Goal: Information Seeking & Learning: Learn about a topic

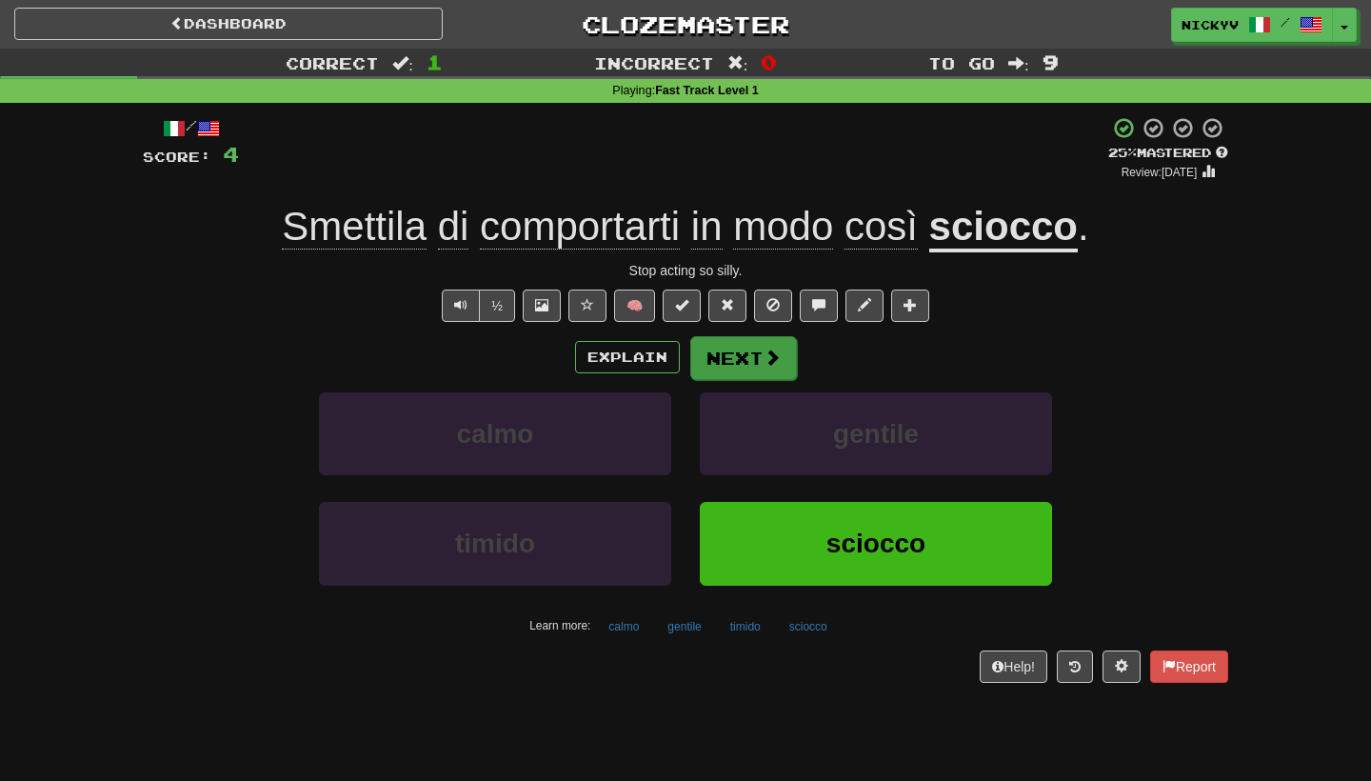
click at [774, 342] on button "Next" at bounding box center [743, 358] width 107 height 44
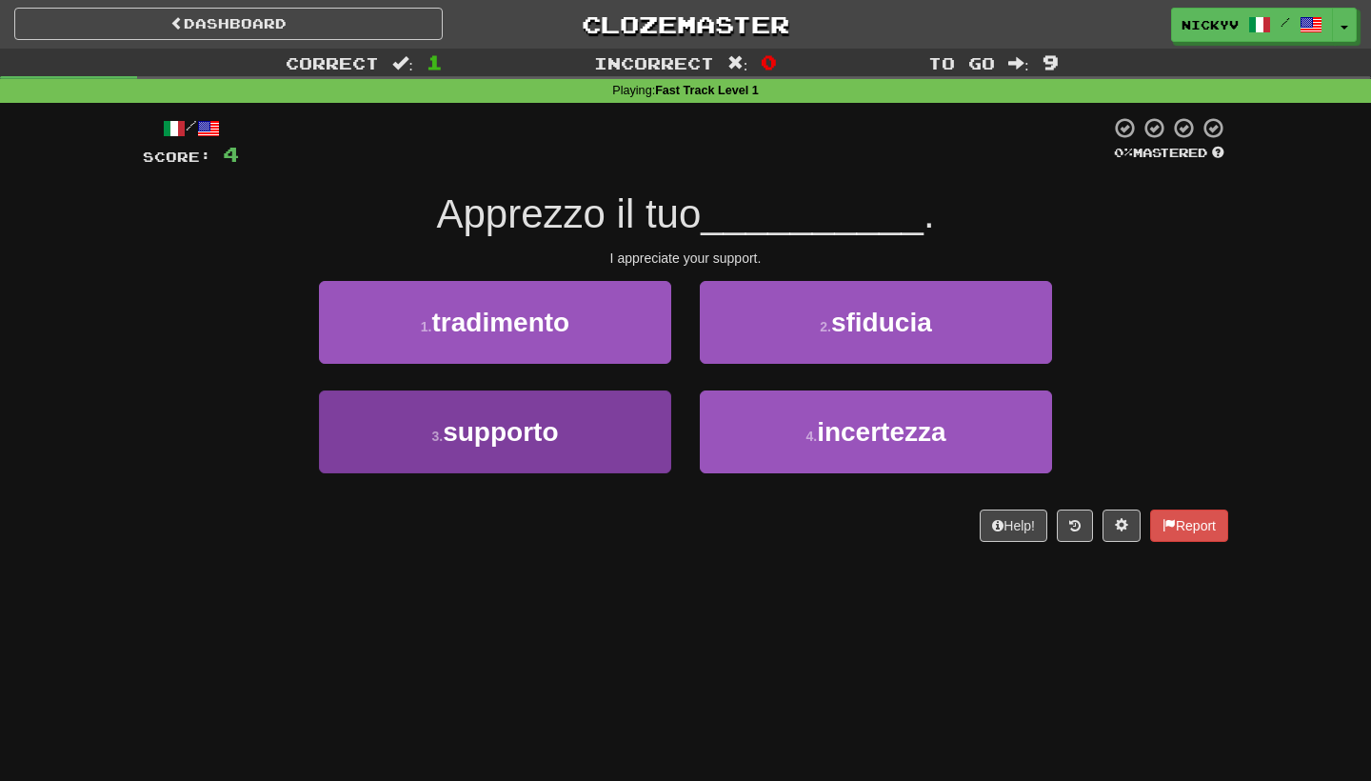
click at [547, 451] on button "3 . supporto" at bounding box center [495, 431] width 352 height 83
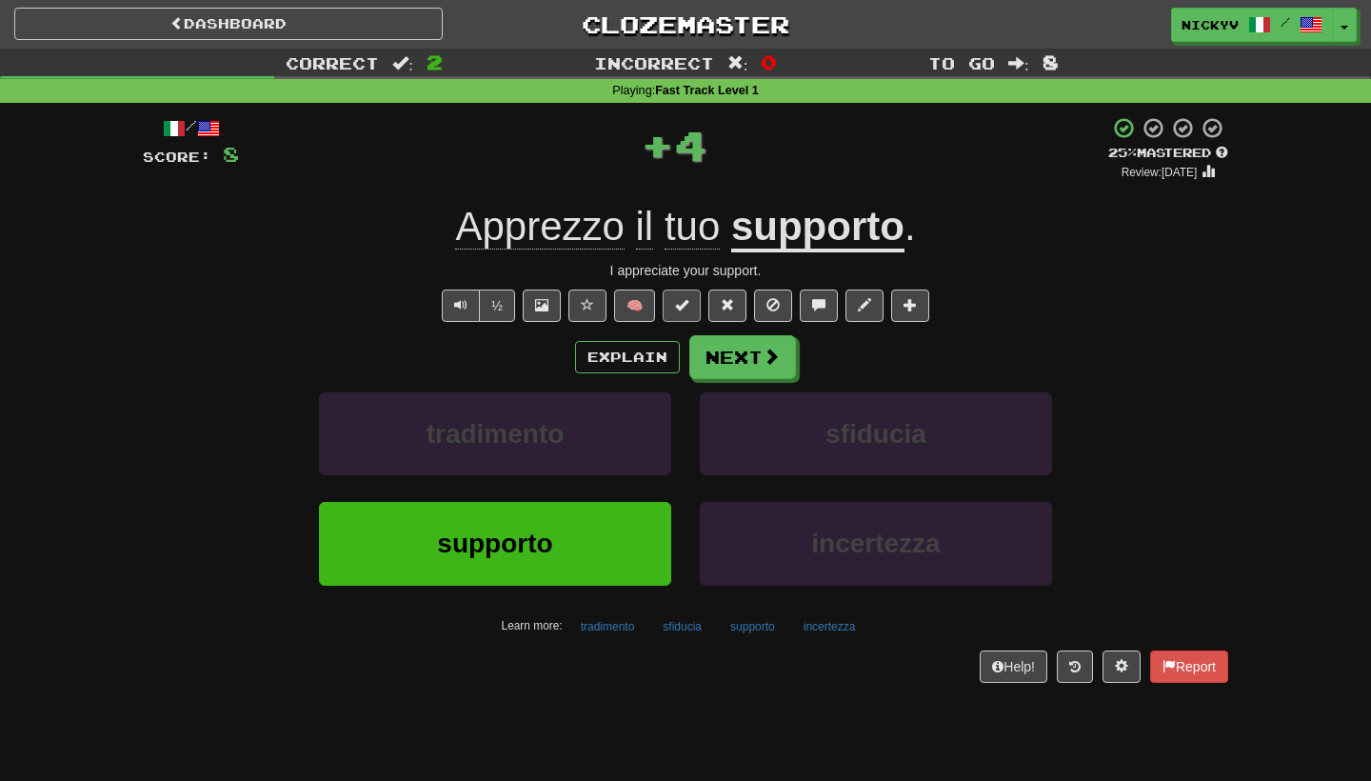
click at [677, 304] on span at bounding box center [681, 304] width 13 height 13
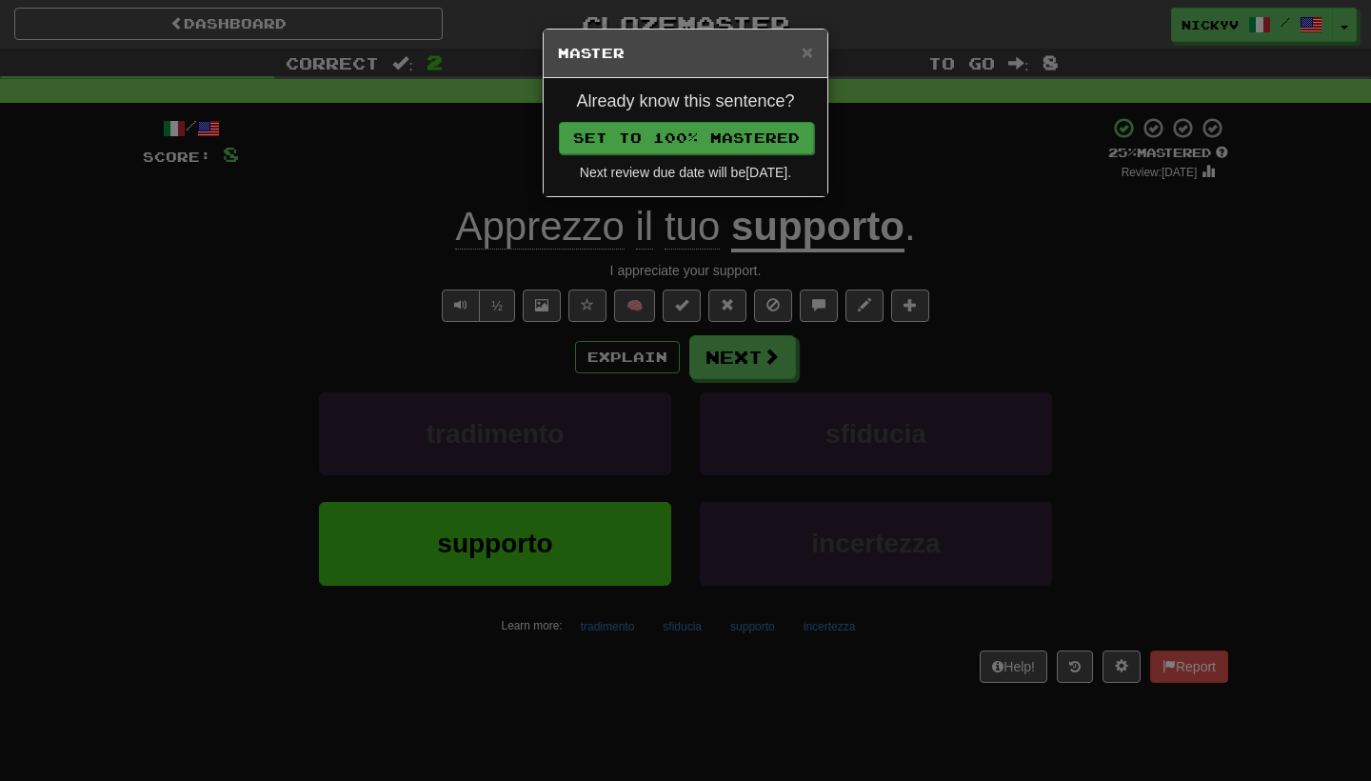
click at [740, 145] on button "Set to 100% Mastered" at bounding box center [686, 138] width 255 height 32
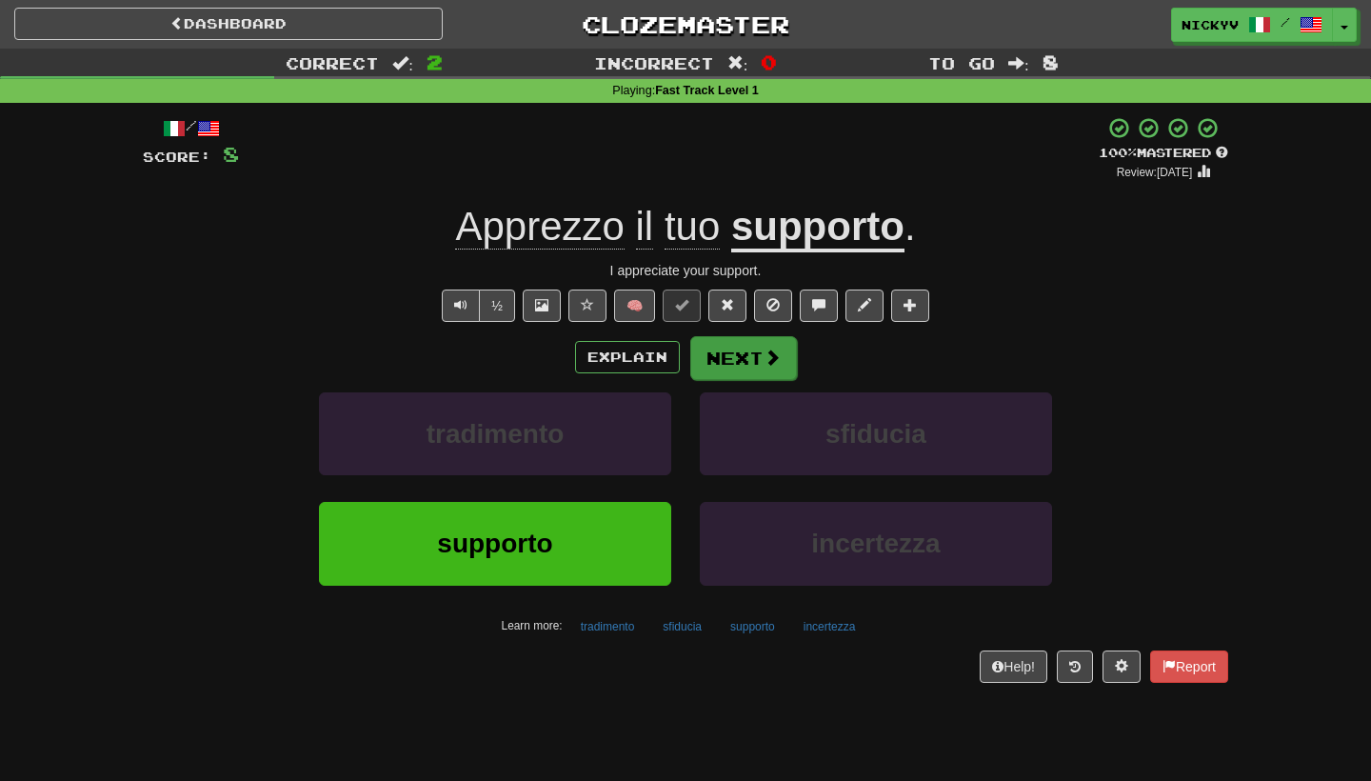
click at [715, 370] on button "Next" at bounding box center [743, 358] width 107 height 44
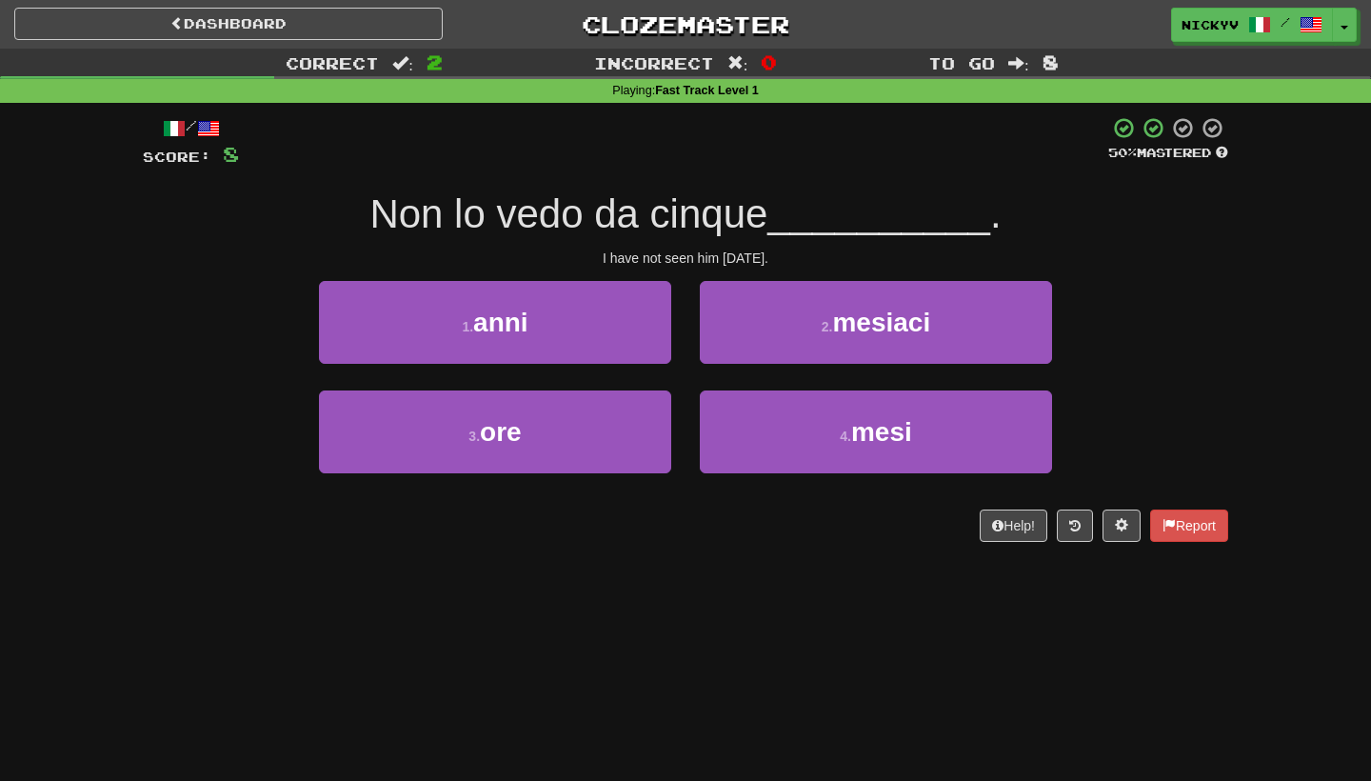
click at [714, 369] on div "2 . mesiaci" at bounding box center [875, 335] width 381 height 109
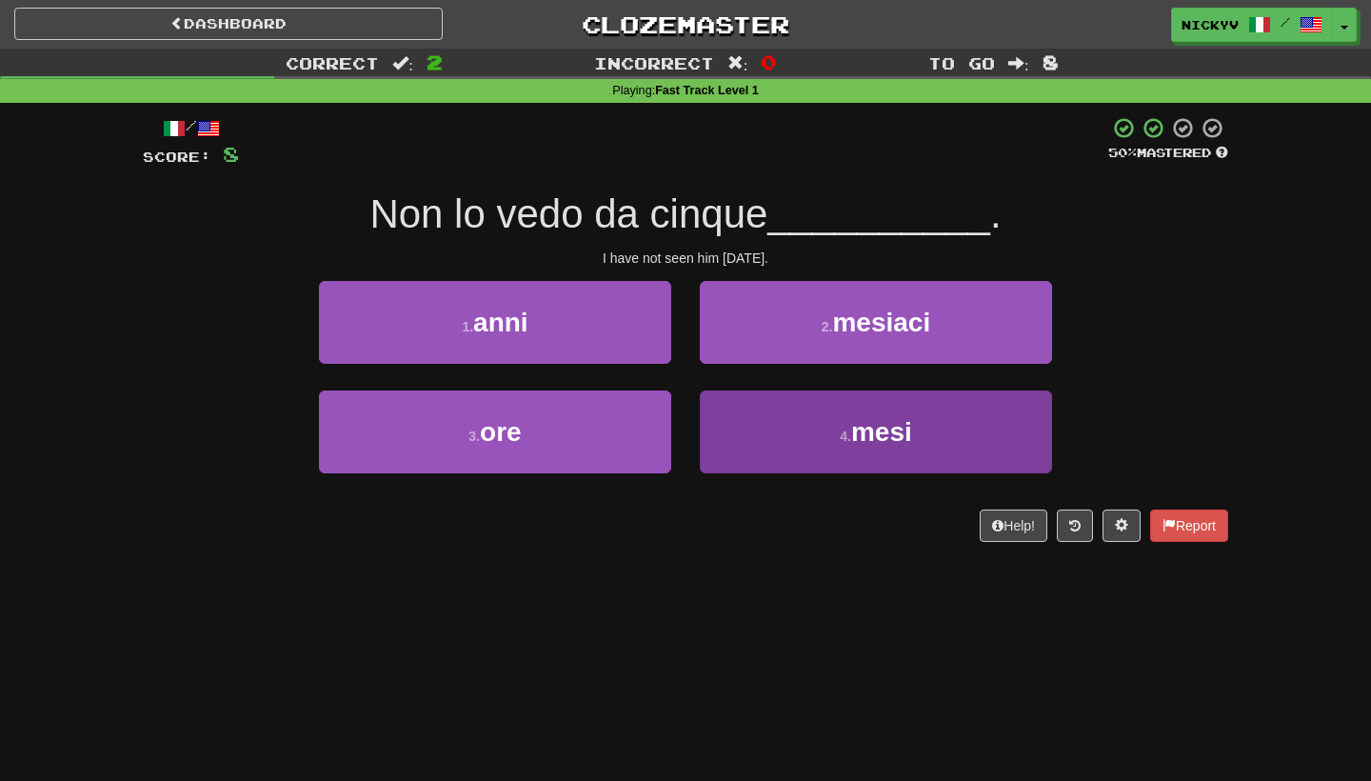
click at [775, 459] on button "4 . mesi" at bounding box center [876, 431] width 352 height 83
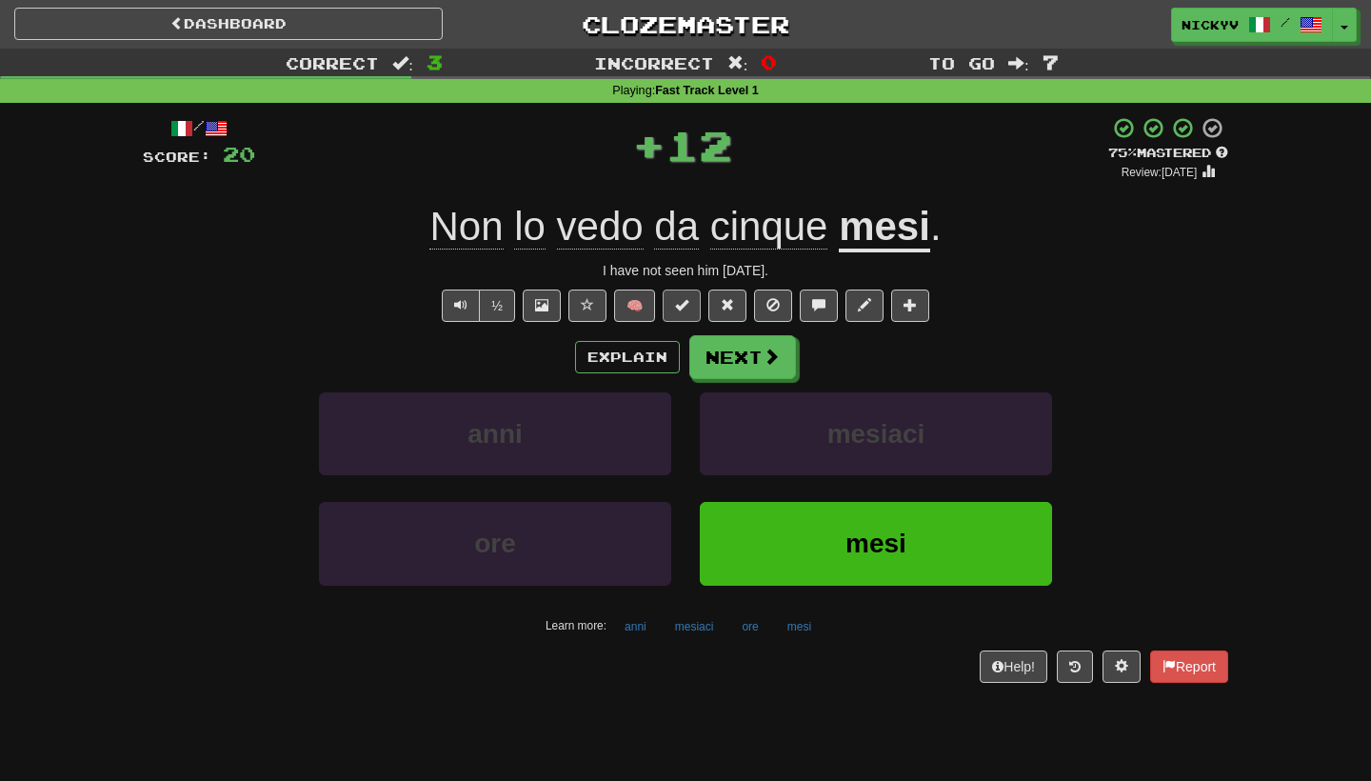
click at [691, 299] on button at bounding box center [682, 305] width 38 height 32
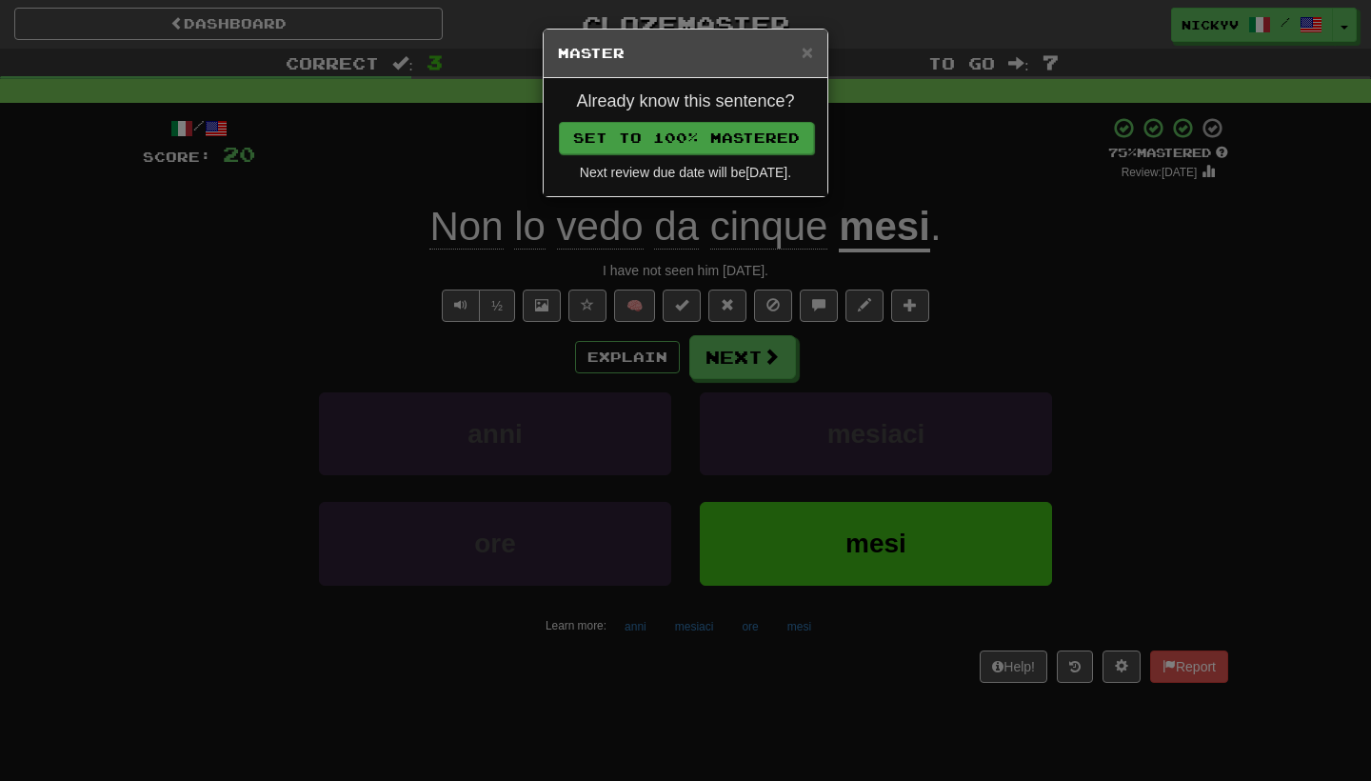
click at [736, 130] on button "Set to 100% Mastered" at bounding box center [686, 138] width 255 height 32
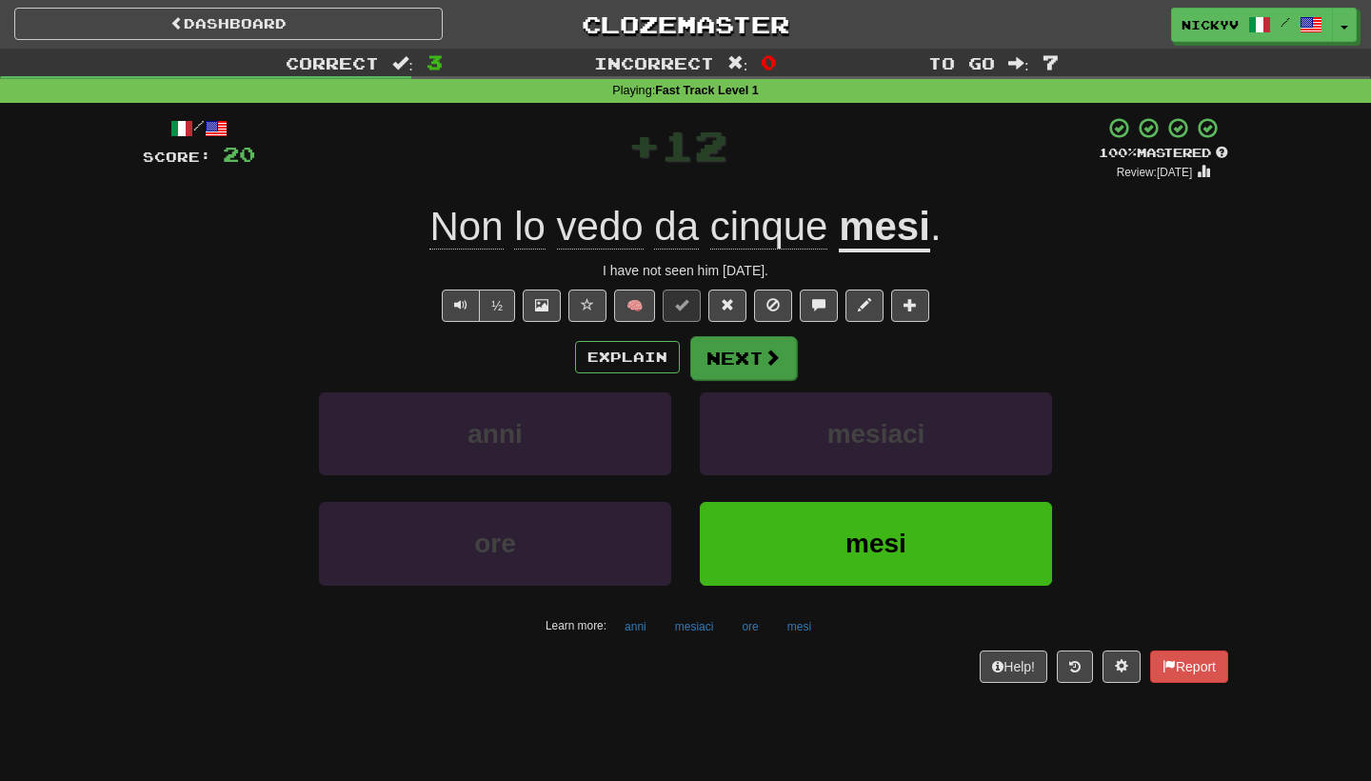
click at [727, 355] on button "Next" at bounding box center [743, 358] width 107 height 44
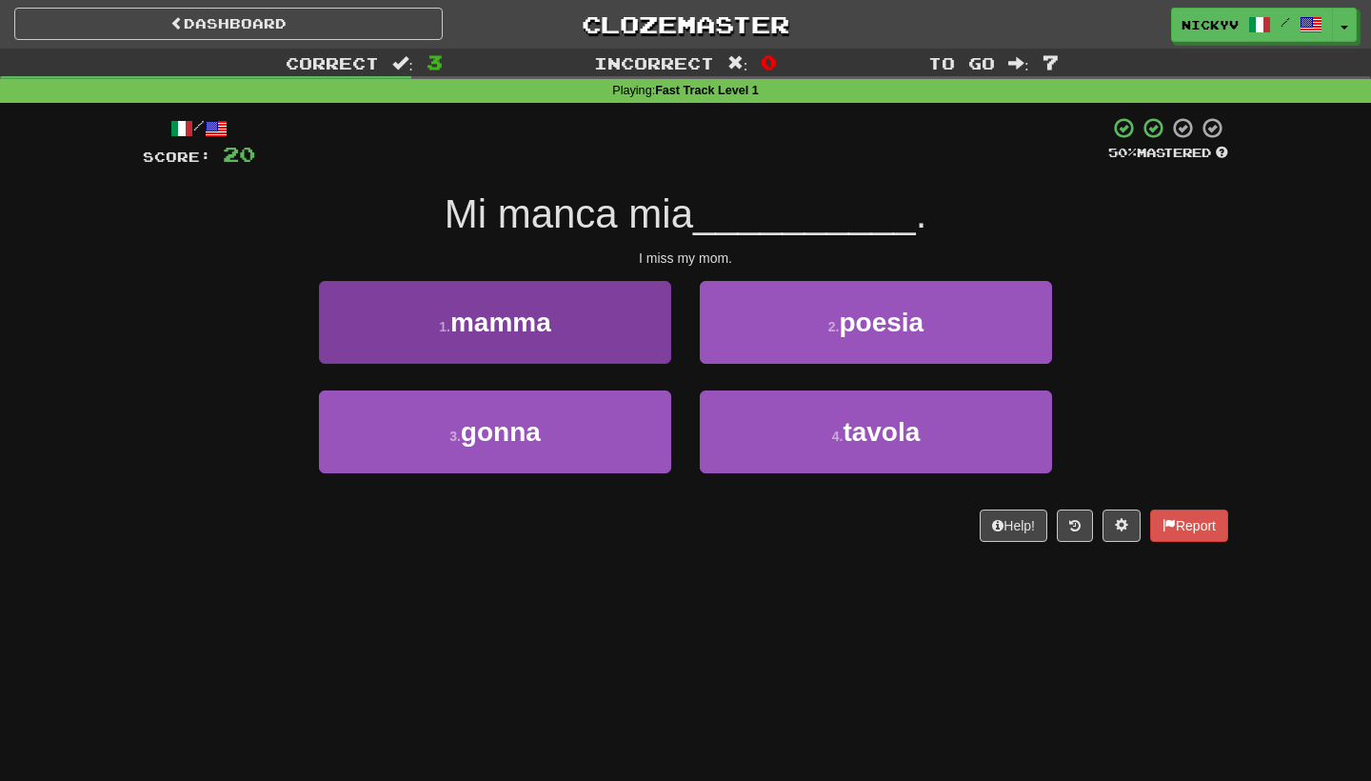
click at [589, 334] on button "1 . mamma" at bounding box center [495, 322] width 352 height 83
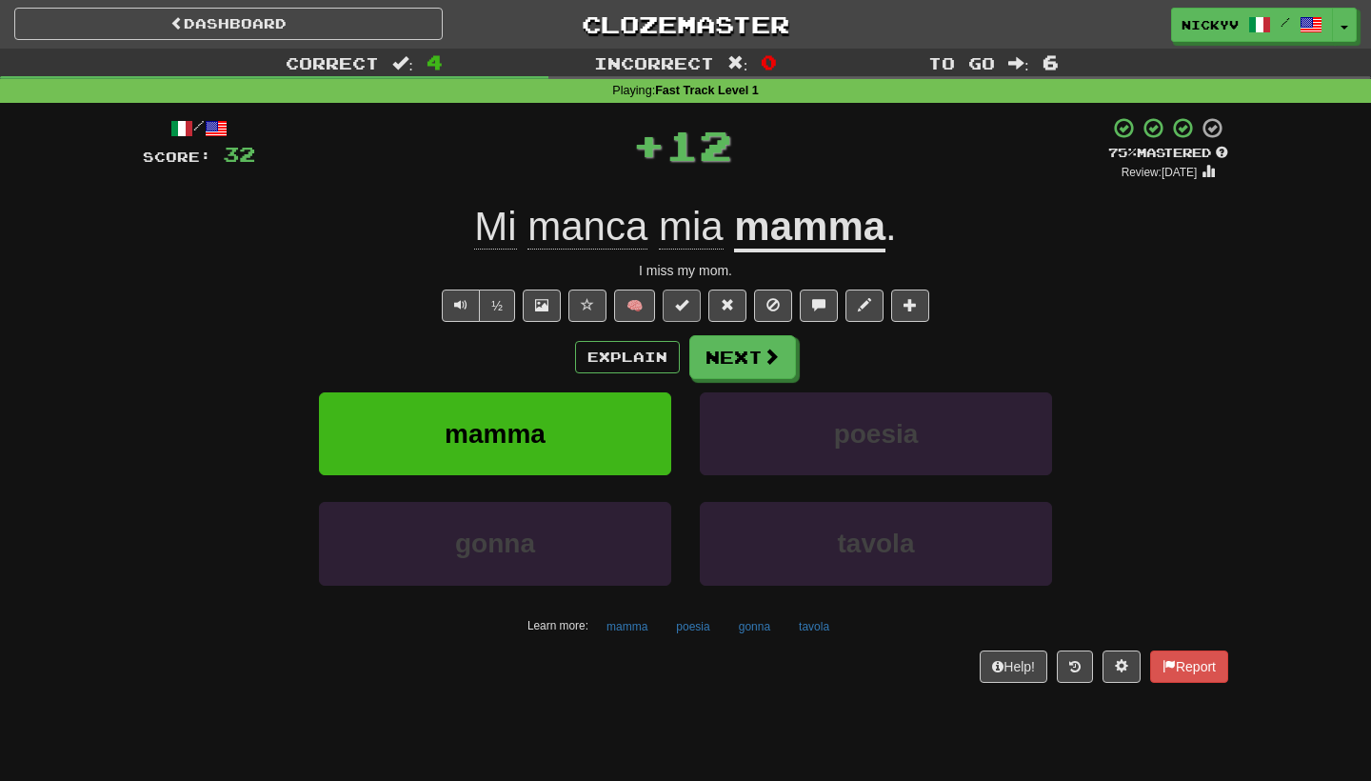
click at [690, 301] on button at bounding box center [682, 305] width 38 height 32
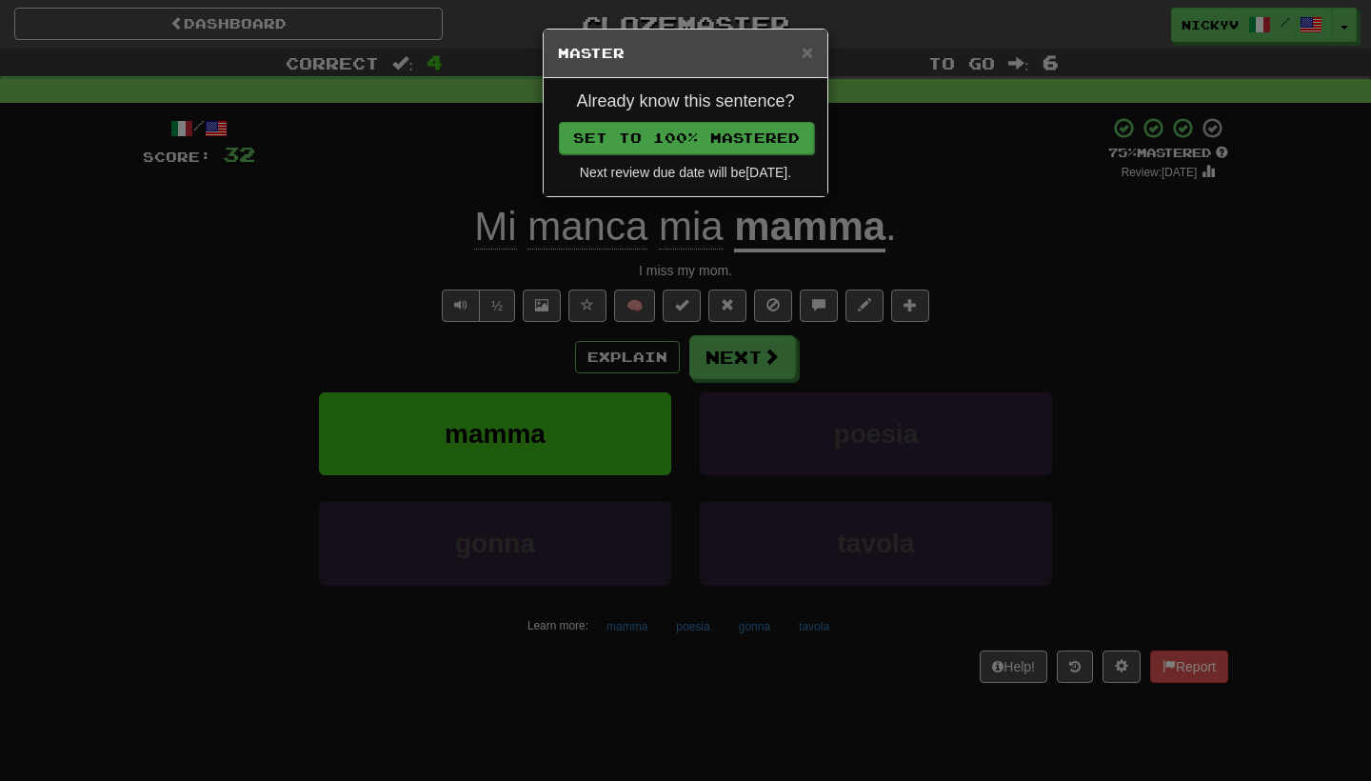
click at [775, 143] on button "Set to 100% Mastered" at bounding box center [686, 138] width 255 height 32
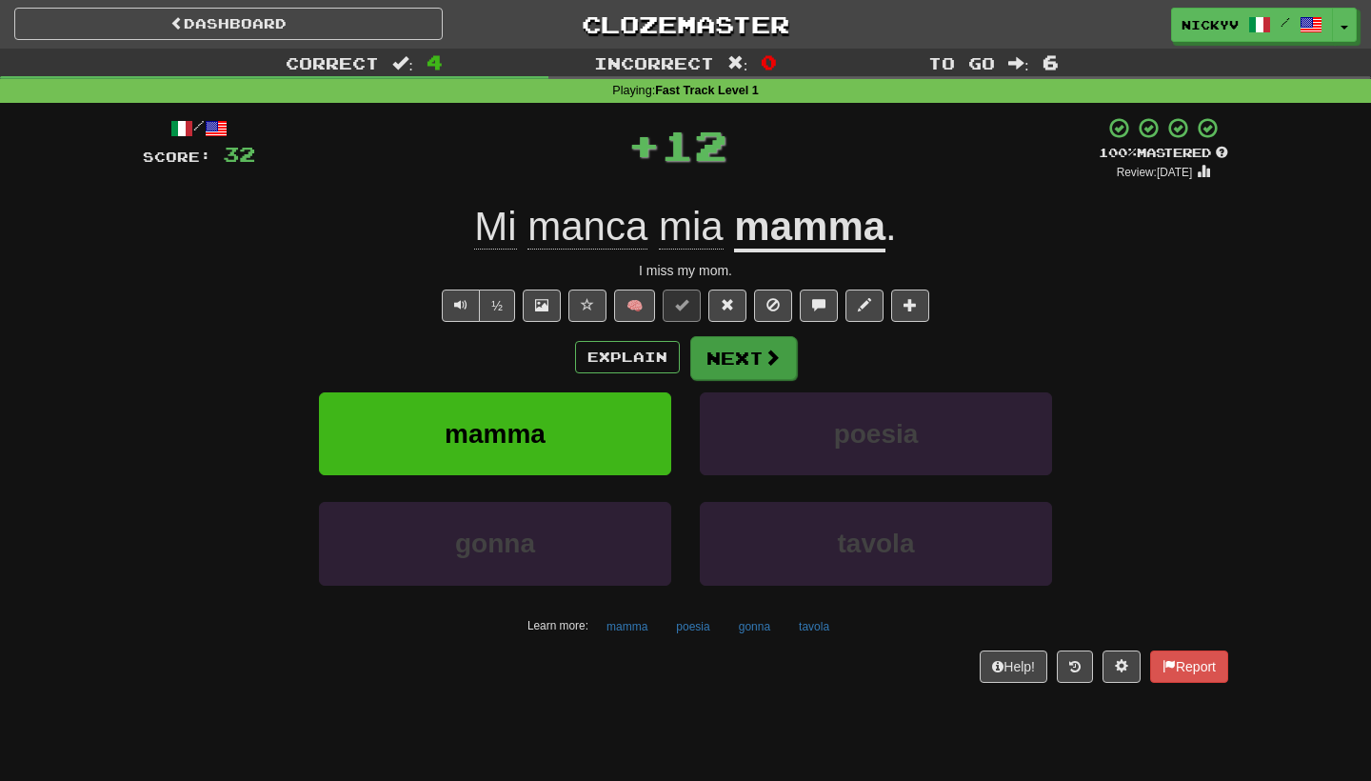
click at [723, 357] on button "Next" at bounding box center [743, 358] width 107 height 44
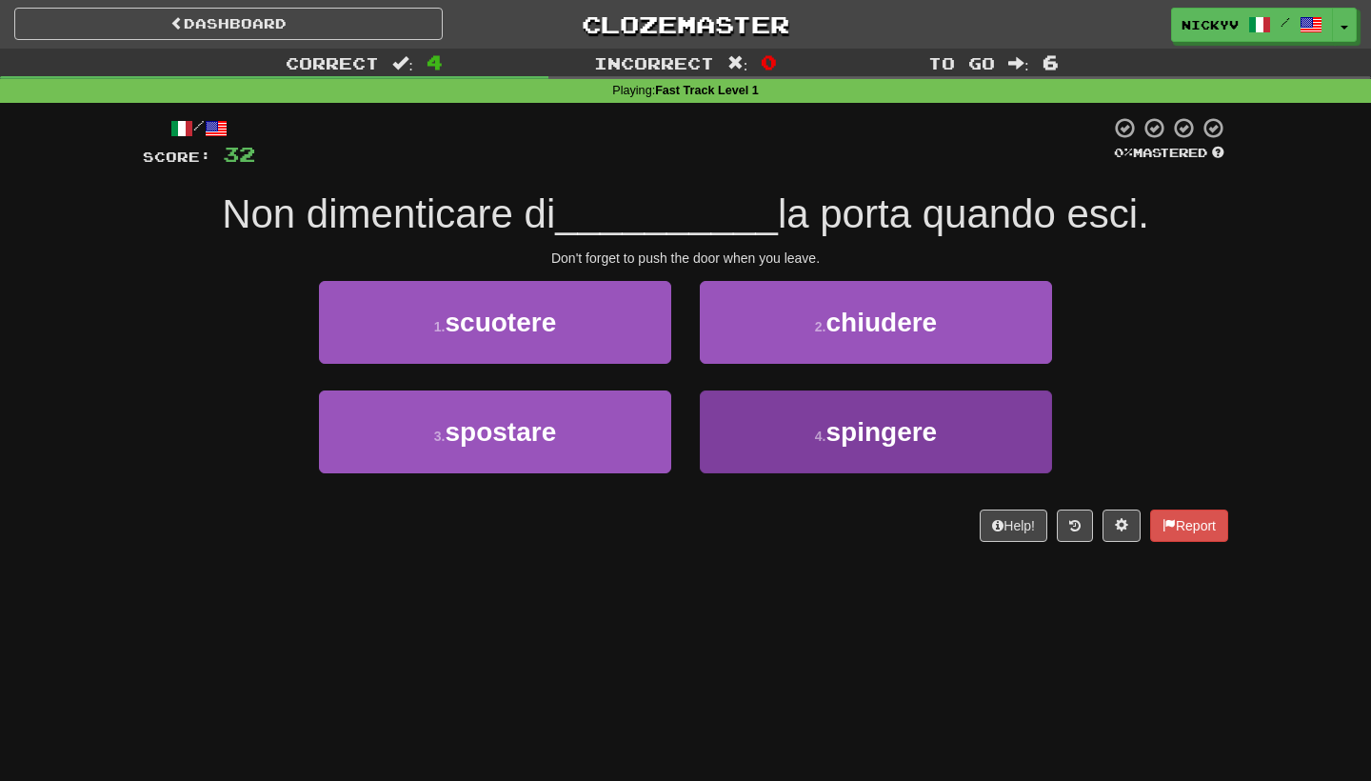
click at [727, 418] on button "4 . spingere" at bounding box center [876, 431] width 352 height 83
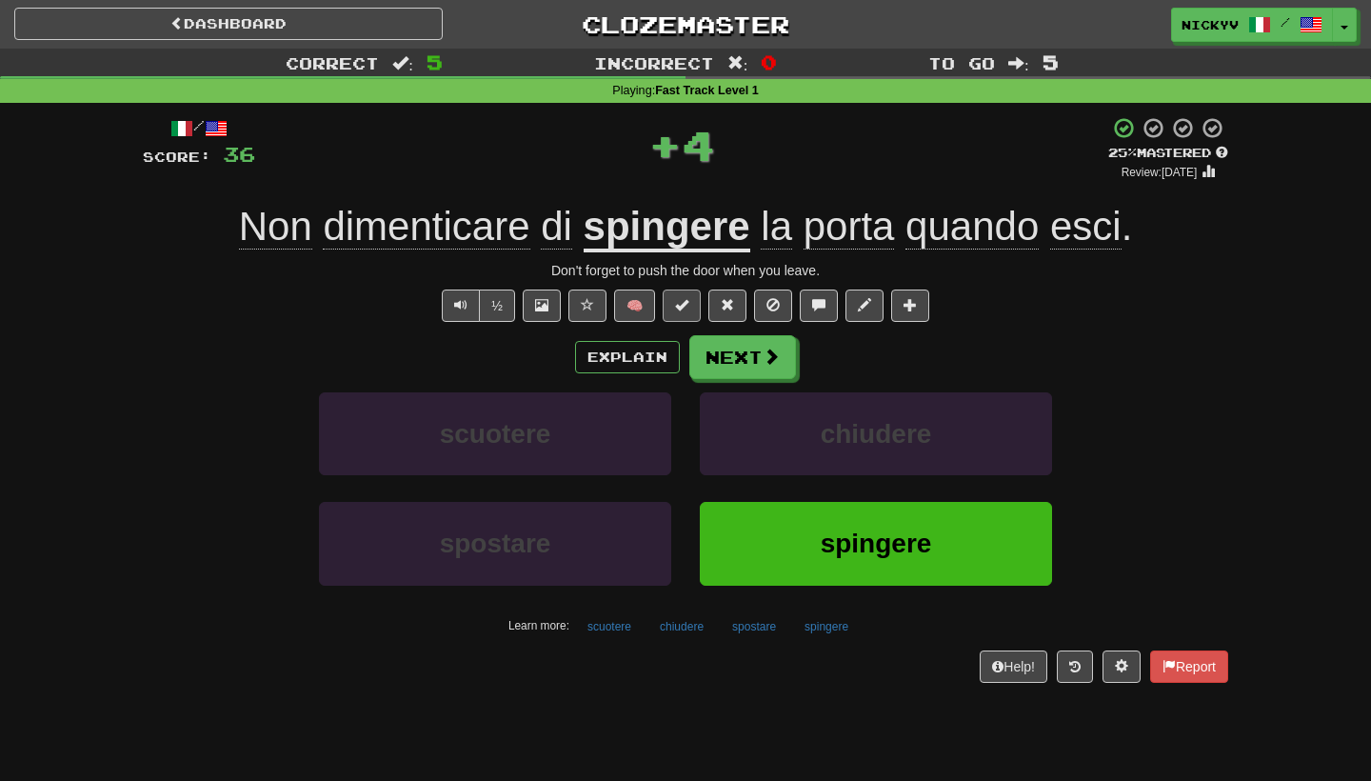
click at [693, 312] on button at bounding box center [682, 305] width 38 height 32
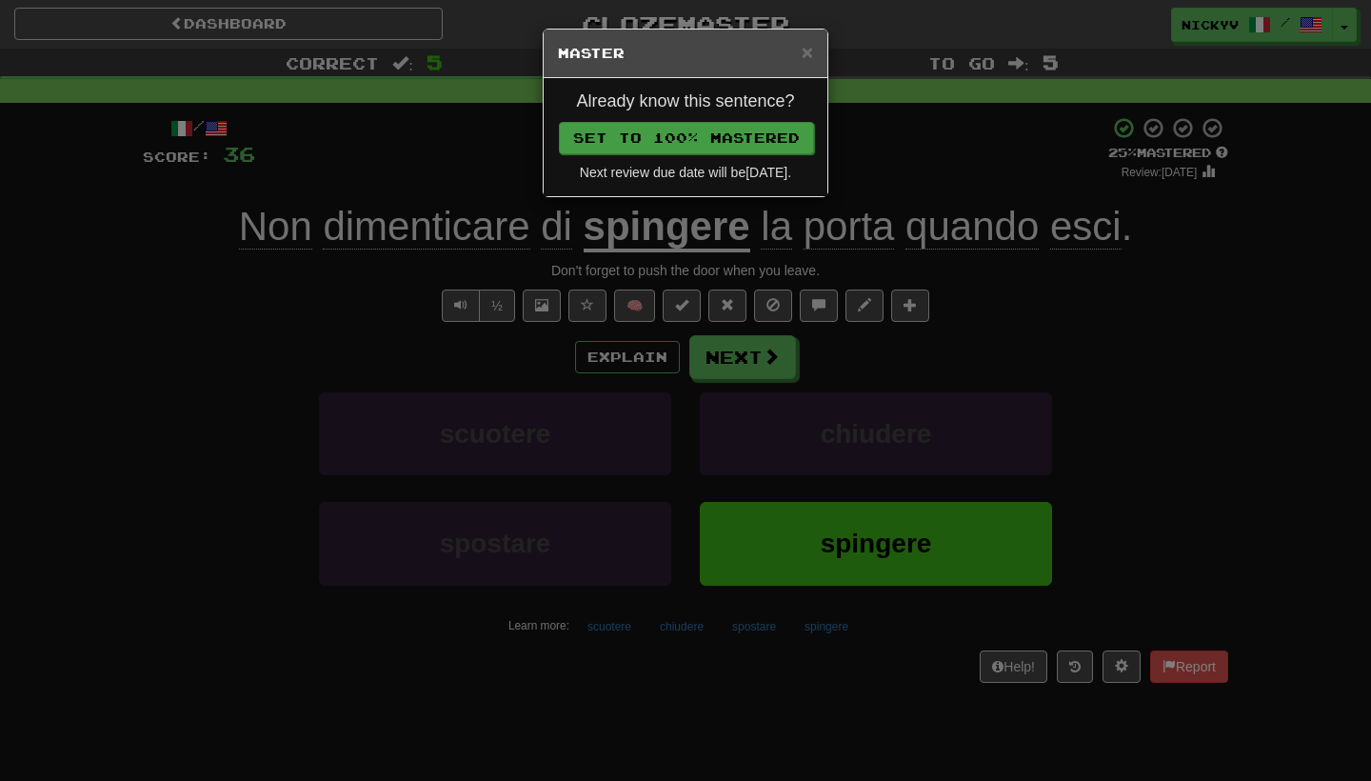
click at [748, 136] on button "Set to 100% Mastered" at bounding box center [686, 138] width 255 height 32
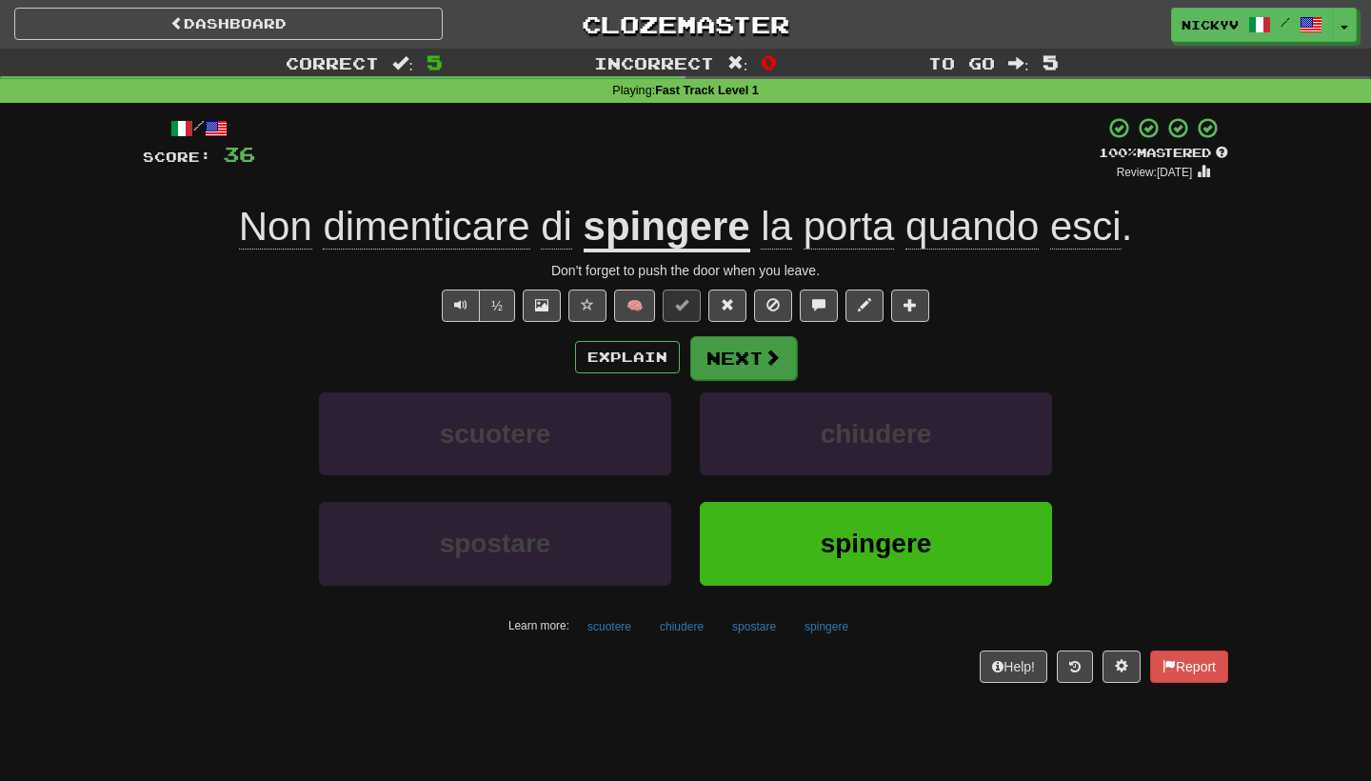
click at [732, 363] on button "Next" at bounding box center [743, 358] width 107 height 44
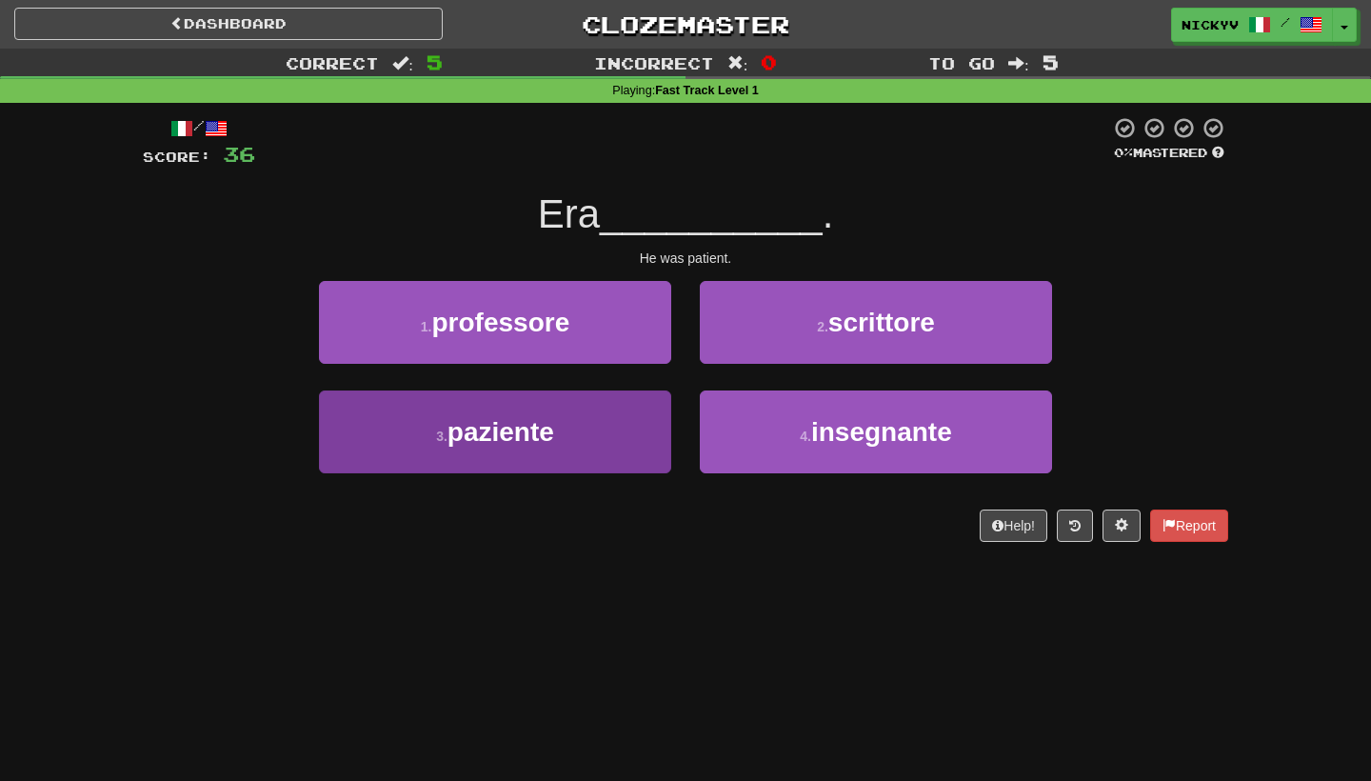
click at [584, 454] on button "3 . paziente" at bounding box center [495, 431] width 352 height 83
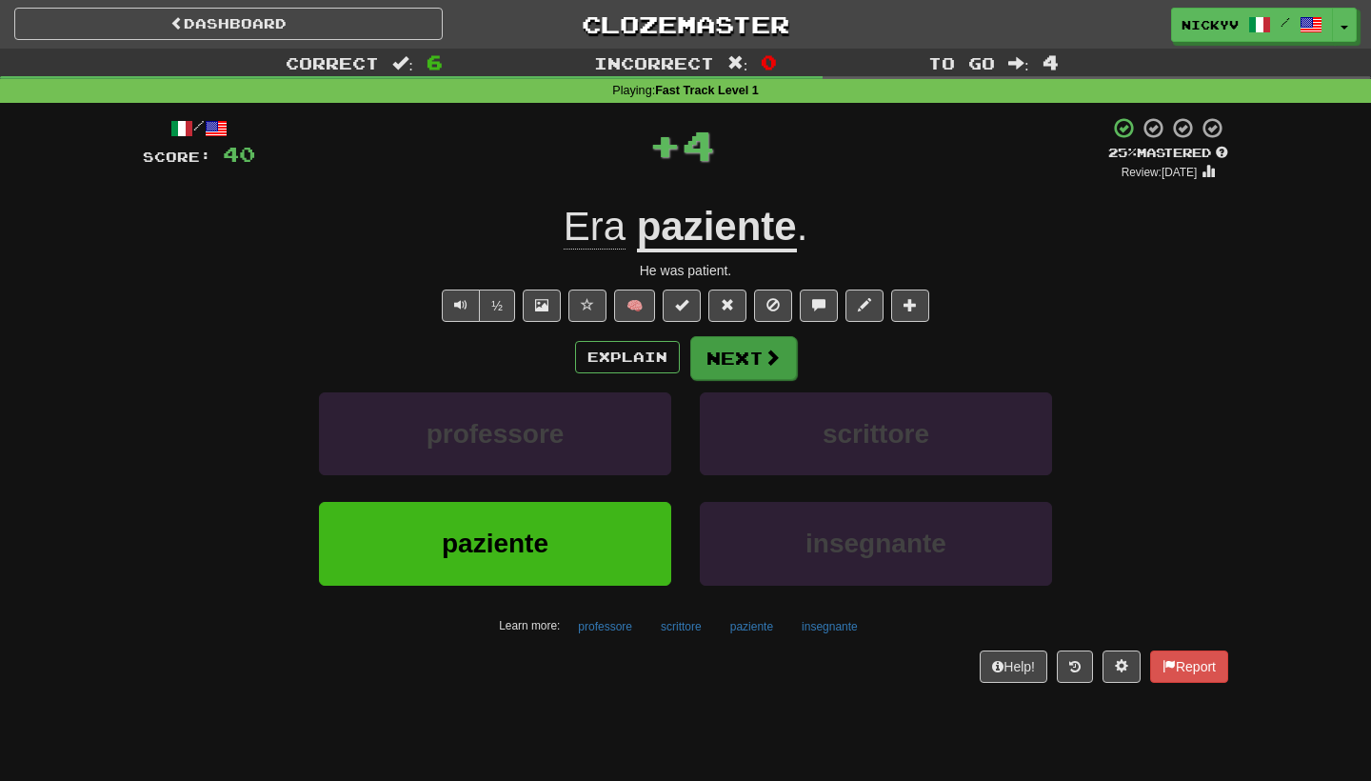
click at [731, 359] on button "Next" at bounding box center [743, 358] width 107 height 44
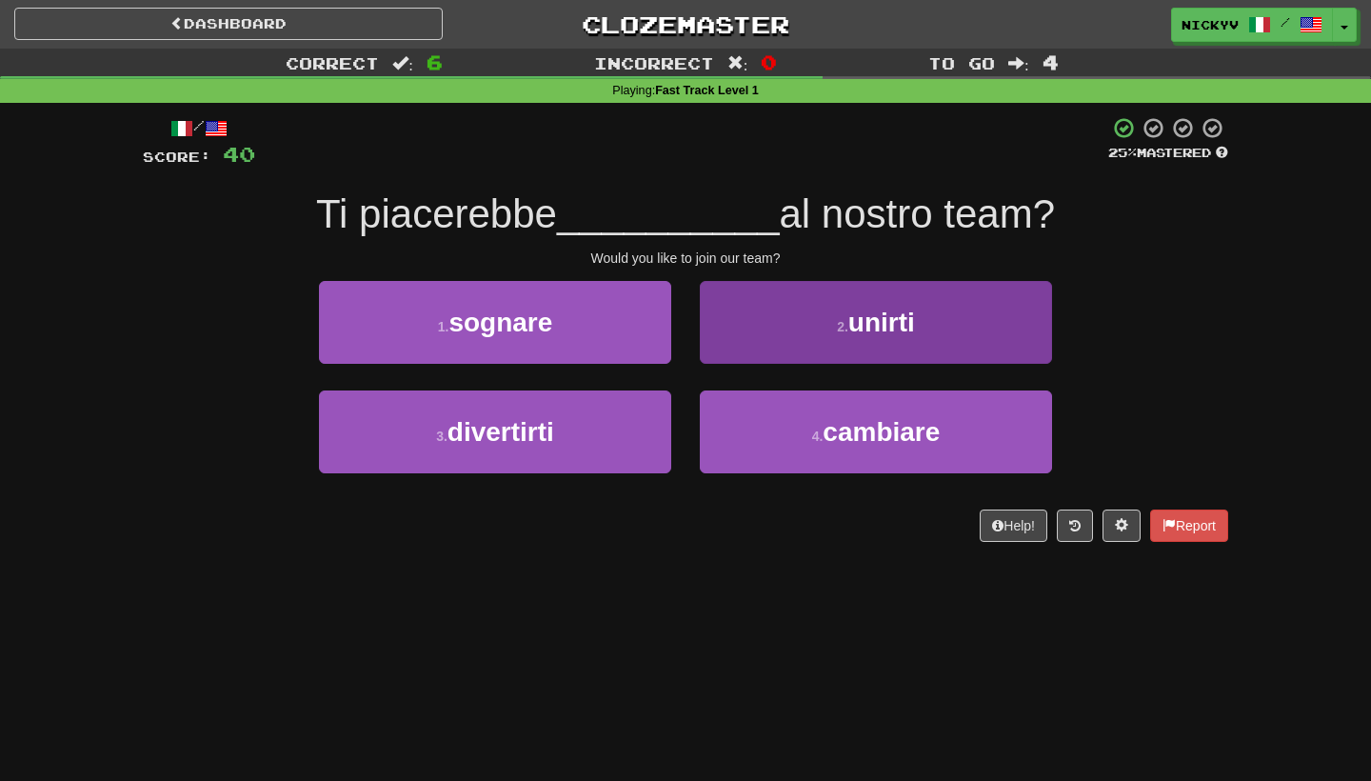
click at [764, 327] on button "2 . unirti" at bounding box center [876, 322] width 352 height 83
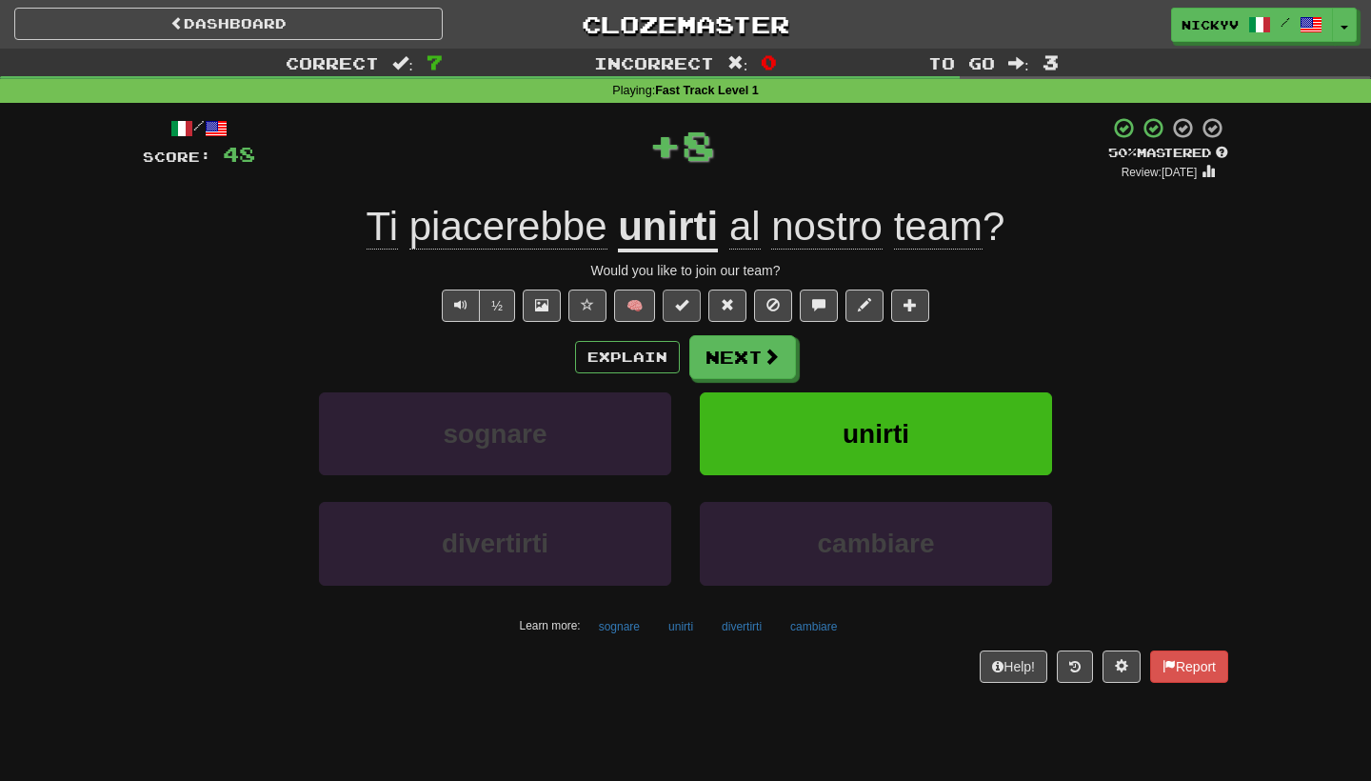
click at [687, 311] on button at bounding box center [682, 305] width 38 height 32
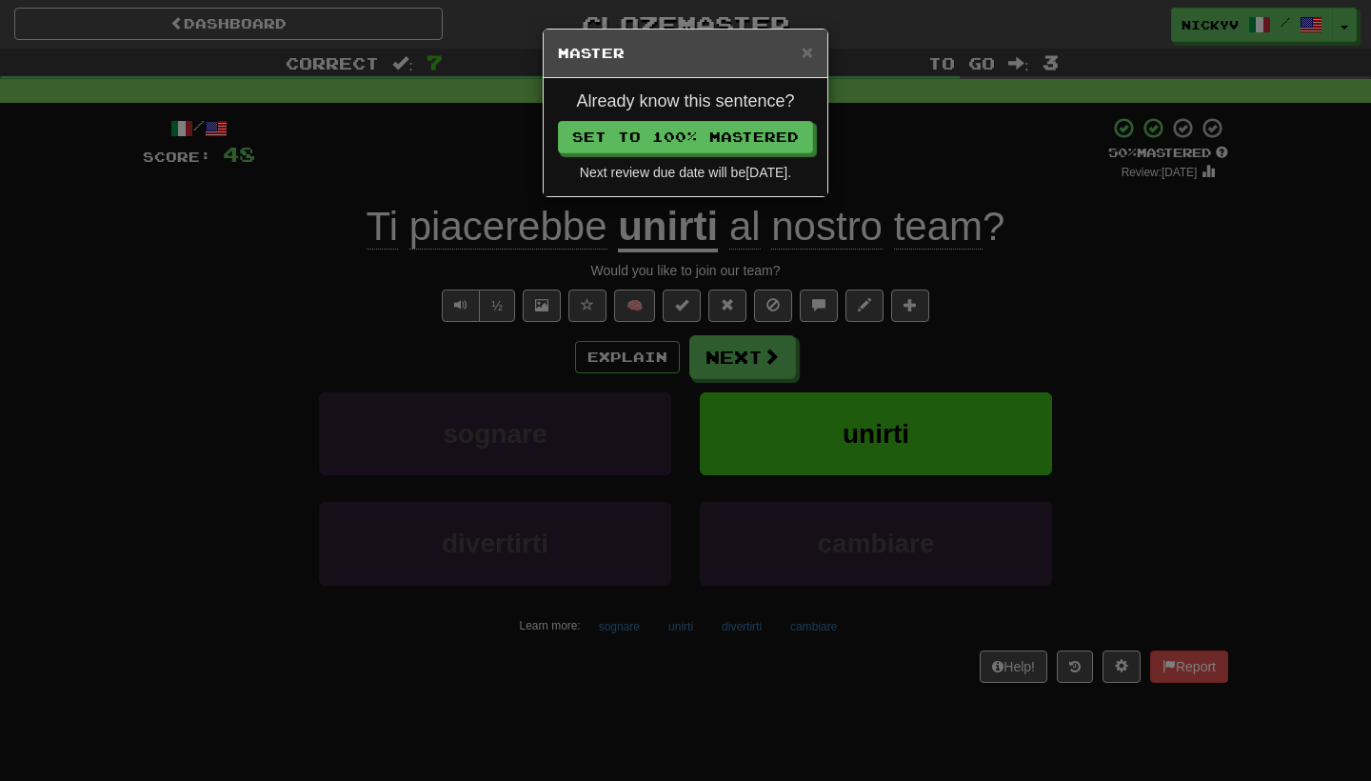
click at [720, 121] on p "Set to 100% Mastered" at bounding box center [685, 137] width 255 height 32
click at [725, 133] on button "Set to 100% Mastered" at bounding box center [686, 138] width 255 height 32
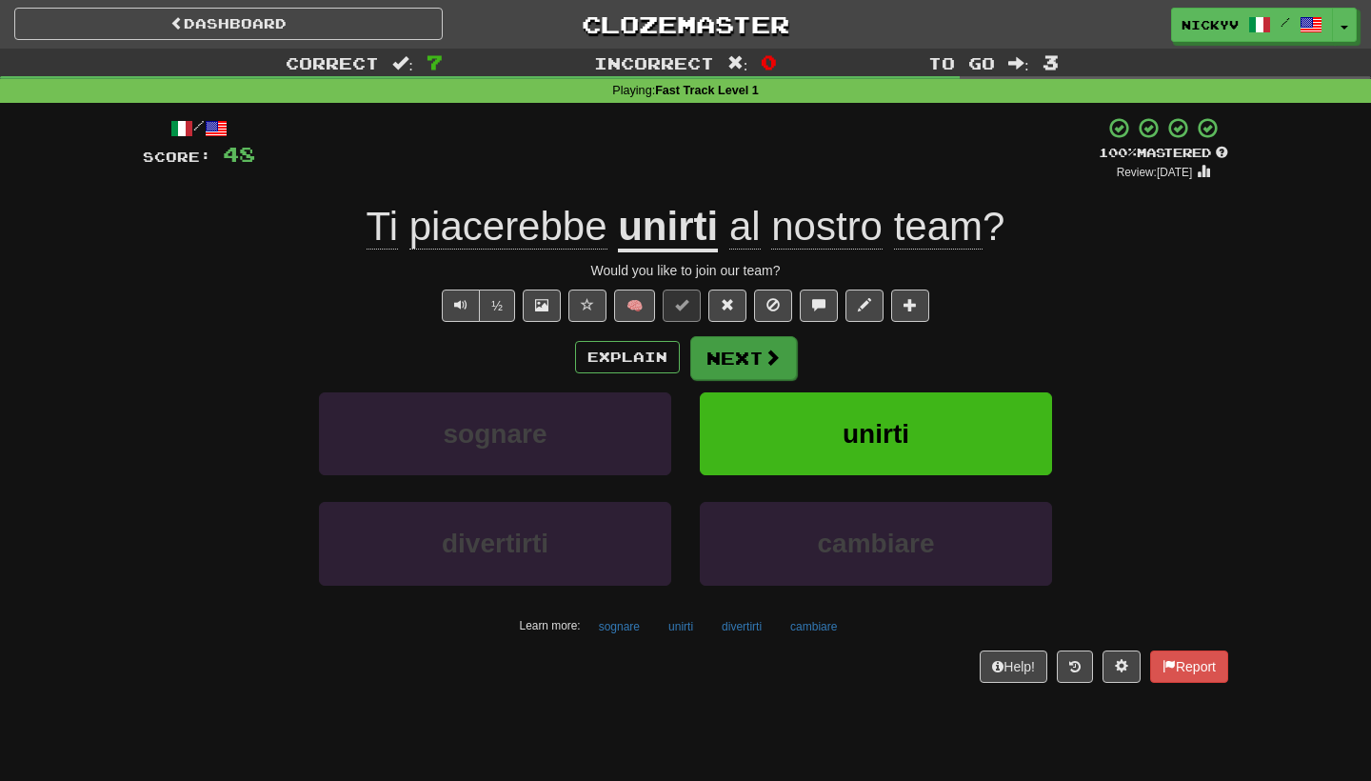
click at [724, 347] on button "Next" at bounding box center [743, 358] width 107 height 44
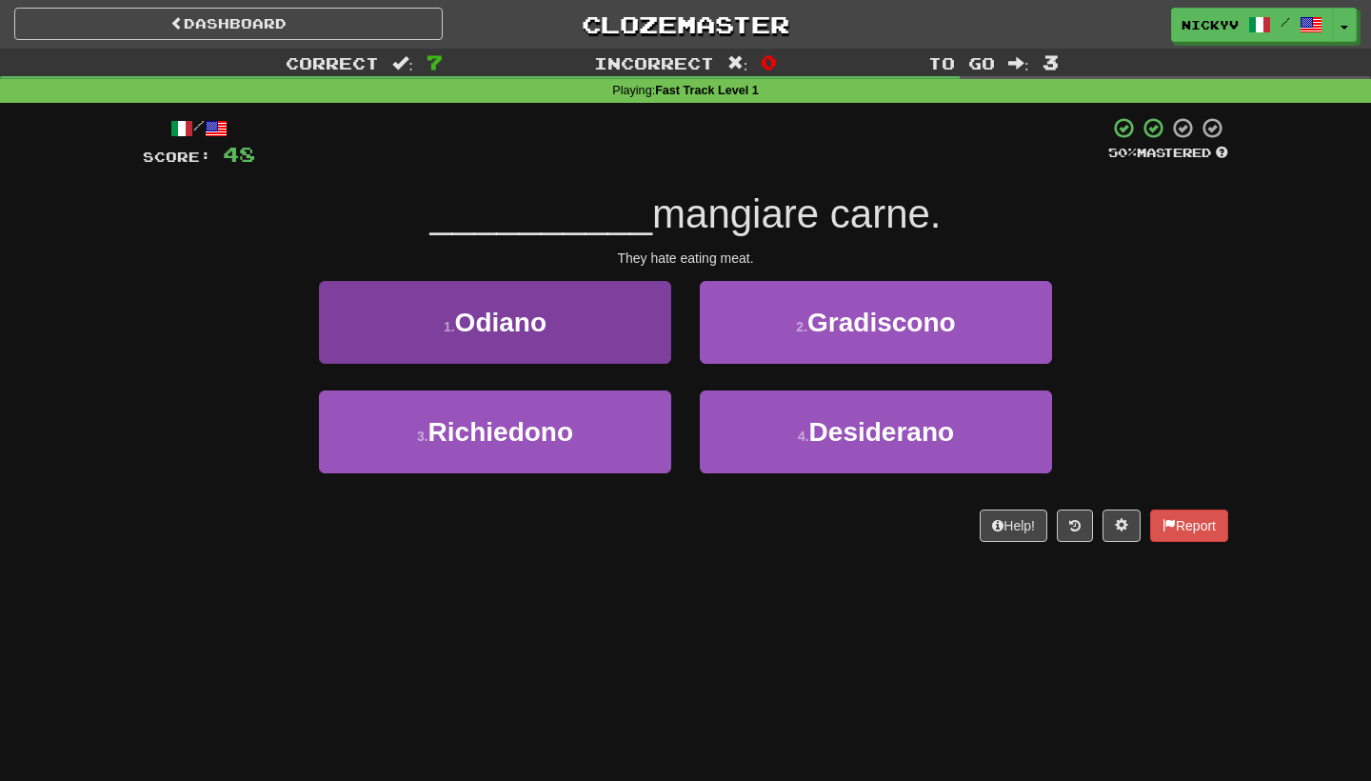
click at [642, 314] on button "1 . [GEOGRAPHIC_DATA]" at bounding box center [495, 322] width 352 height 83
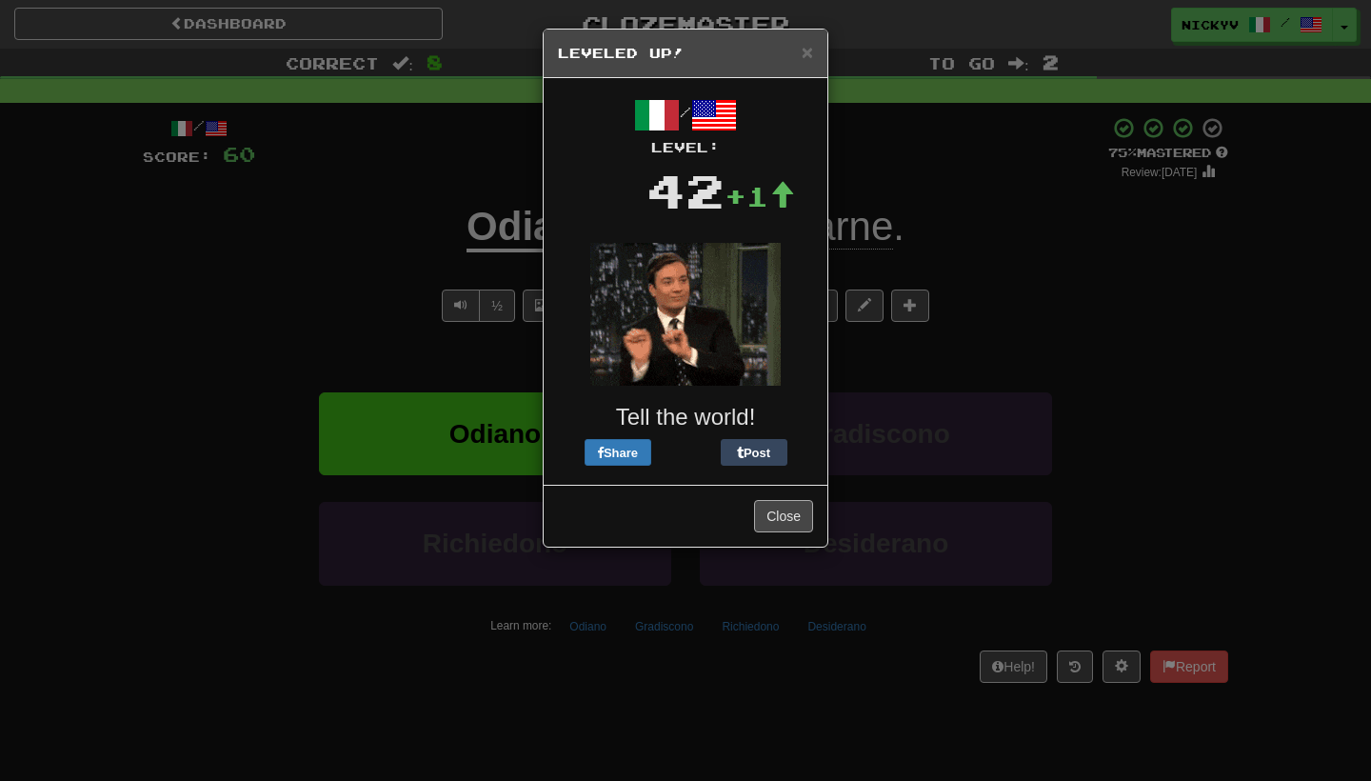
click at [789, 523] on button "Close" at bounding box center [783, 516] width 59 height 32
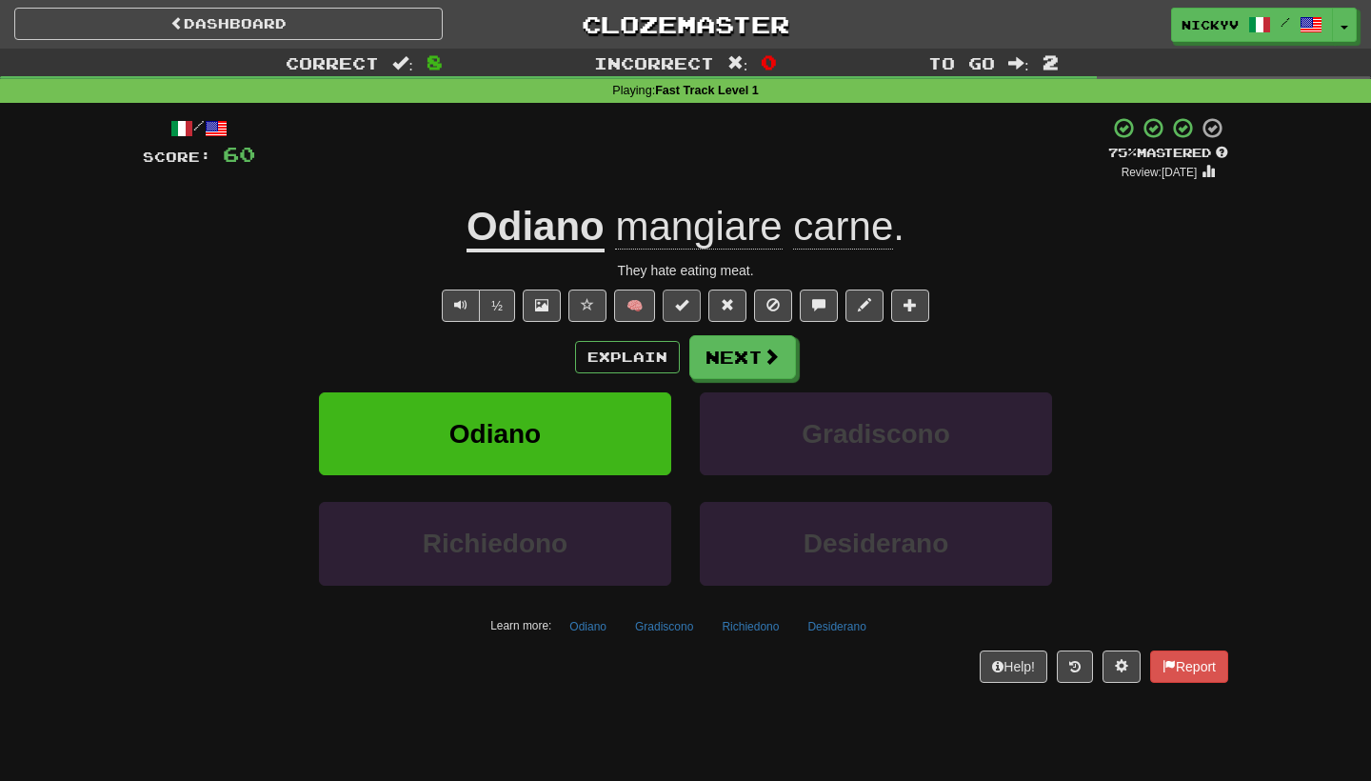
click at [686, 294] on button at bounding box center [682, 305] width 38 height 32
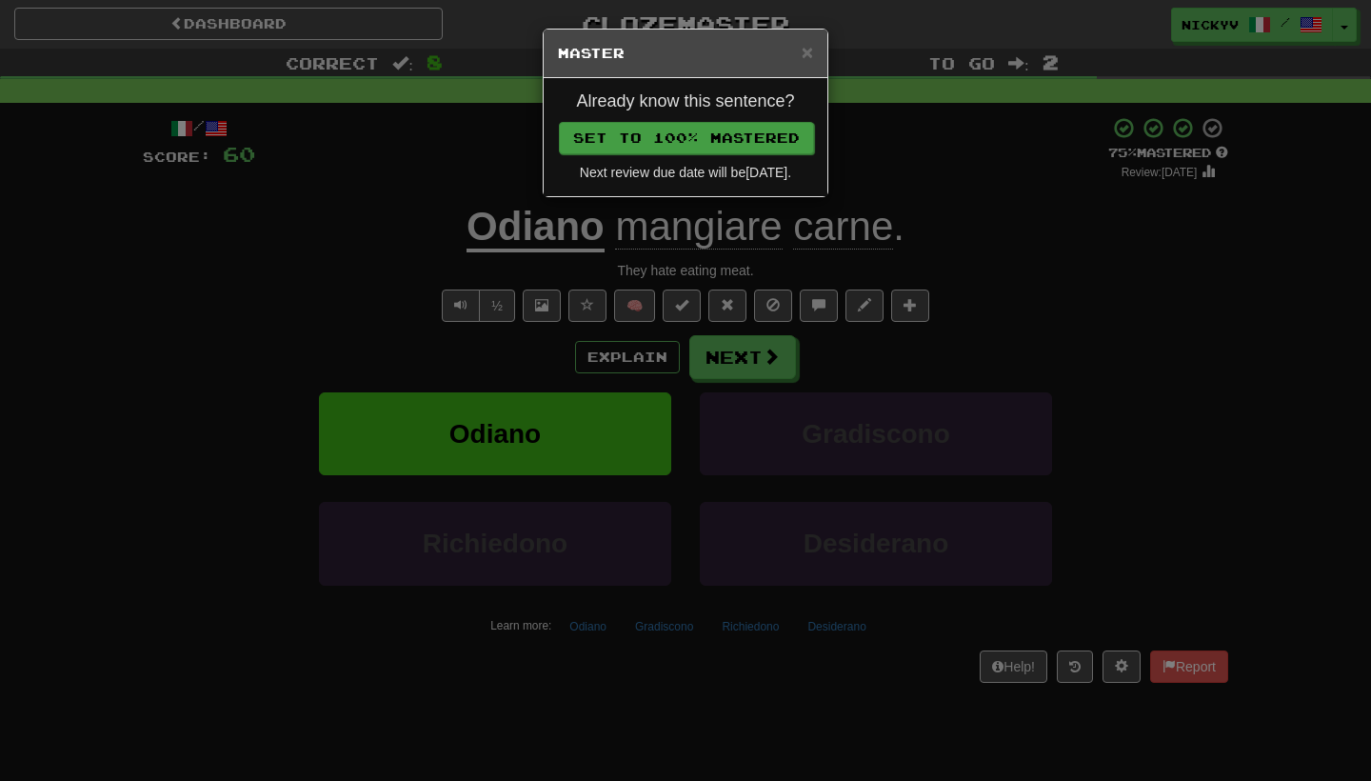
click at [718, 139] on button "Set to 100% Mastered" at bounding box center [686, 138] width 255 height 32
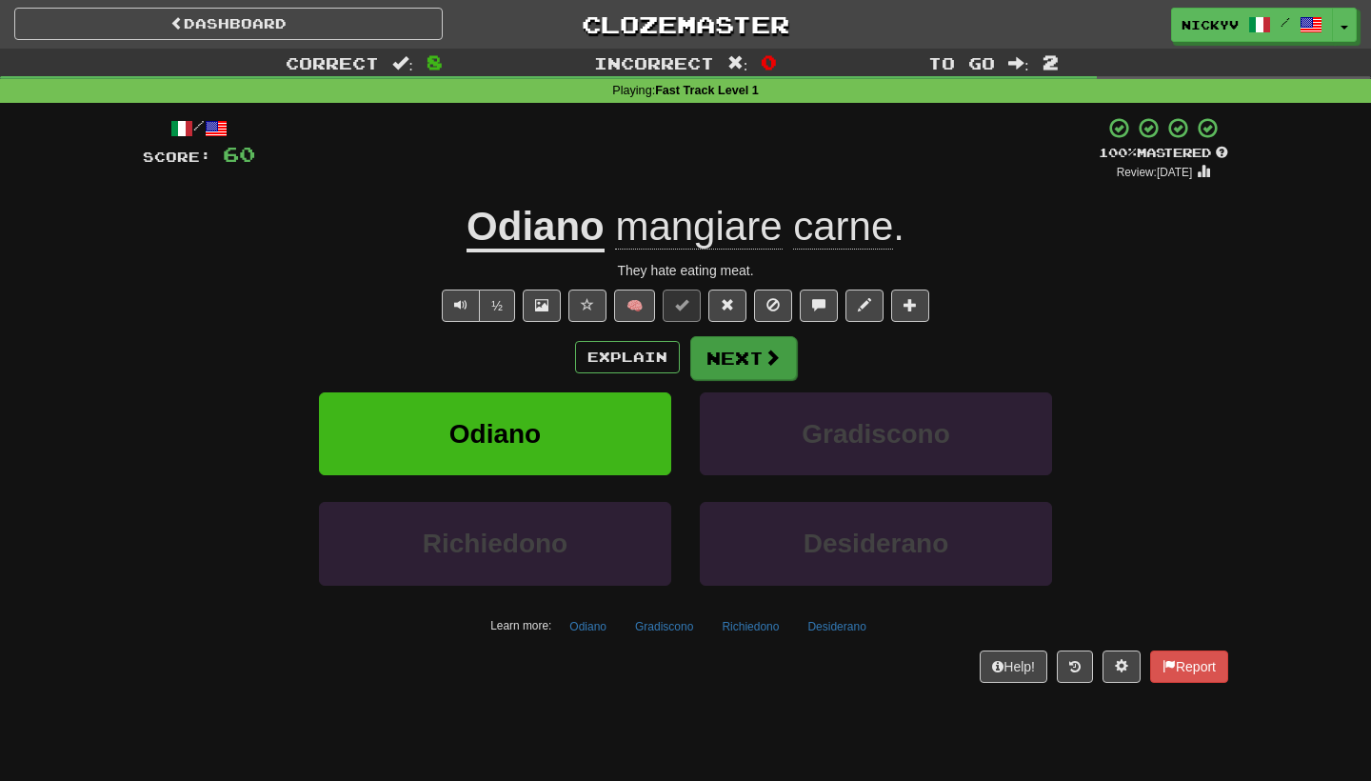
click at [731, 348] on button "Next" at bounding box center [743, 358] width 107 height 44
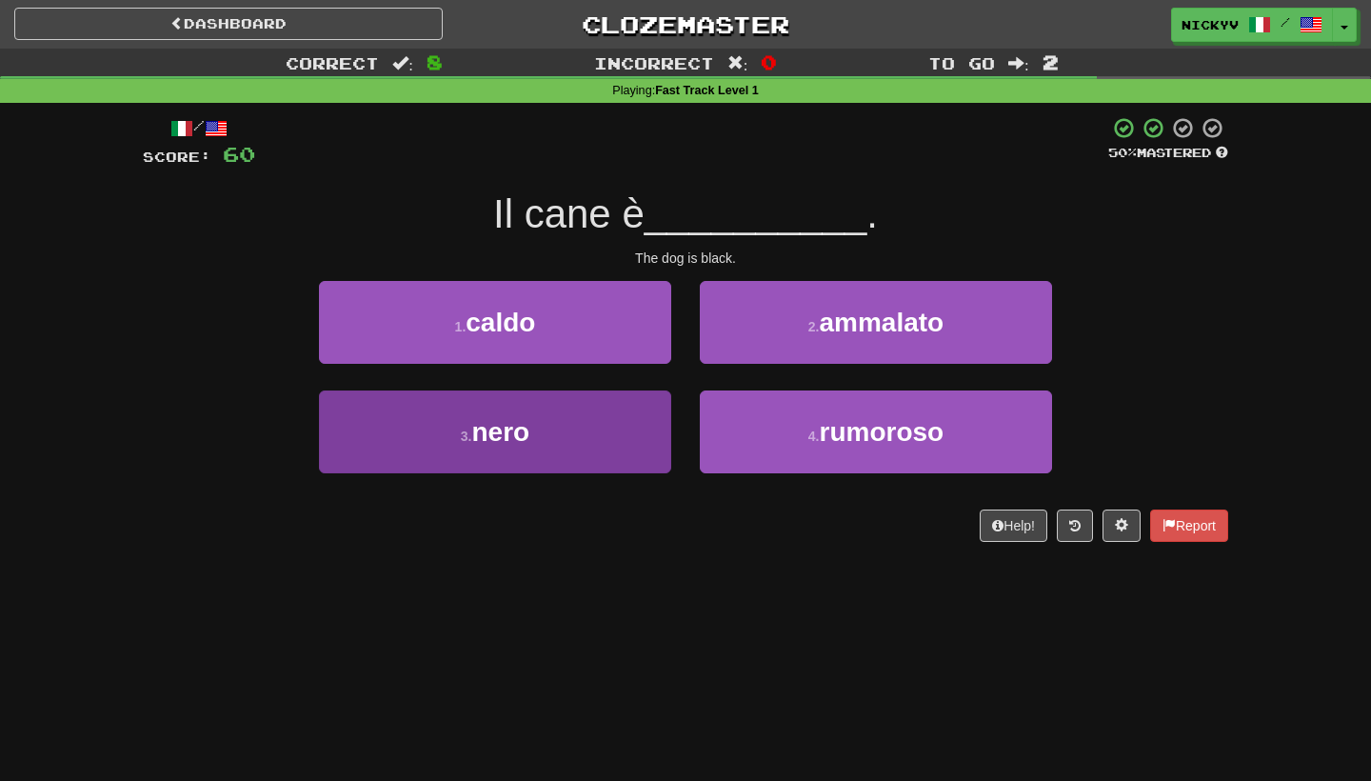
click at [626, 437] on button "3 . nero" at bounding box center [495, 431] width 352 height 83
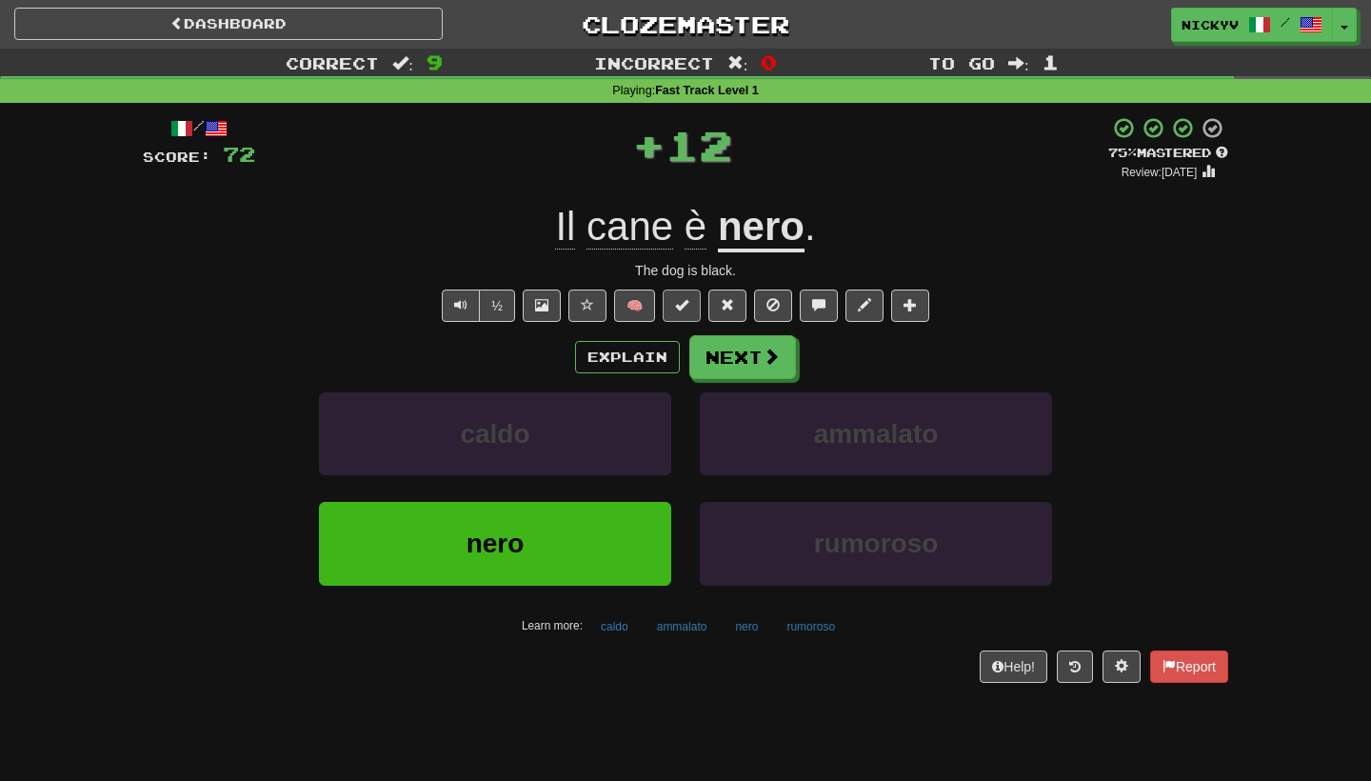
click at [683, 298] on span at bounding box center [681, 304] width 13 height 13
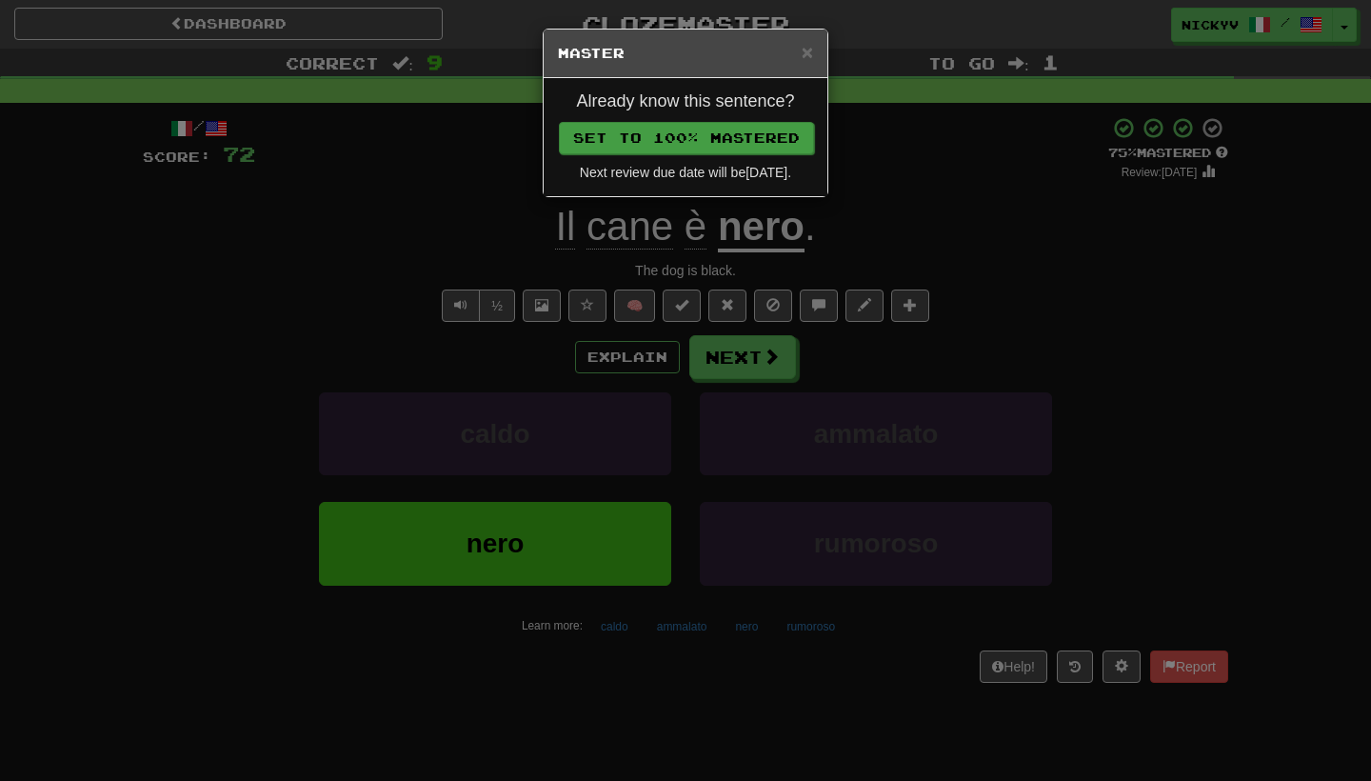
click at [779, 137] on button "Set to 100% Mastered" at bounding box center [686, 138] width 255 height 32
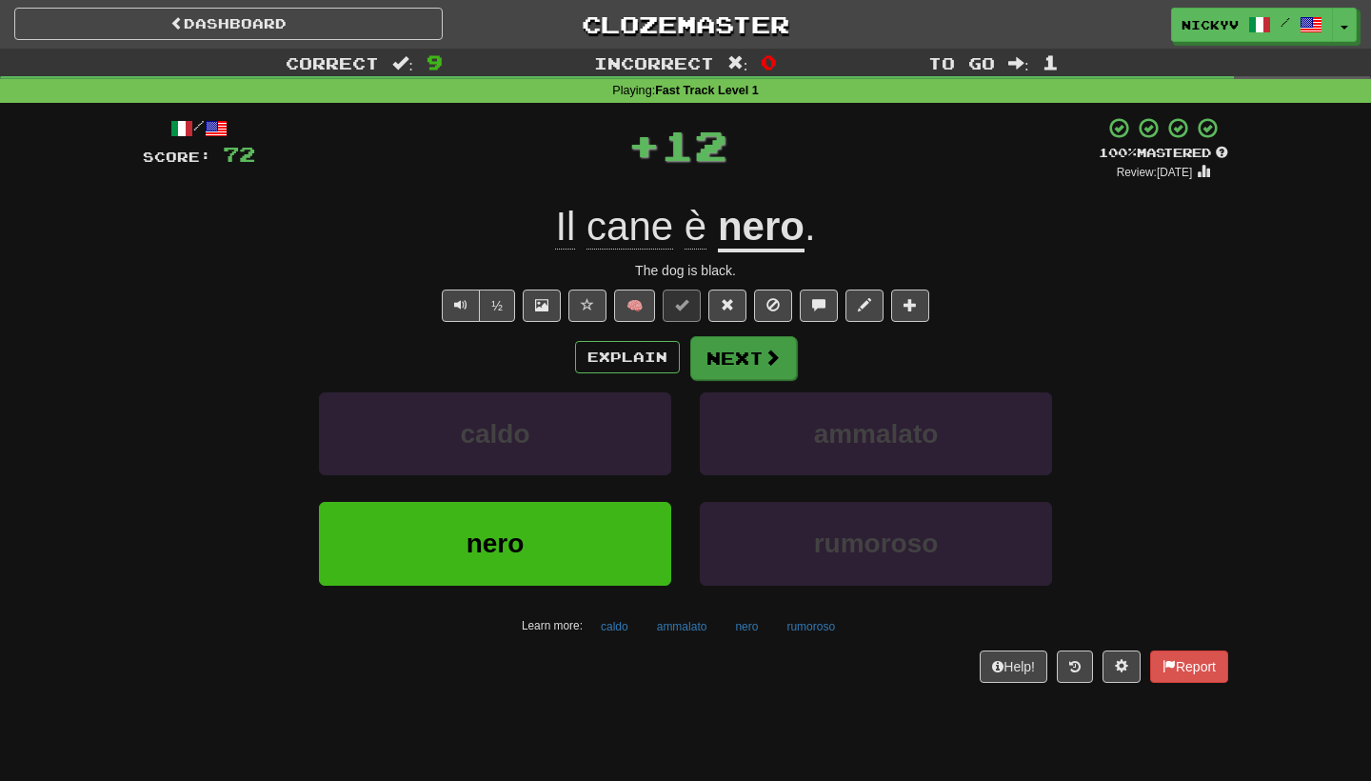
click at [772, 367] on button "Next" at bounding box center [743, 358] width 107 height 44
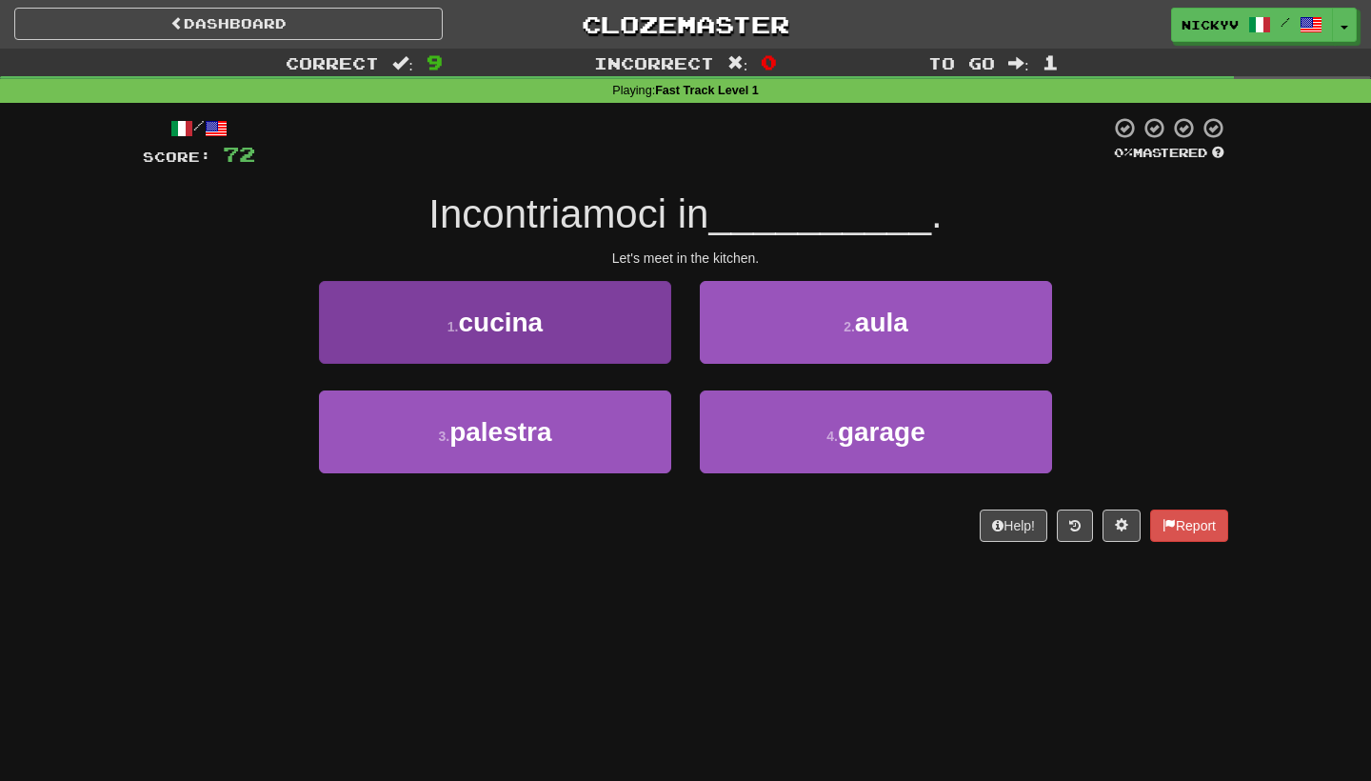
click at [597, 358] on button "1 . cucina" at bounding box center [495, 322] width 352 height 83
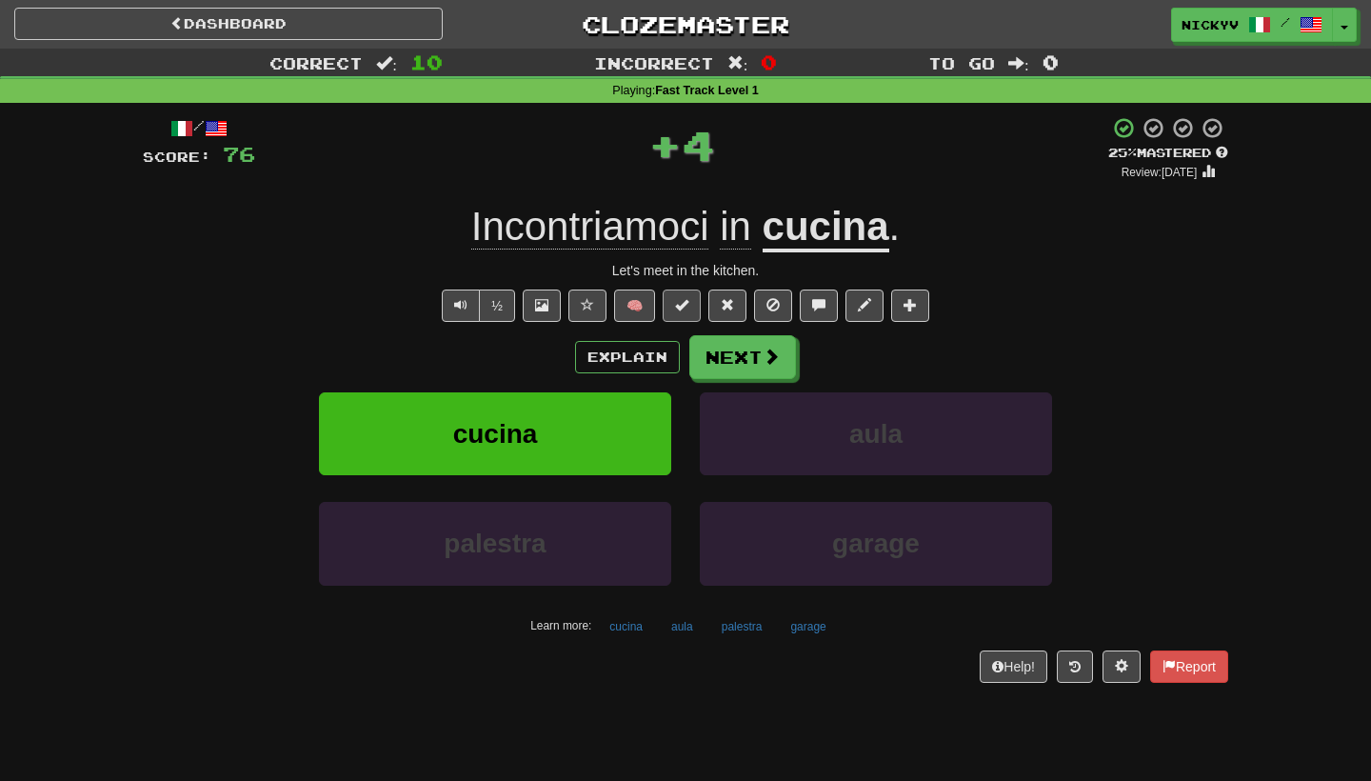
click at [679, 311] on button at bounding box center [682, 305] width 38 height 32
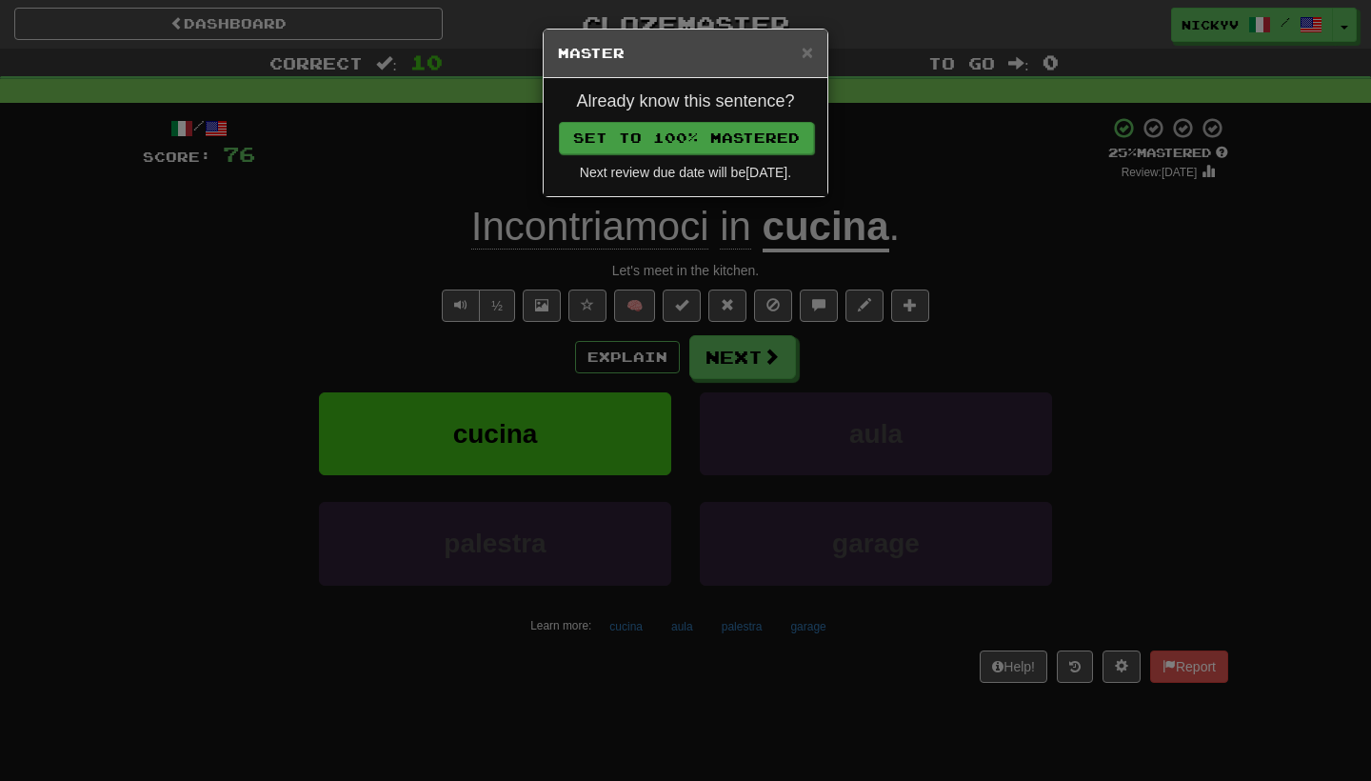
click at [784, 139] on button "Set to 100% Mastered" at bounding box center [686, 138] width 255 height 32
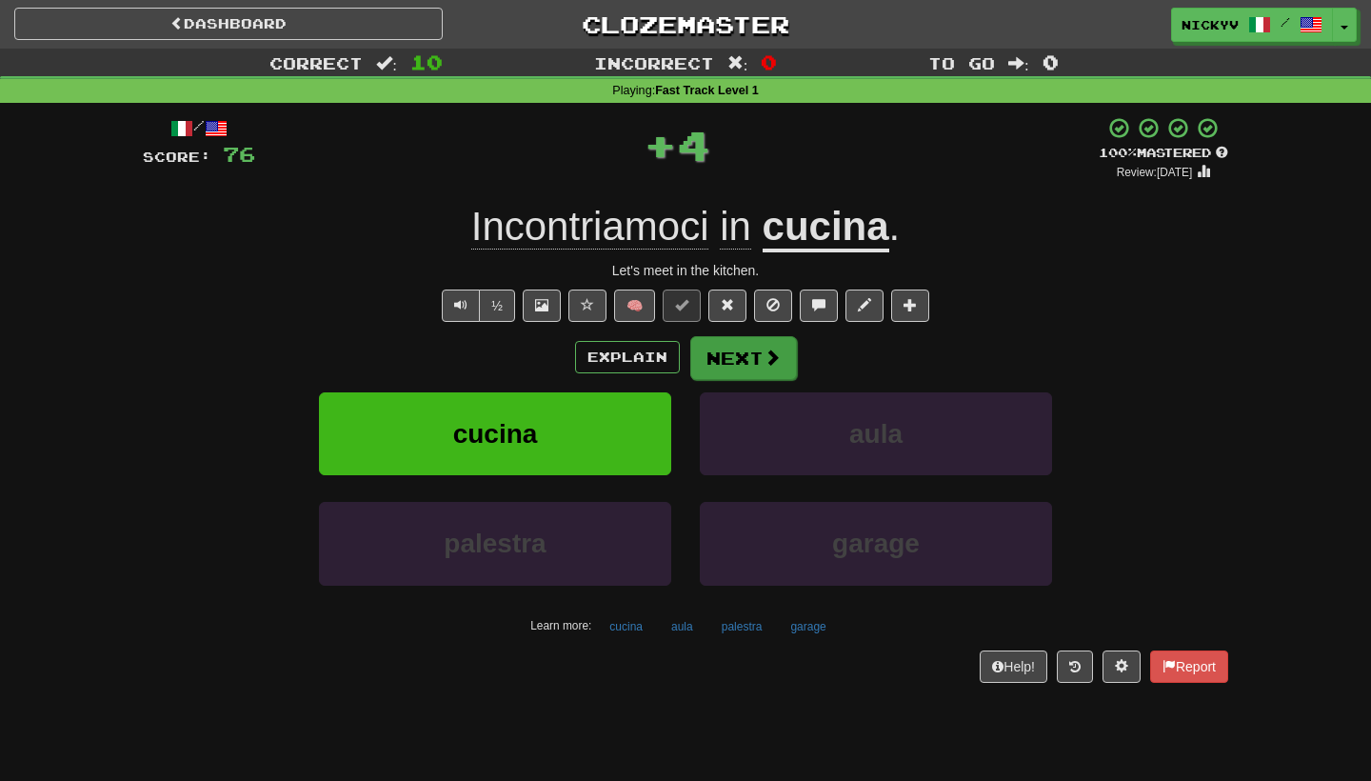
click at [746, 349] on button "Next" at bounding box center [743, 358] width 107 height 44
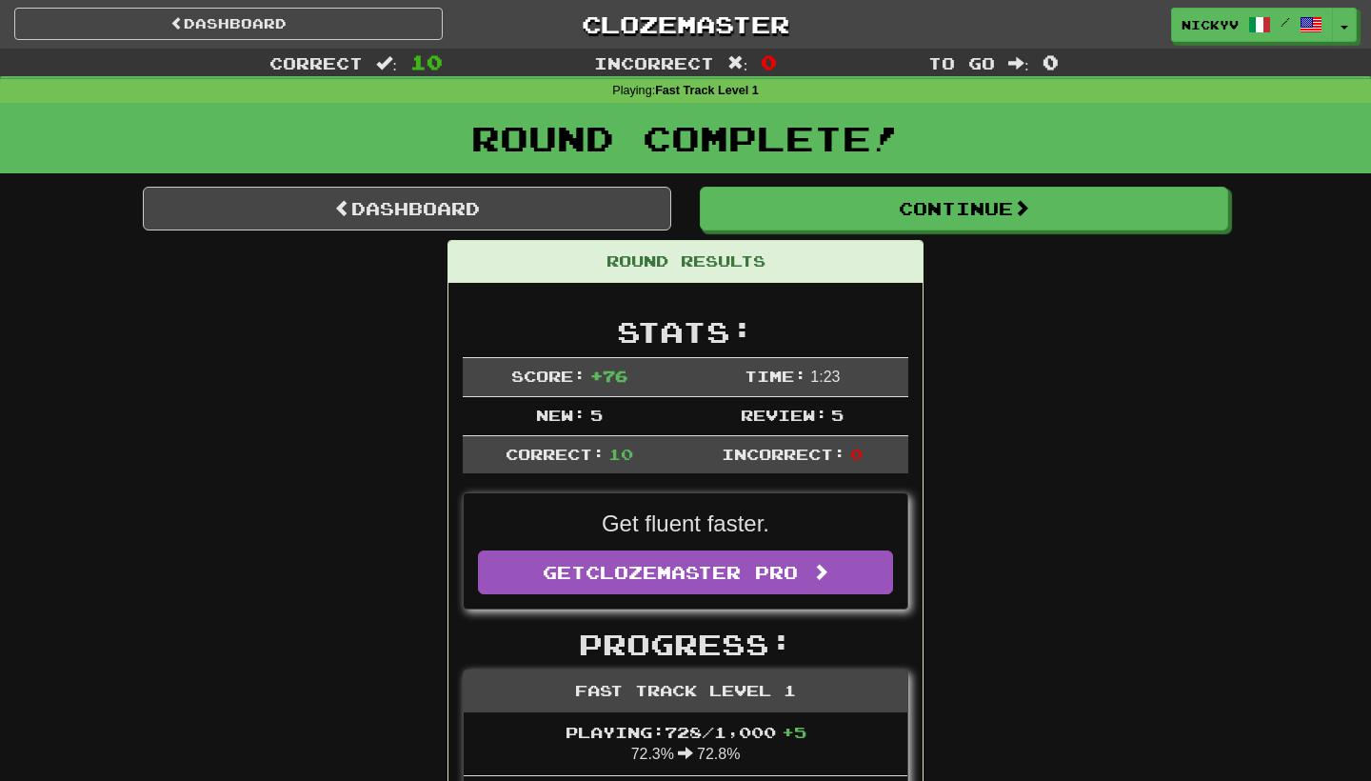
click at [843, 173] on div "Round Complete!" at bounding box center [685, 145] width 1371 height 84
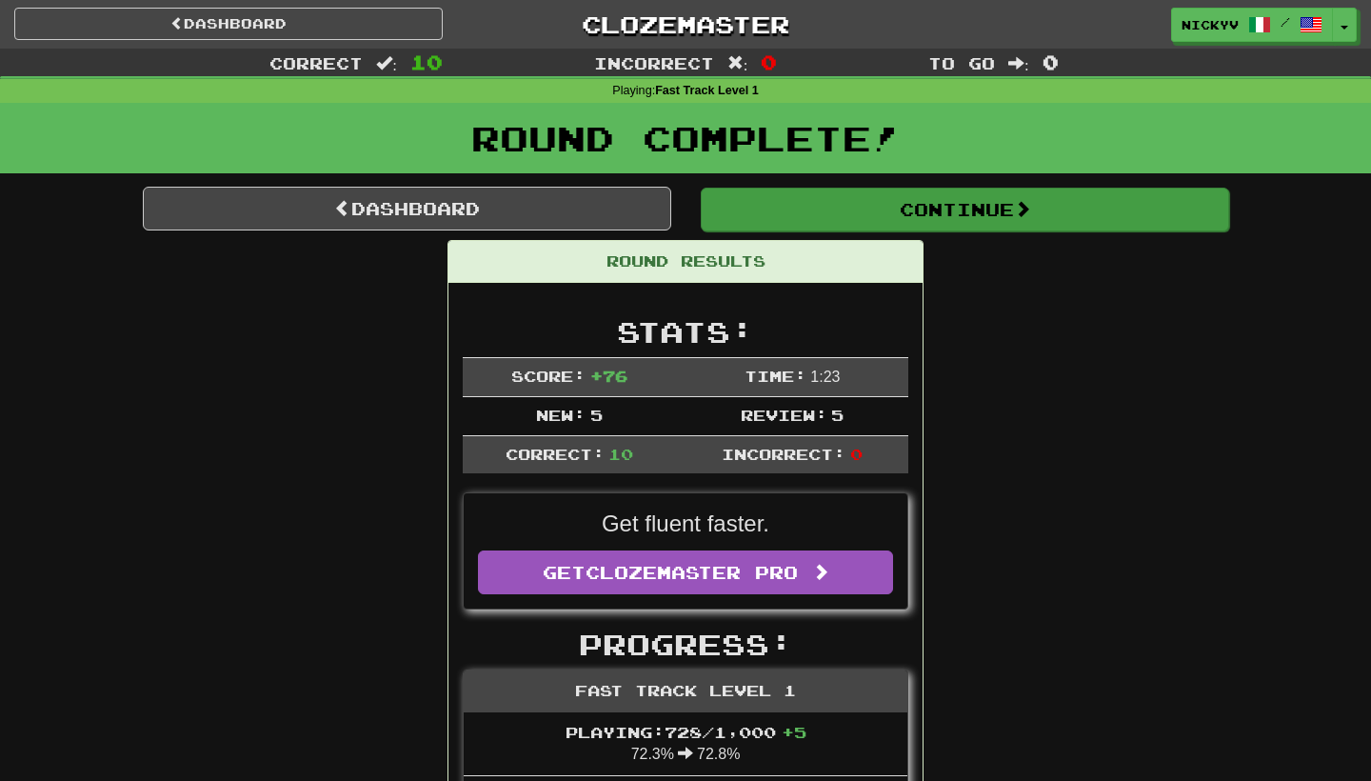
click at [843, 206] on button "Continue" at bounding box center [965, 210] width 528 height 44
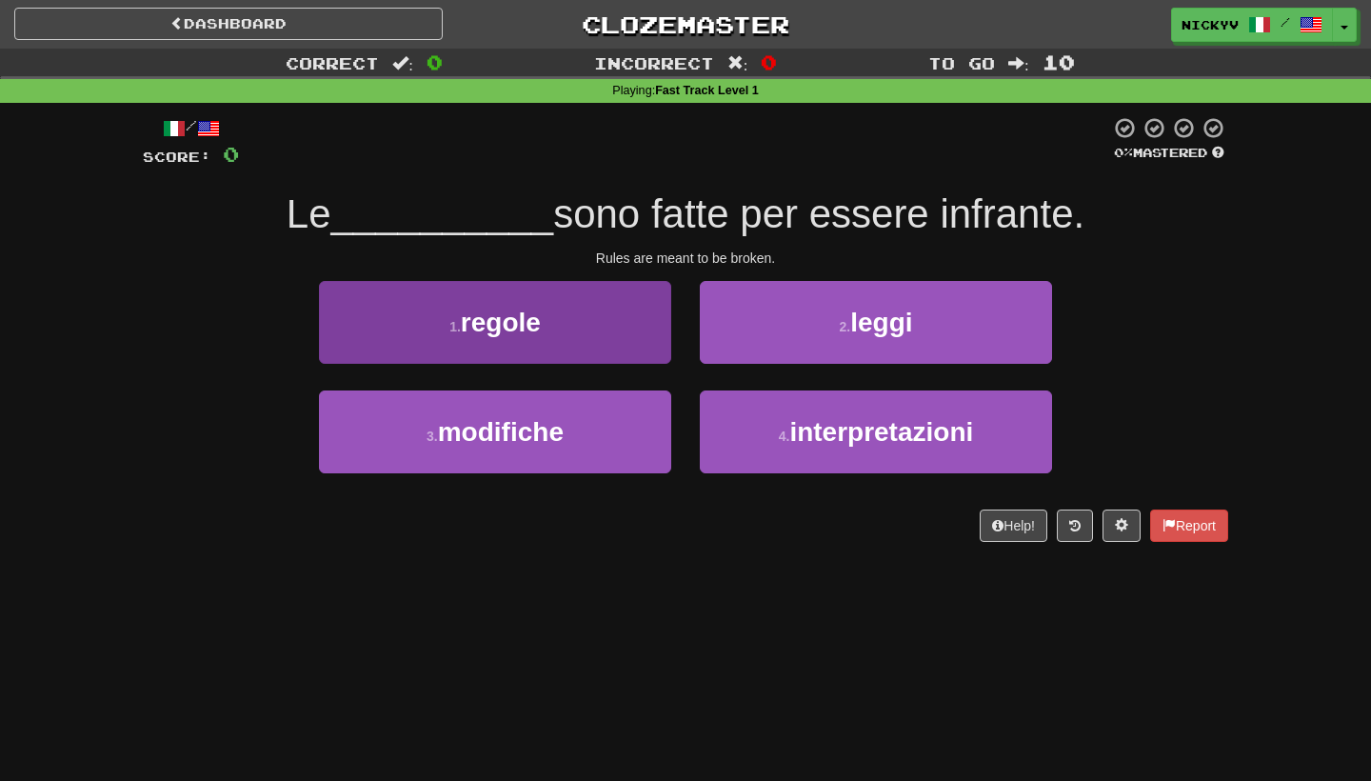
click at [607, 330] on button "1 . regole" at bounding box center [495, 322] width 352 height 83
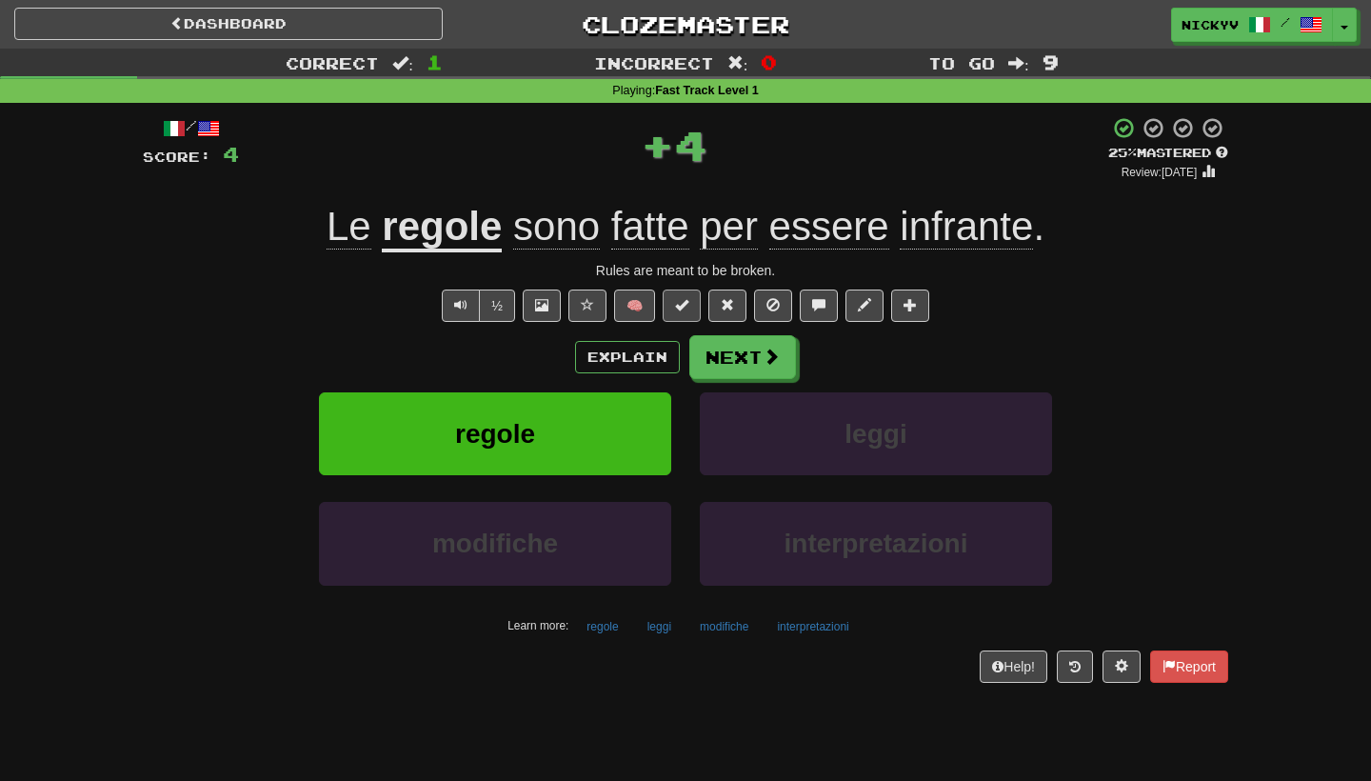
click at [680, 302] on span at bounding box center [681, 304] width 13 height 13
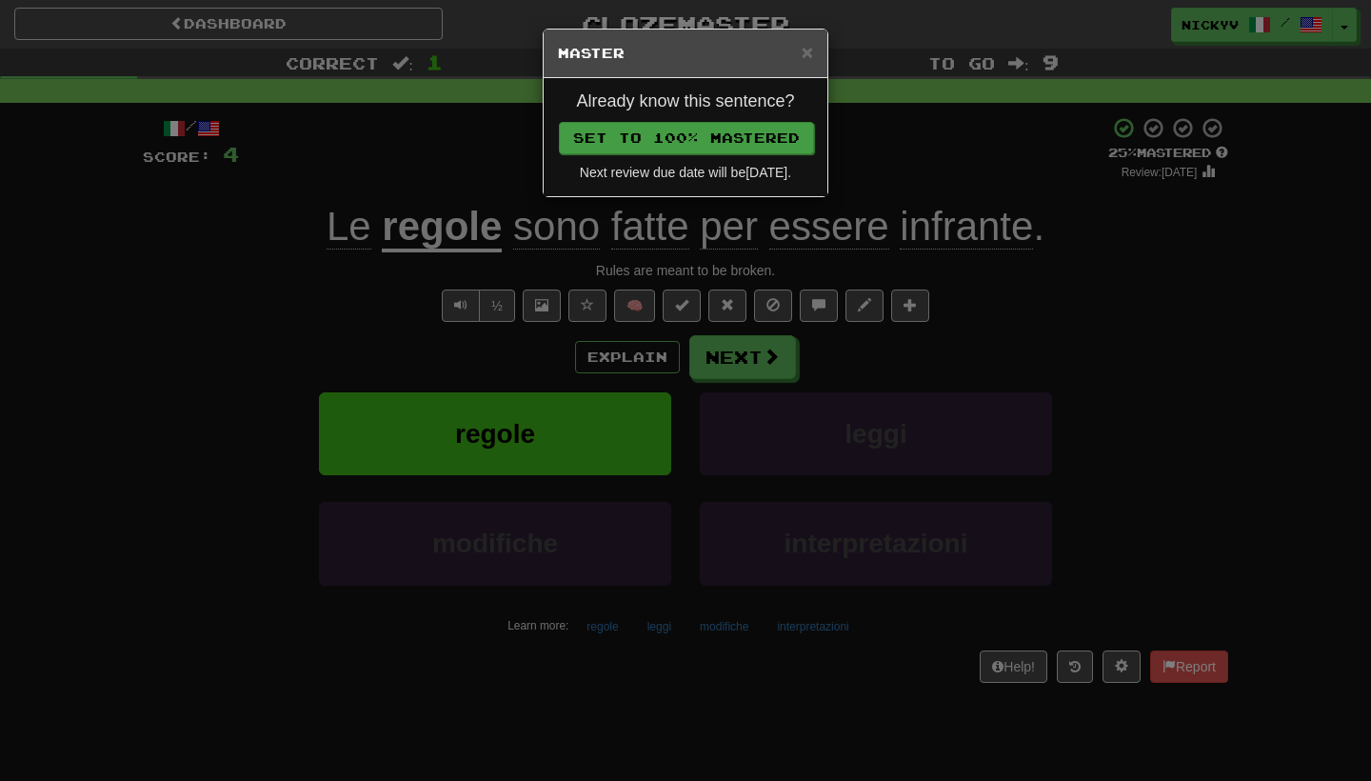
click at [718, 143] on button "Set to 100% Mastered" at bounding box center [686, 138] width 255 height 32
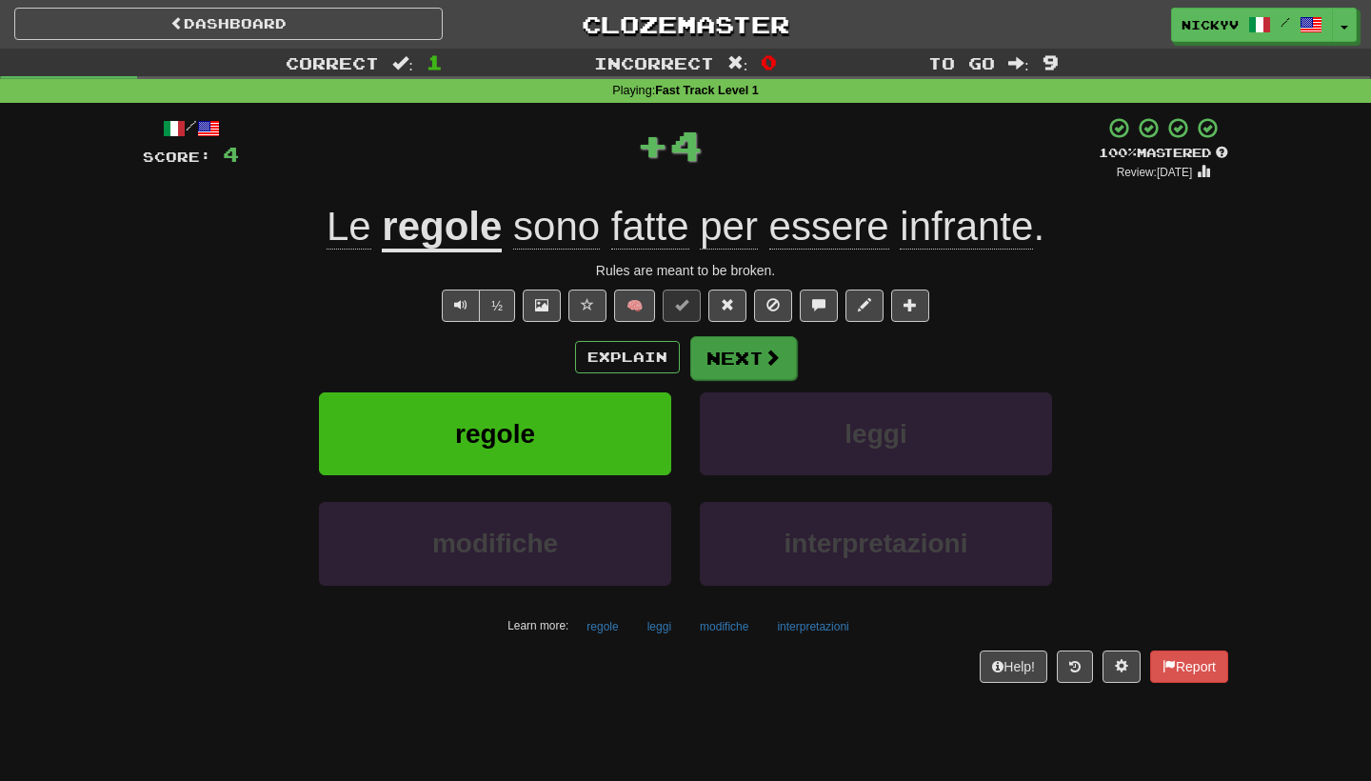
click at [715, 365] on button "Next" at bounding box center [743, 358] width 107 height 44
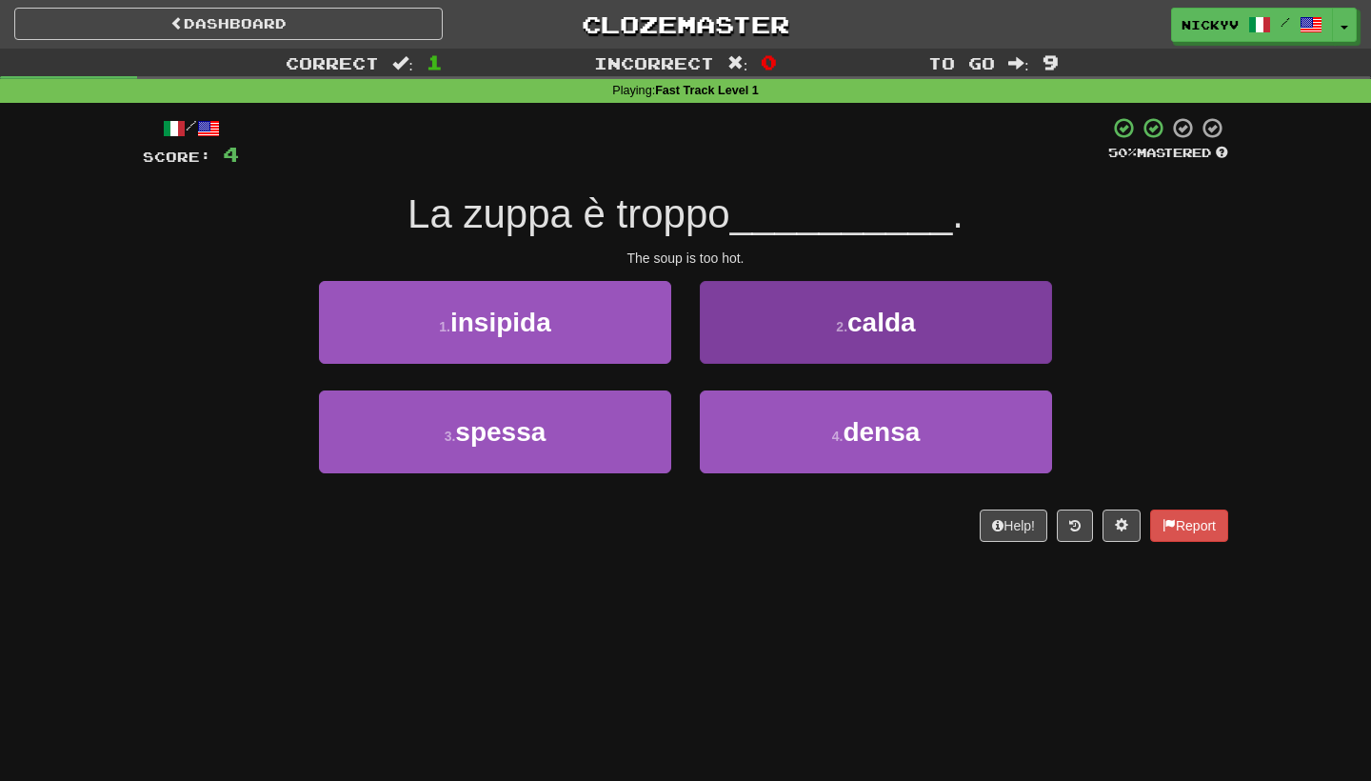
click at [742, 335] on button "2 . [GEOGRAPHIC_DATA]" at bounding box center [876, 322] width 352 height 83
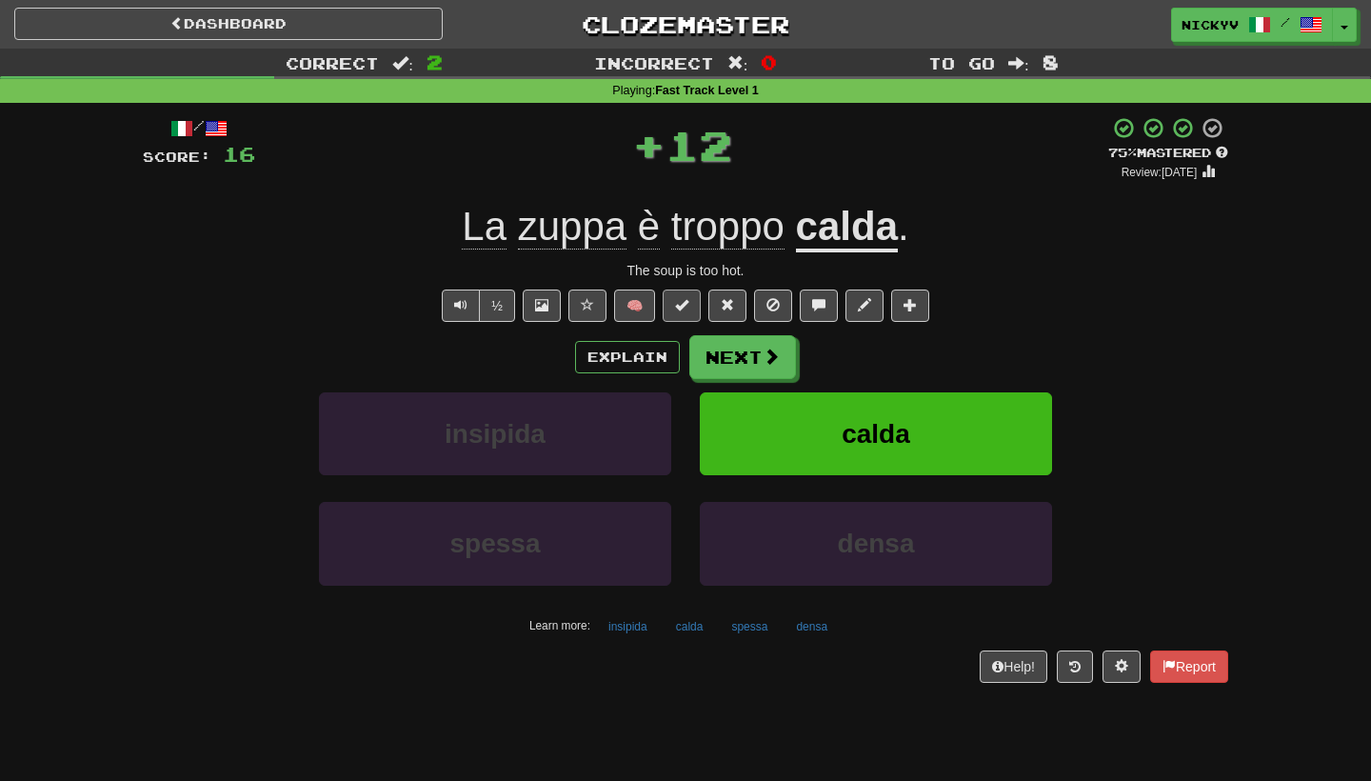
click at [688, 298] on span at bounding box center [681, 304] width 13 height 13
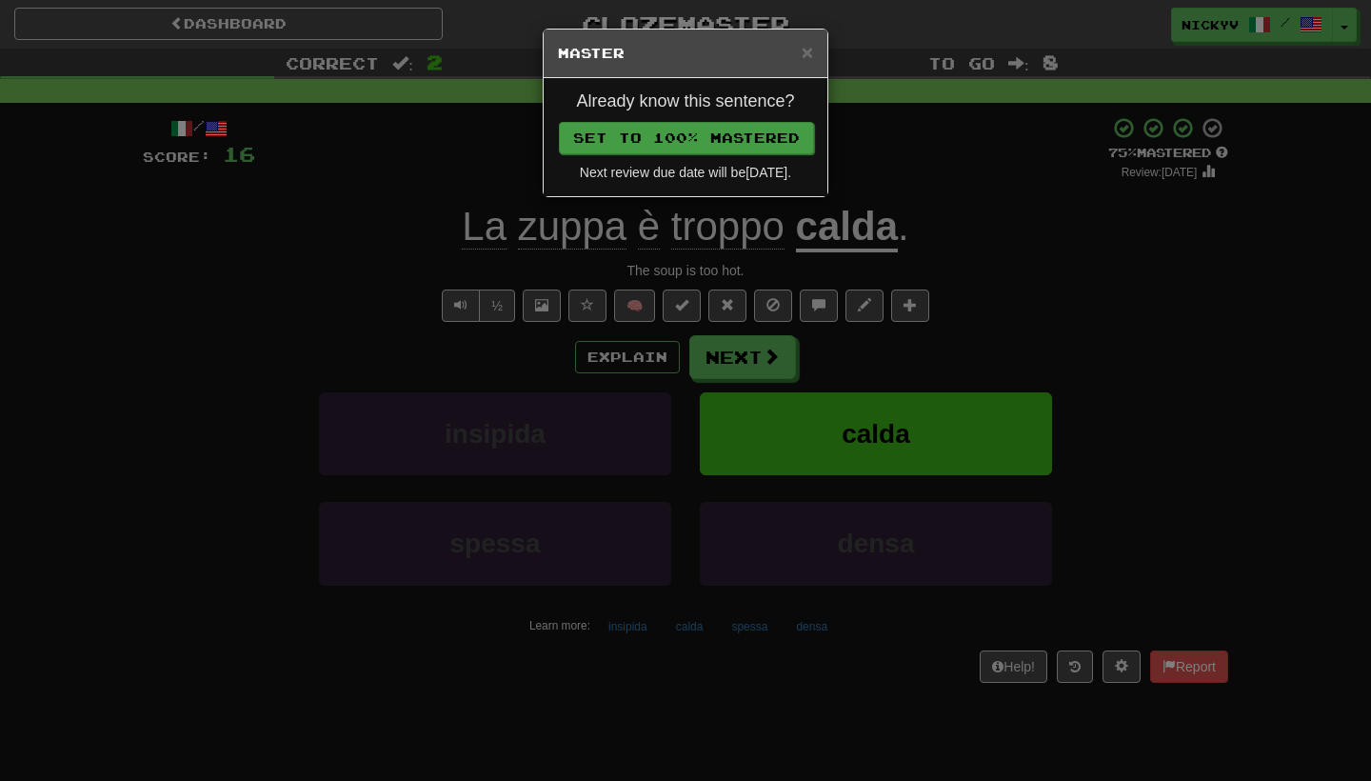
click at [782, 129] on button "Set to 100% Mastered" at bounding box center [686, 138] width 255 height 32
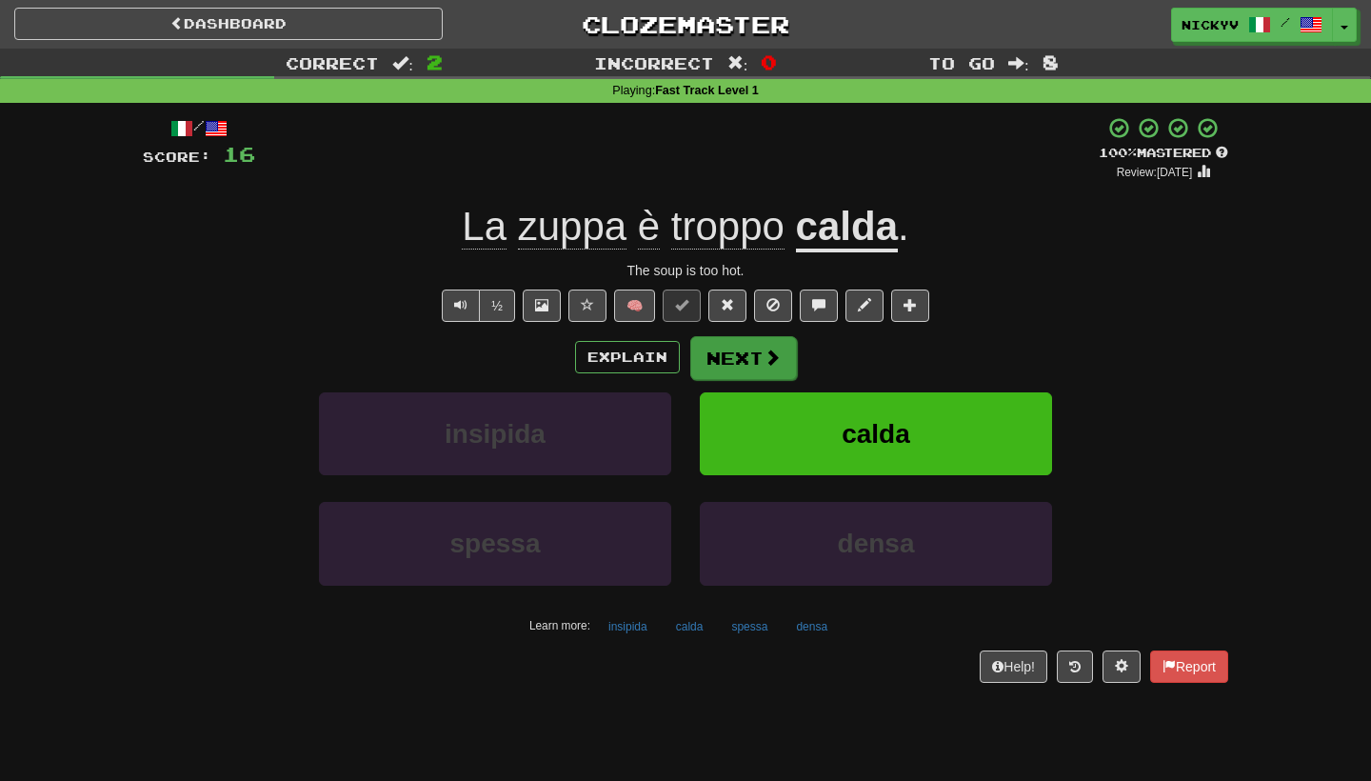
click at [755, 358] on button "Next" at bounding box center [743, 358] width 107 height 44
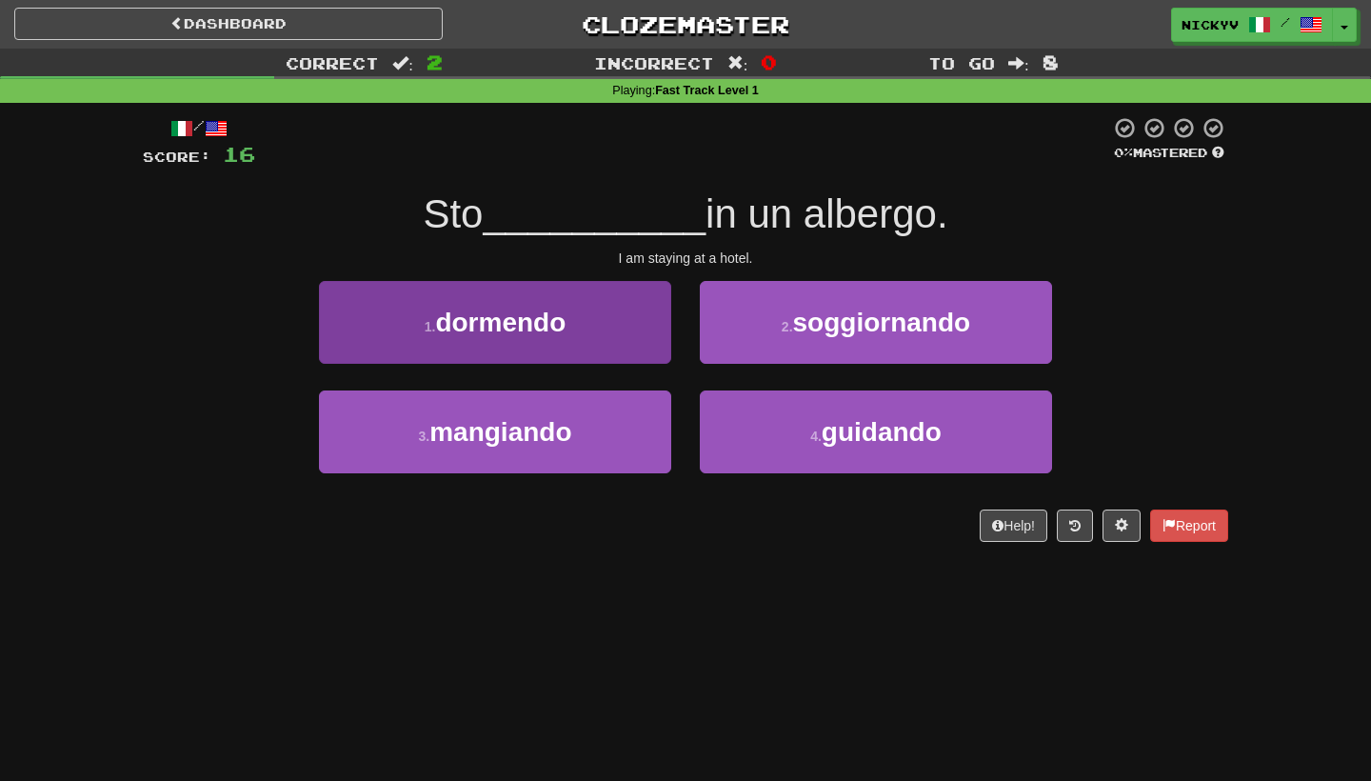
click at [568, 341] on button "1 . [GEOGRAPHIC_DATA]" at bounding box center [495, 322] width 352 height 83
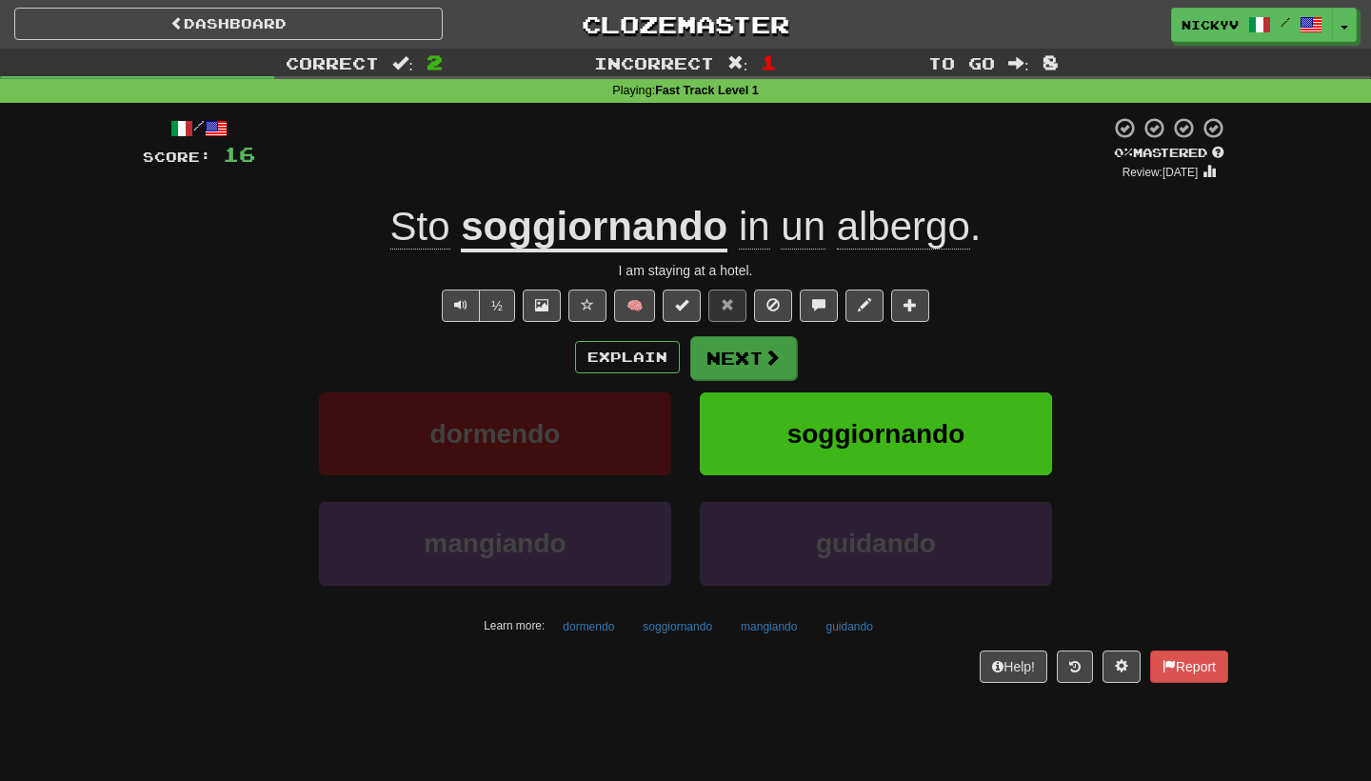
click at [756, 363] on button "Next" at bounding box center [743, 358] width 107 height 44
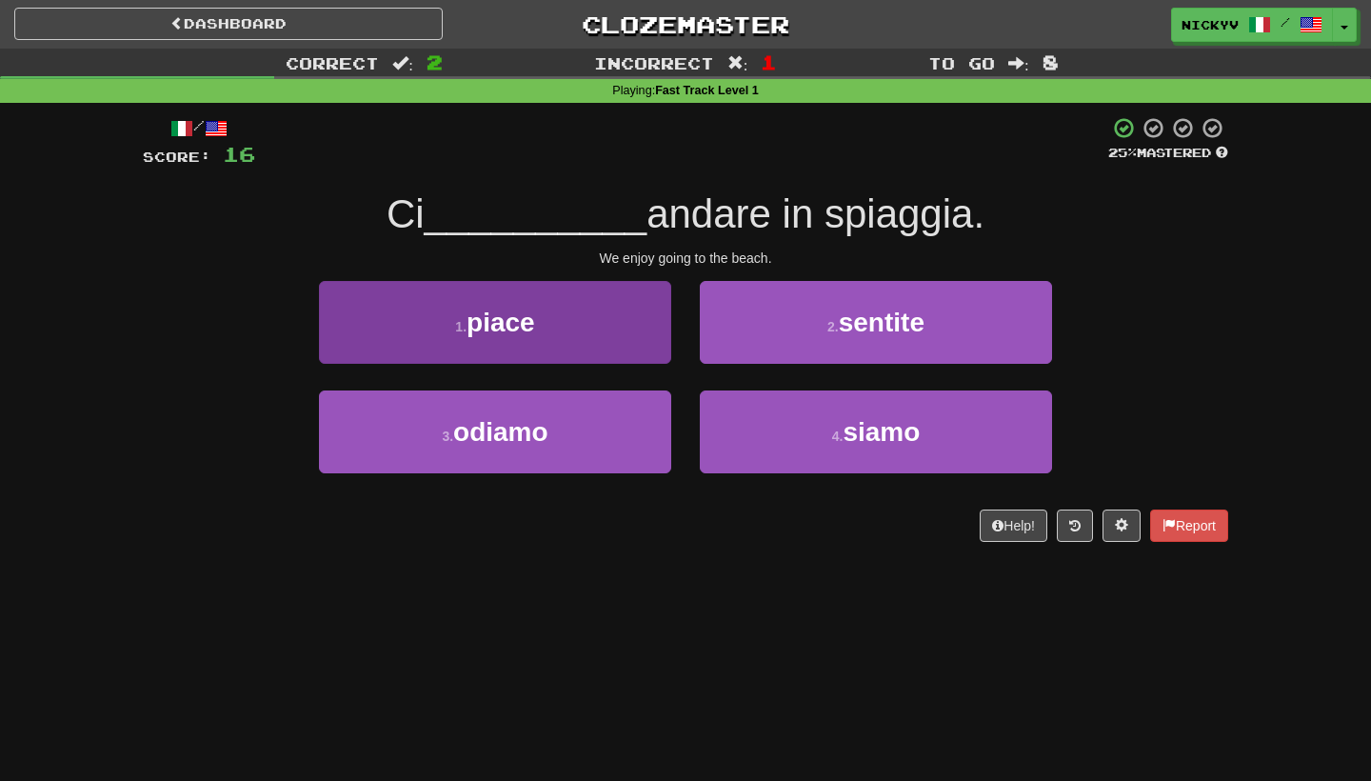
click at [593, 346] on button "1 . [GEOGRAPHIC_DATA]" at bounding box center [495, 322] width 352 height 83
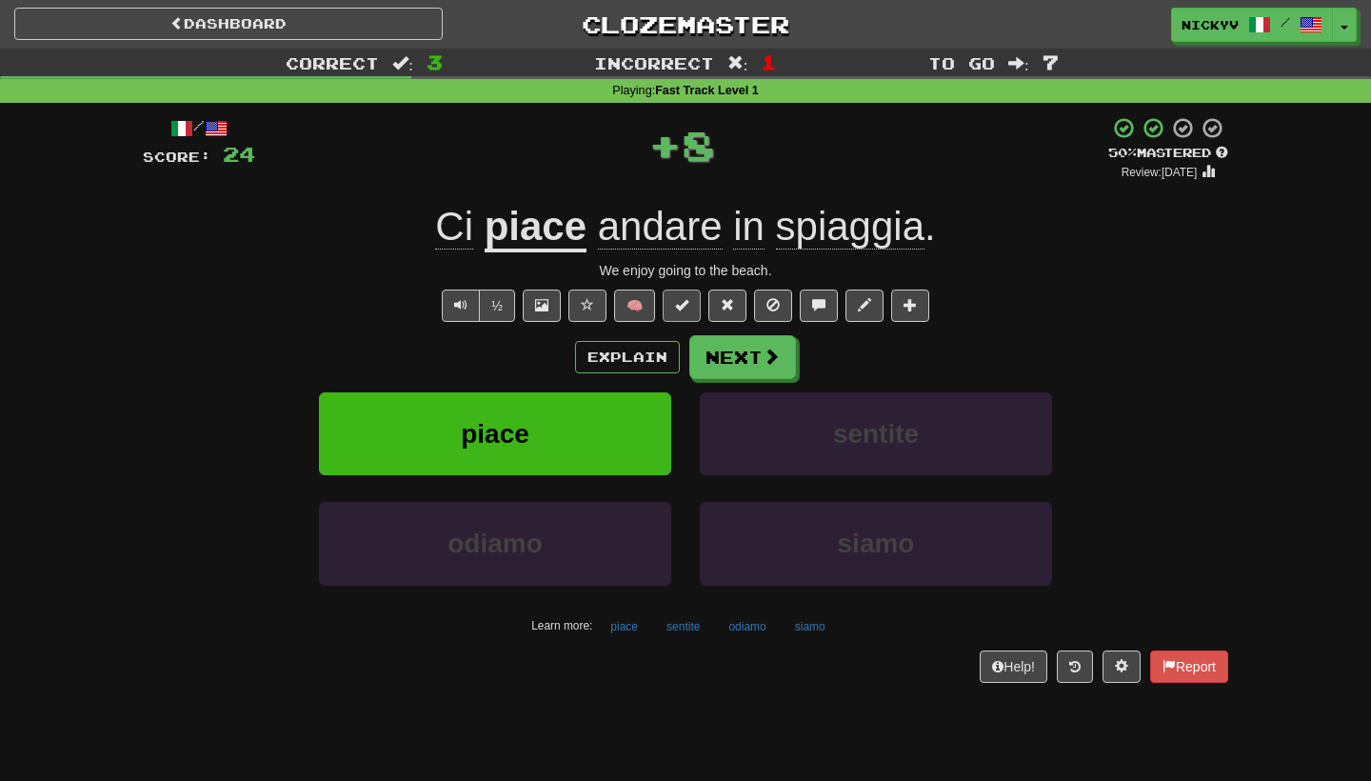
click at [701, 294] on button at bounding box center [682, 305] width 38 height 32
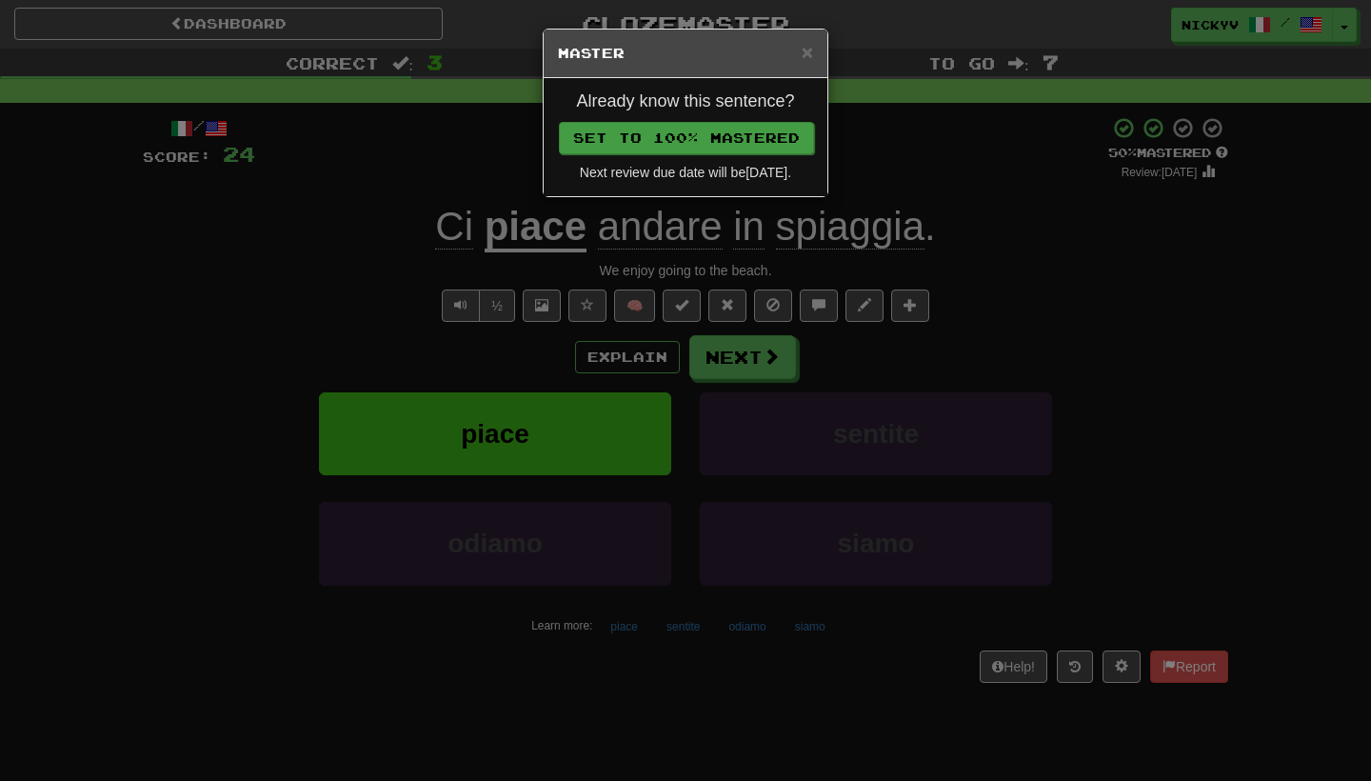
click at [729, 136] on button "Set to 100% Mastered" at bounding box center [686, 138] width 255 height 32
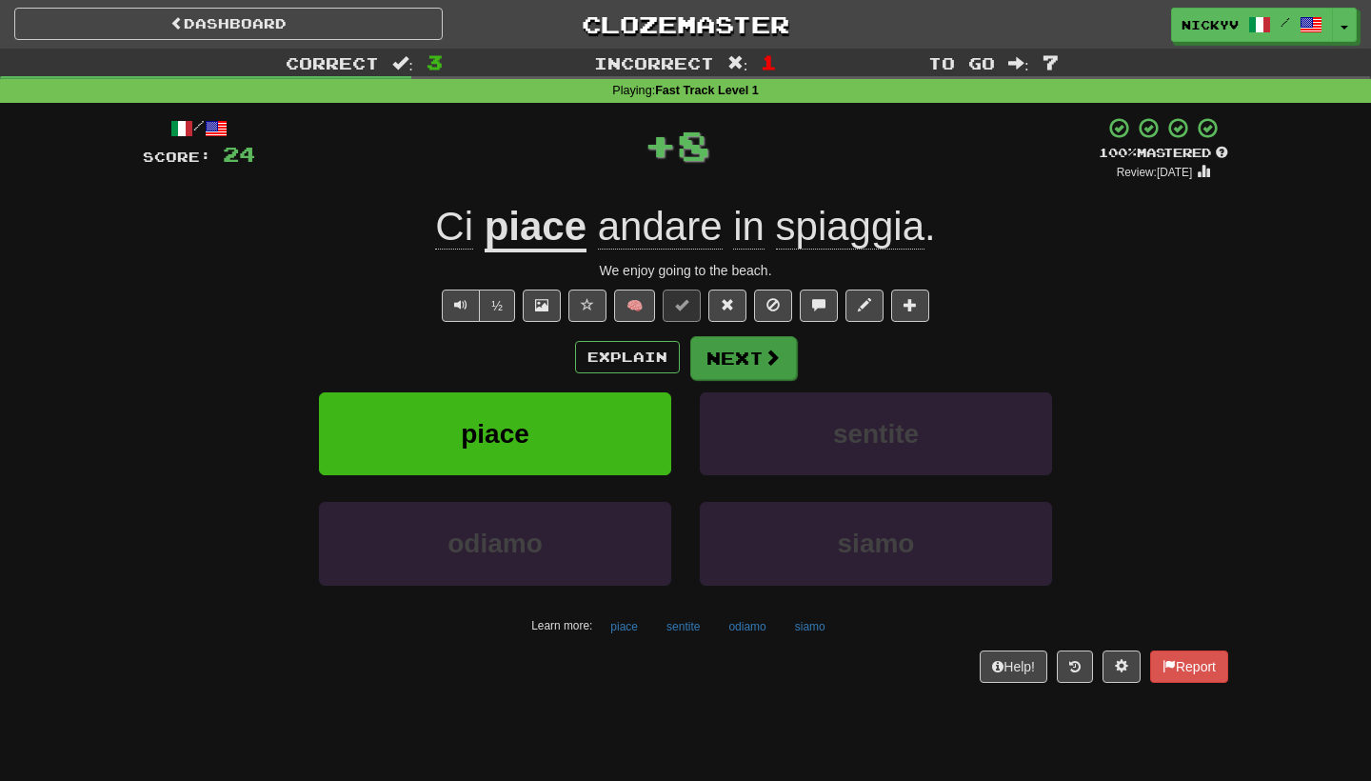
click at [764, 353] on span at bounding box center [772, 356] width 17 height 17
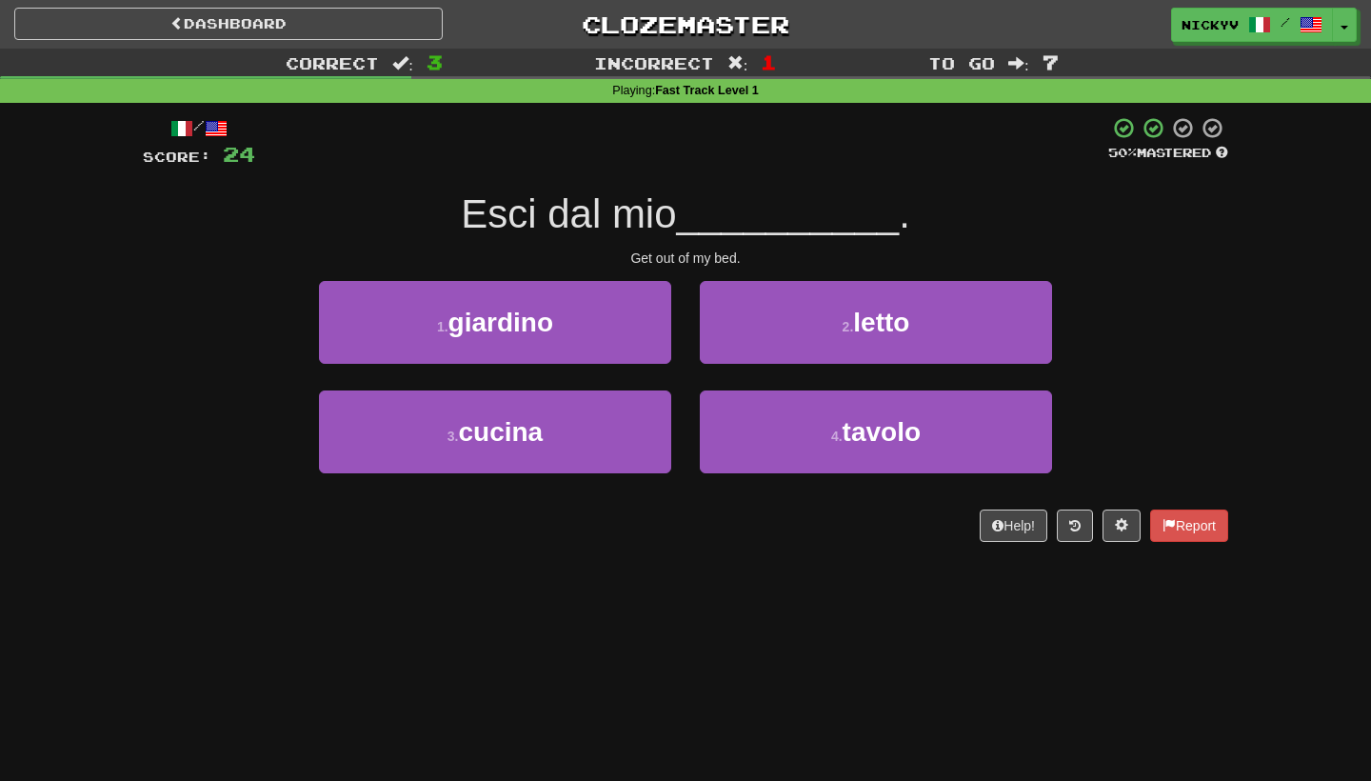
click at [764, 353] on button "2 . letto" at bounding box center [876, 322] width 352 height 83
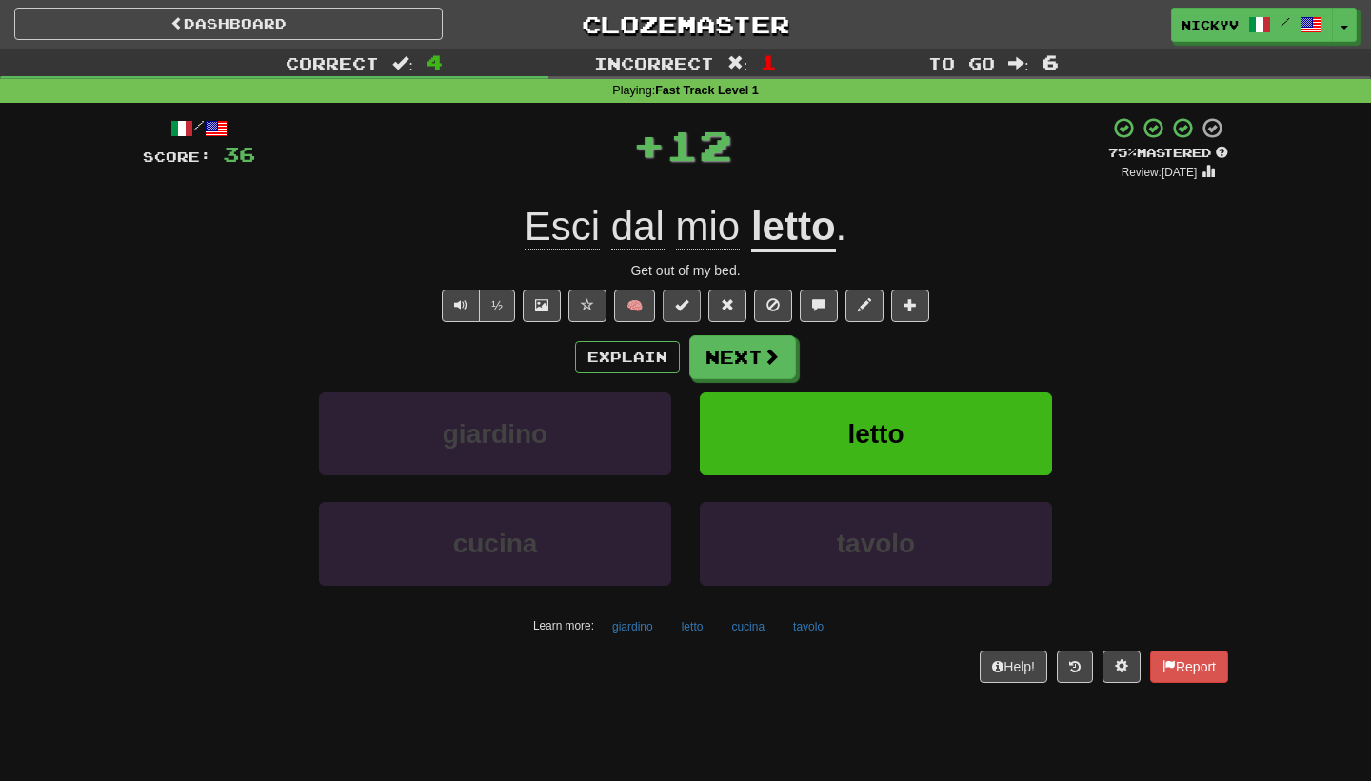
click at [679, 291] on button at bounding box center [682, 305] width 38 height 32
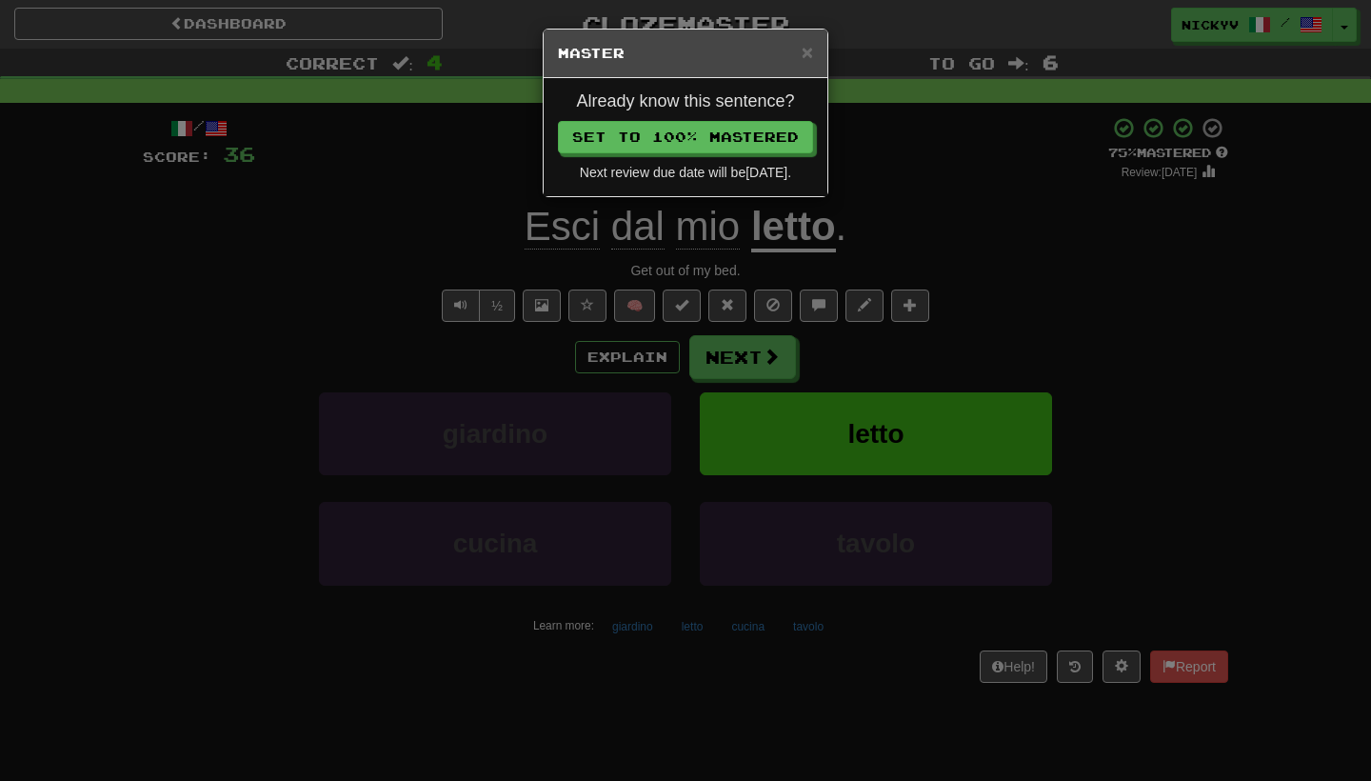
click at [773, 164] on div "Next review due date will be [DATE] ." at bounding box center [685, 172] width 255 height 19
click at [774, 149] on button "Set to 100% Mastered" at bounding box center [686, 138] width 255 height 32
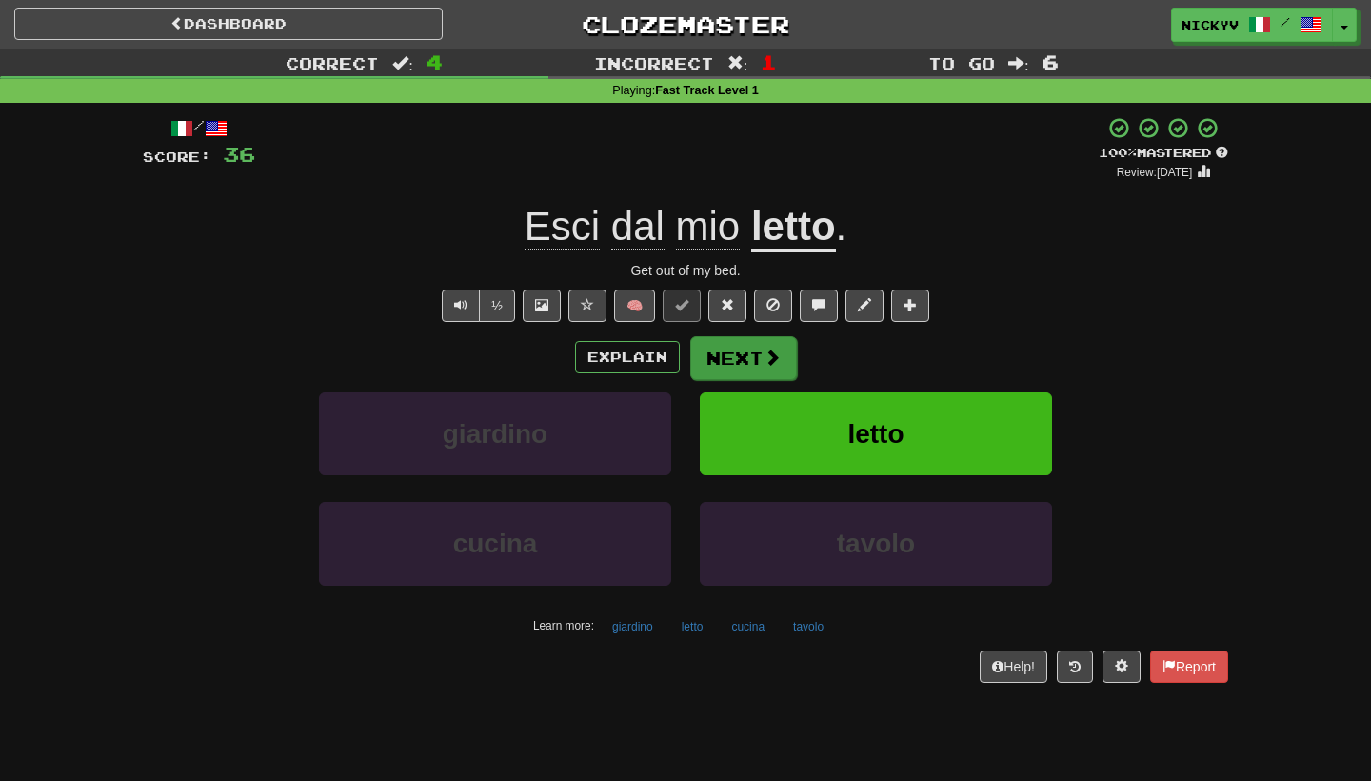
click at [764, 350] on span at bounding box center [772, 356] width 17 height 17
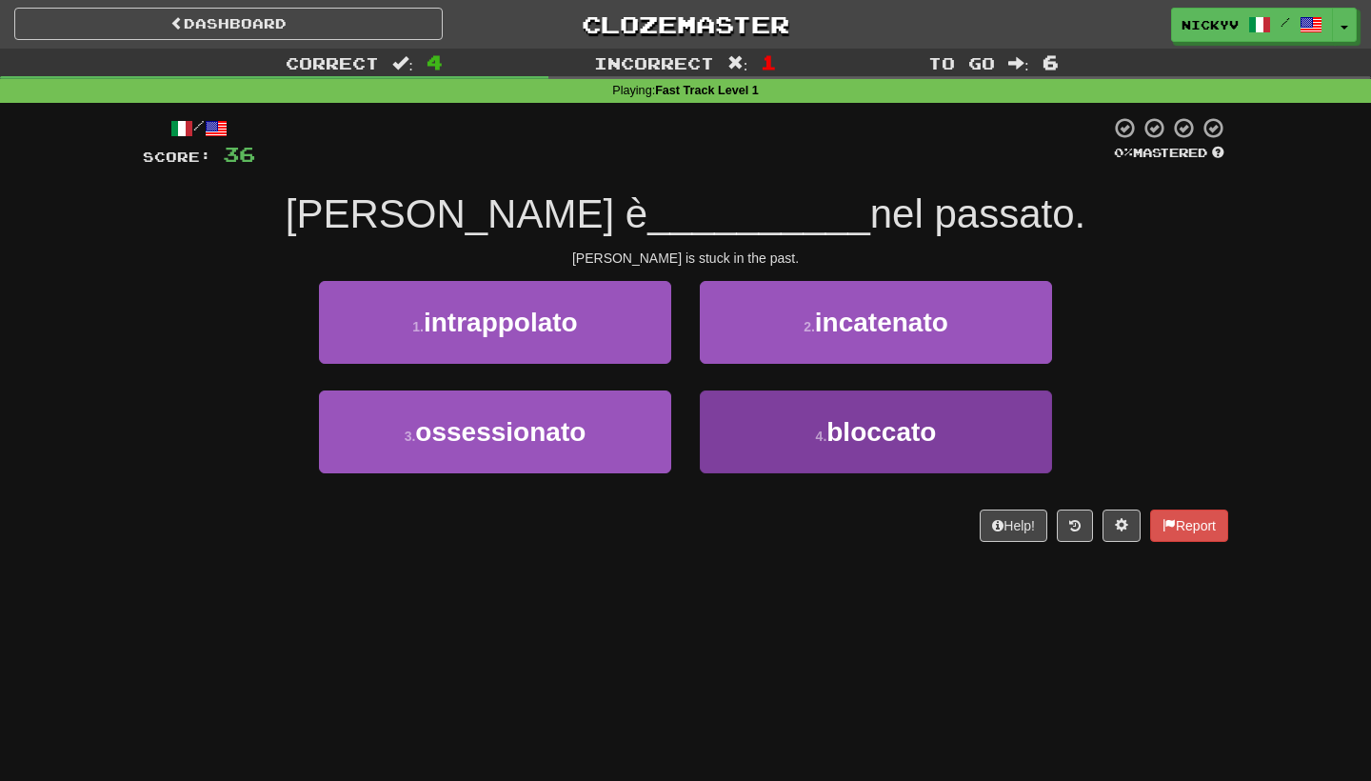
click at [760, 430] on button "4 . bloccato" at bounding box center [876, 431] width 352 height 83
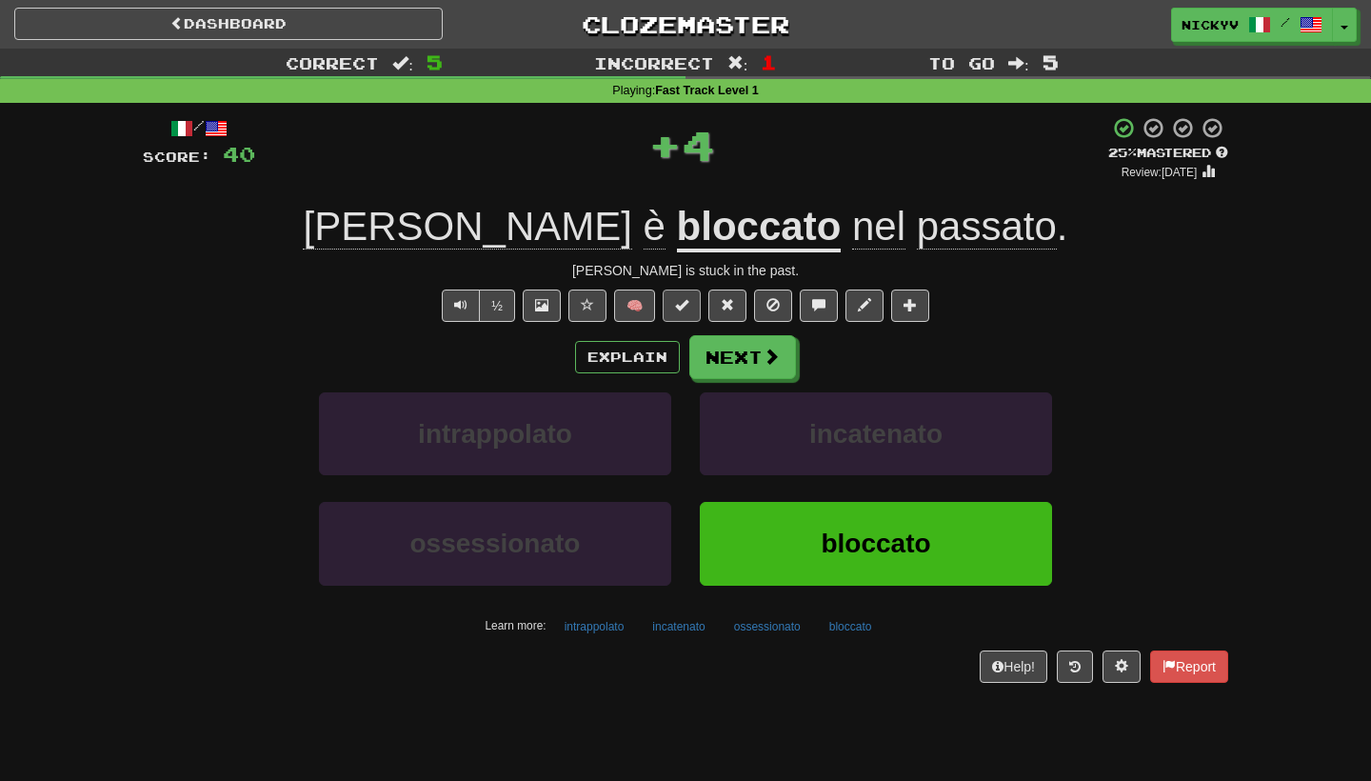
click at [694, 315] on button at bounding box center [682, 305] width 38 height 32
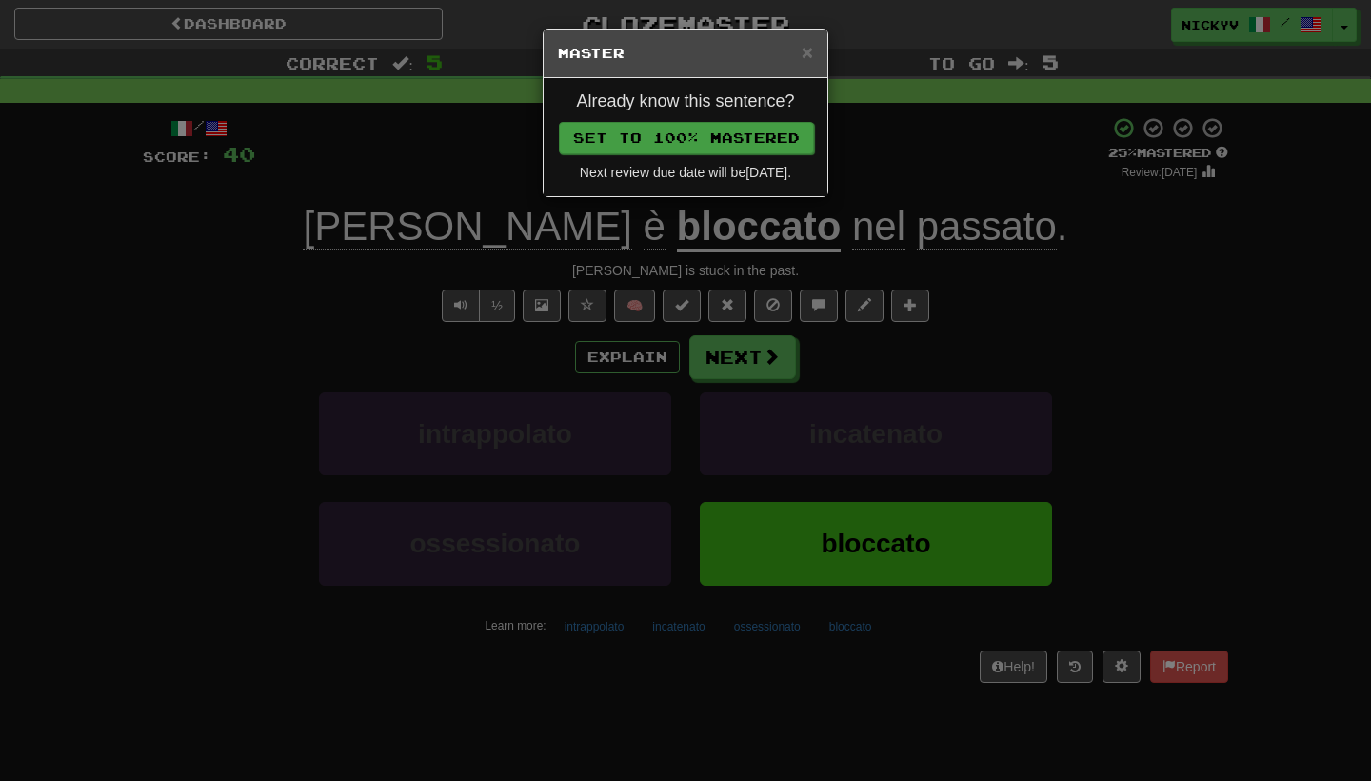
click at [735, 137] on button "Set to 100% Mastered" at bounding box center [686, 138] width 255 height 32
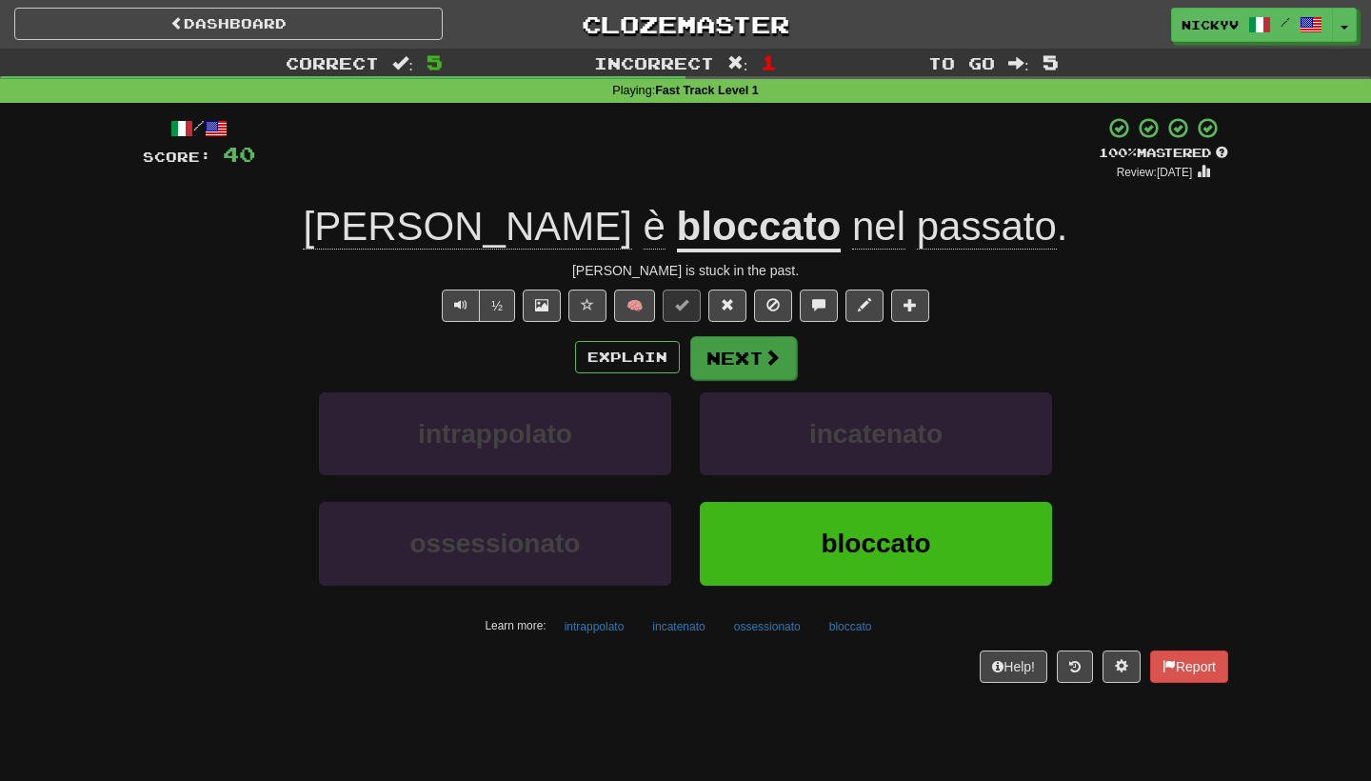
click at [737, 363] on button "Next" at bounding box center [743, 358] width 107 height 44
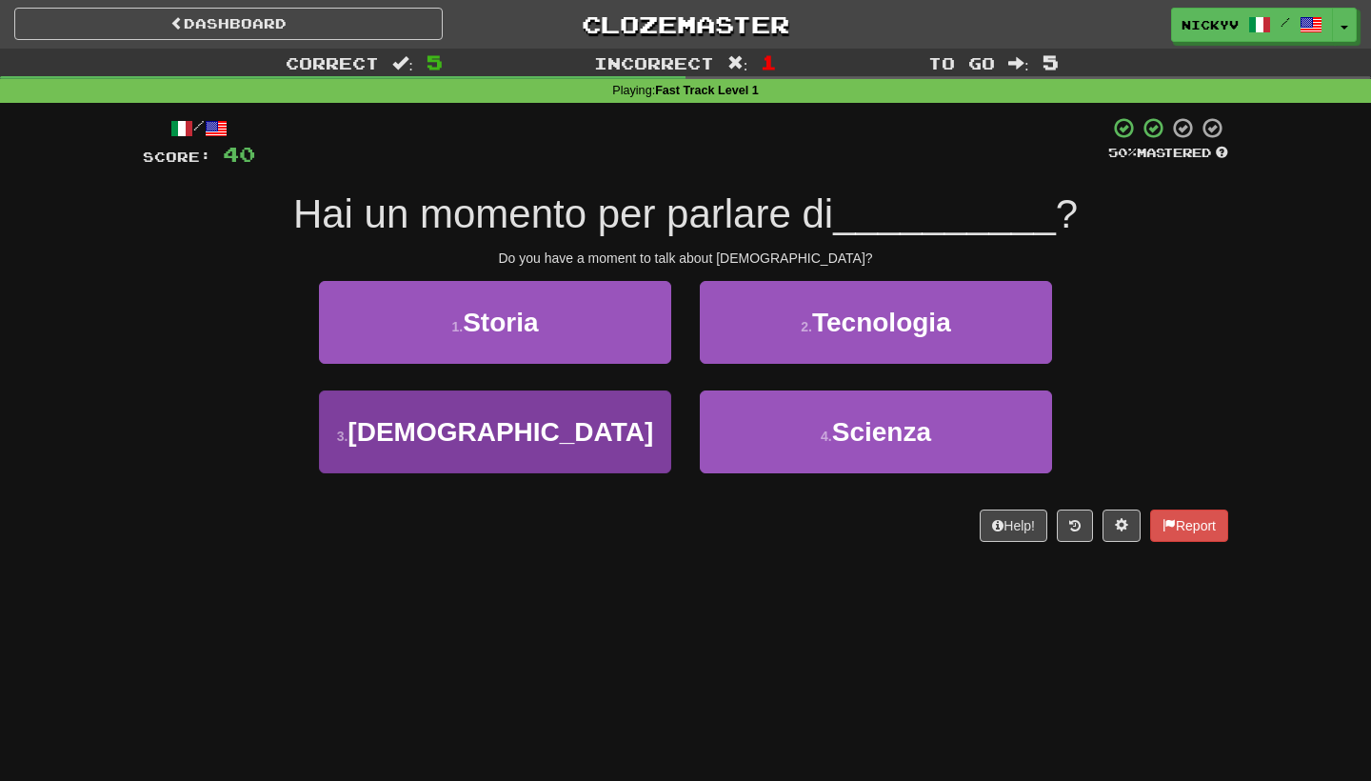
click at [569, 451] on button "3 . [DEMOGRAPHIC_DATA]" at bounding box center [495, 431] width 352 height 83
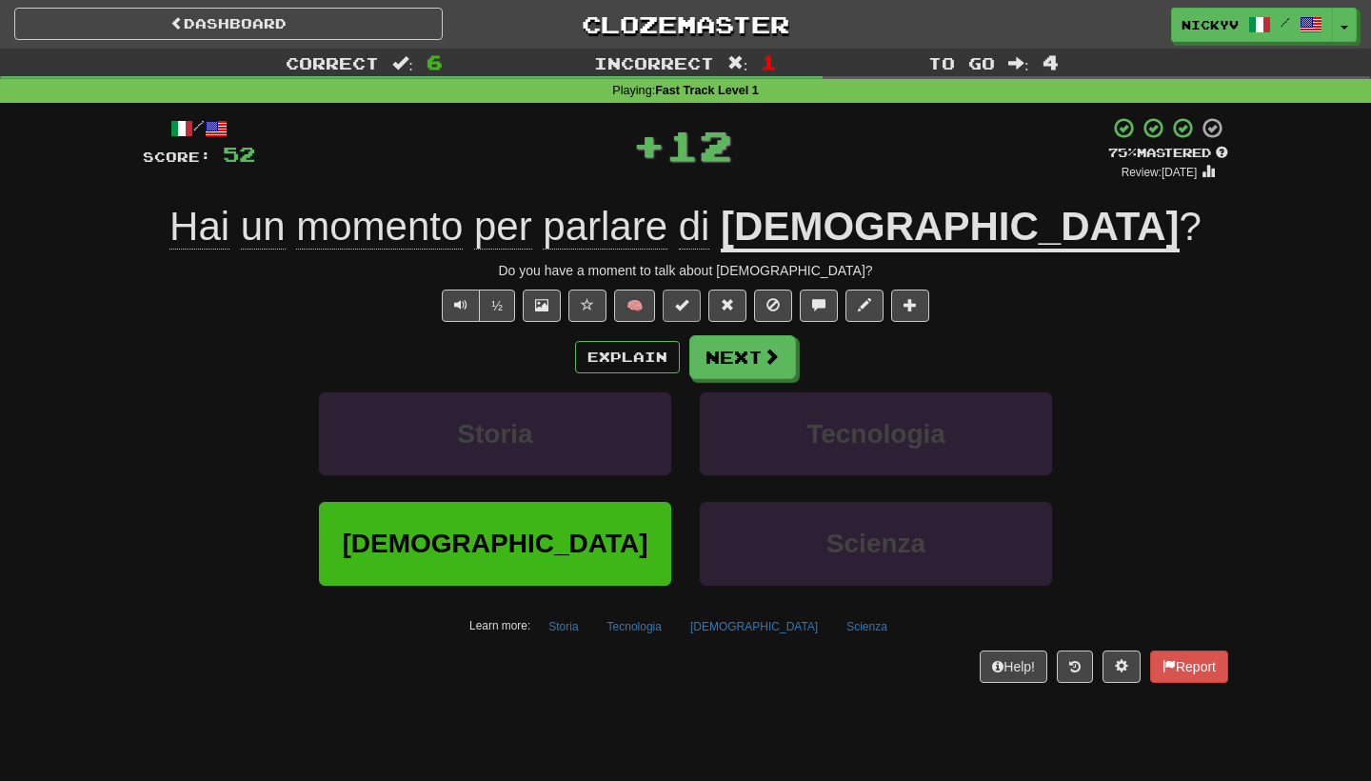
click at [684, 310] on button at bounding box center [682, 305] width 38 height 32
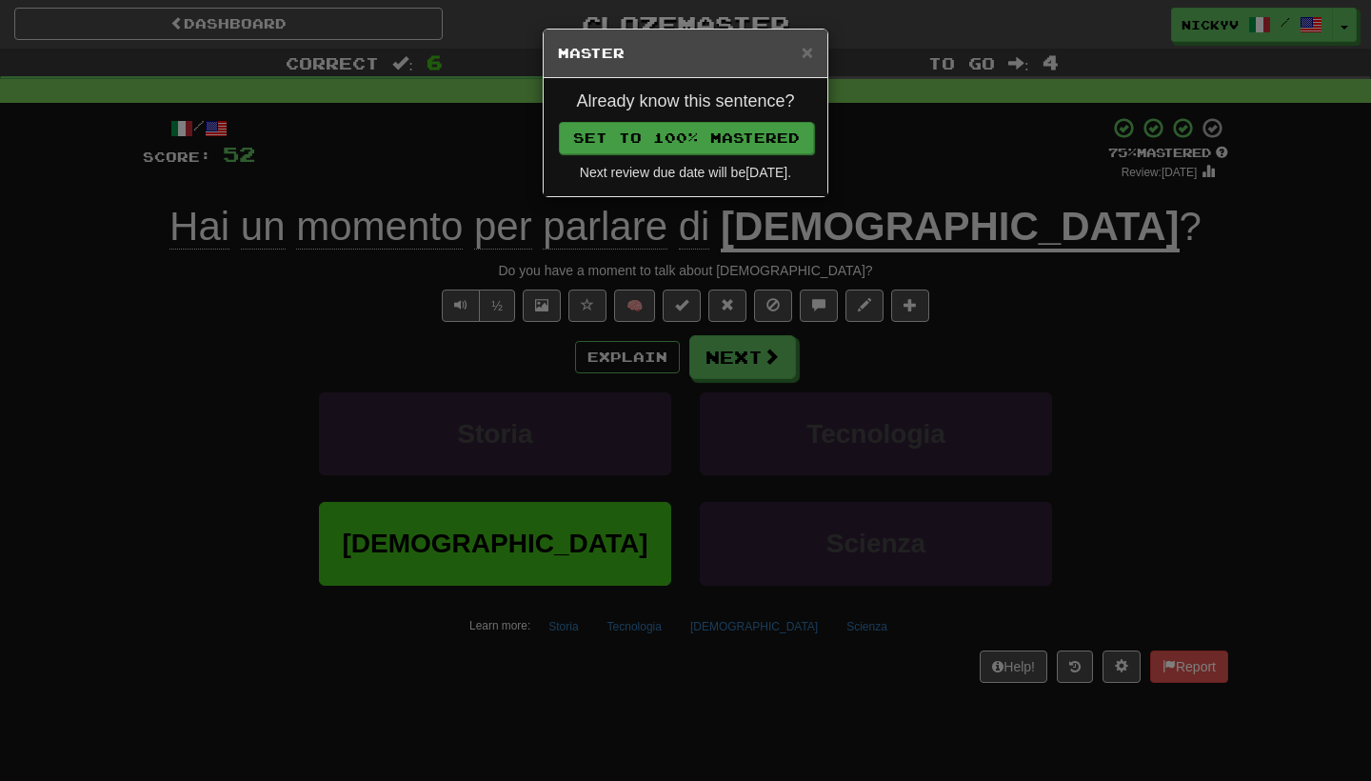
click at [796, 143] on button "Set to 100% Mastered" at bounding box center [686, 138] width 255 height 32
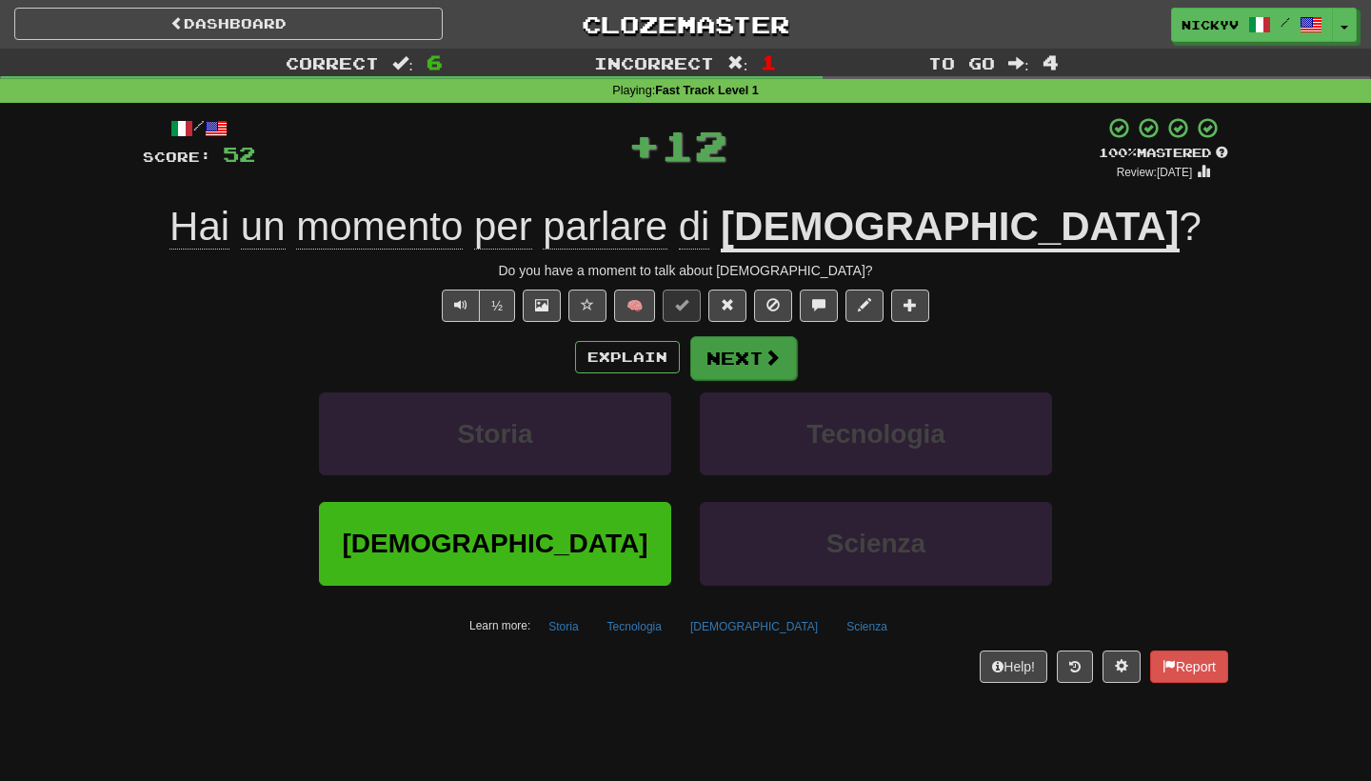
click at [732, 364] on button "Next" at bounding box center [743, 358] width 107 height 44
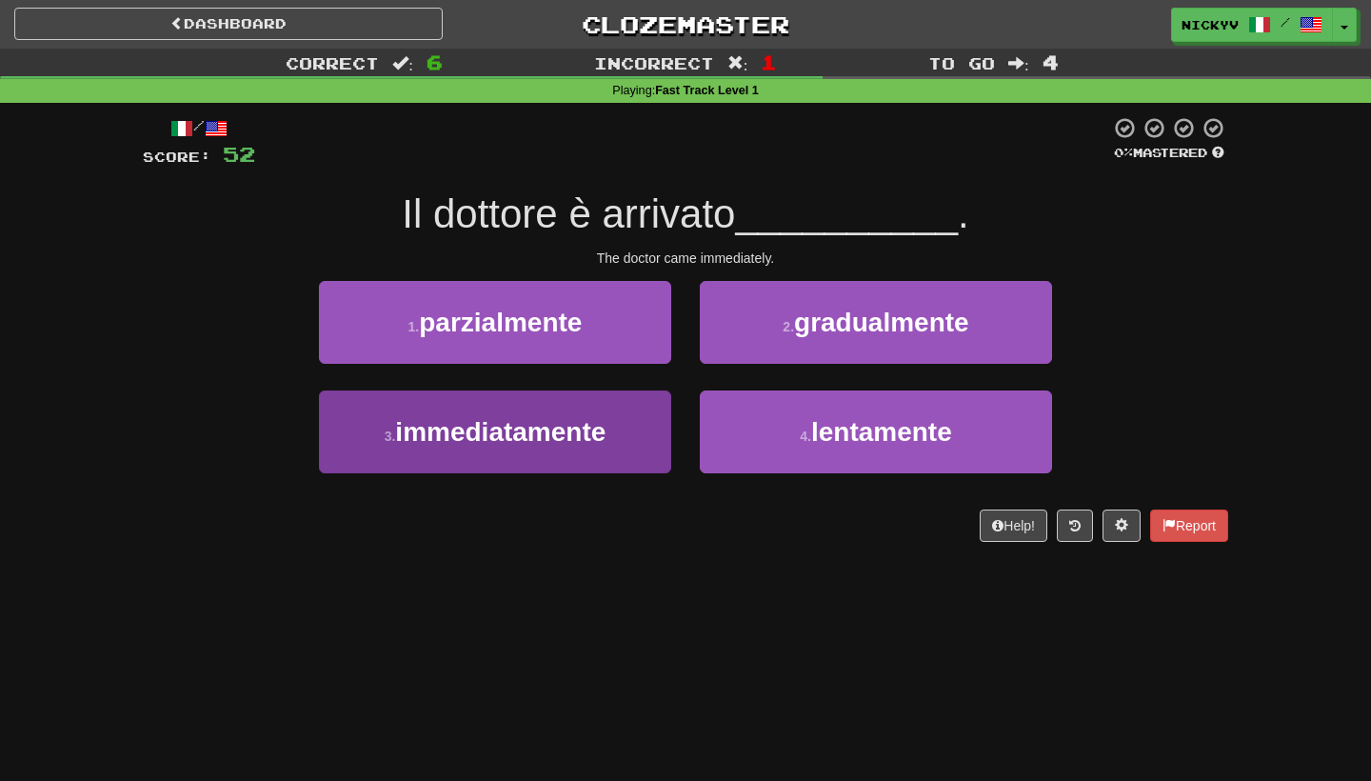
click at [453, 468] on button "3 . immediatamente" at bounding box center [495, 431] width 352 height 83
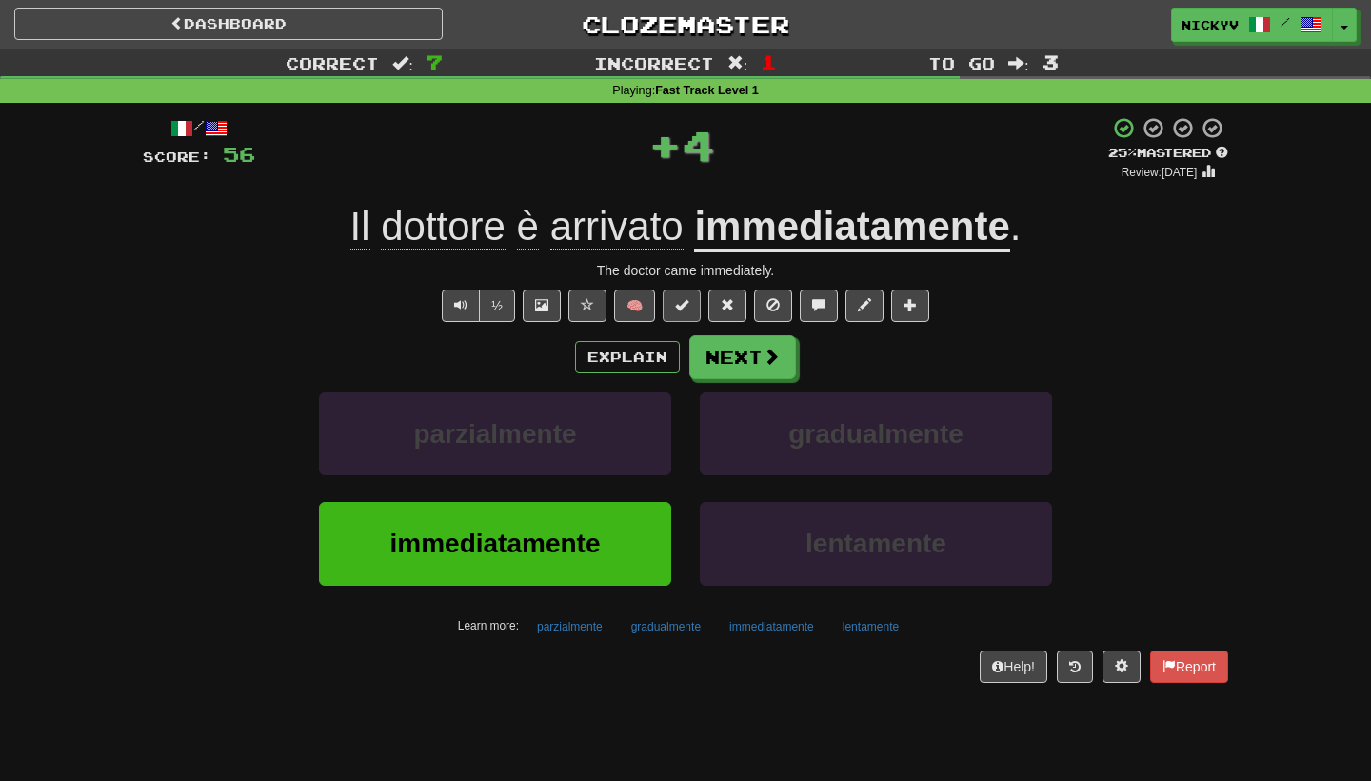
click at [677, 313] on button at bounding box center [682, 305] width 38 height 32
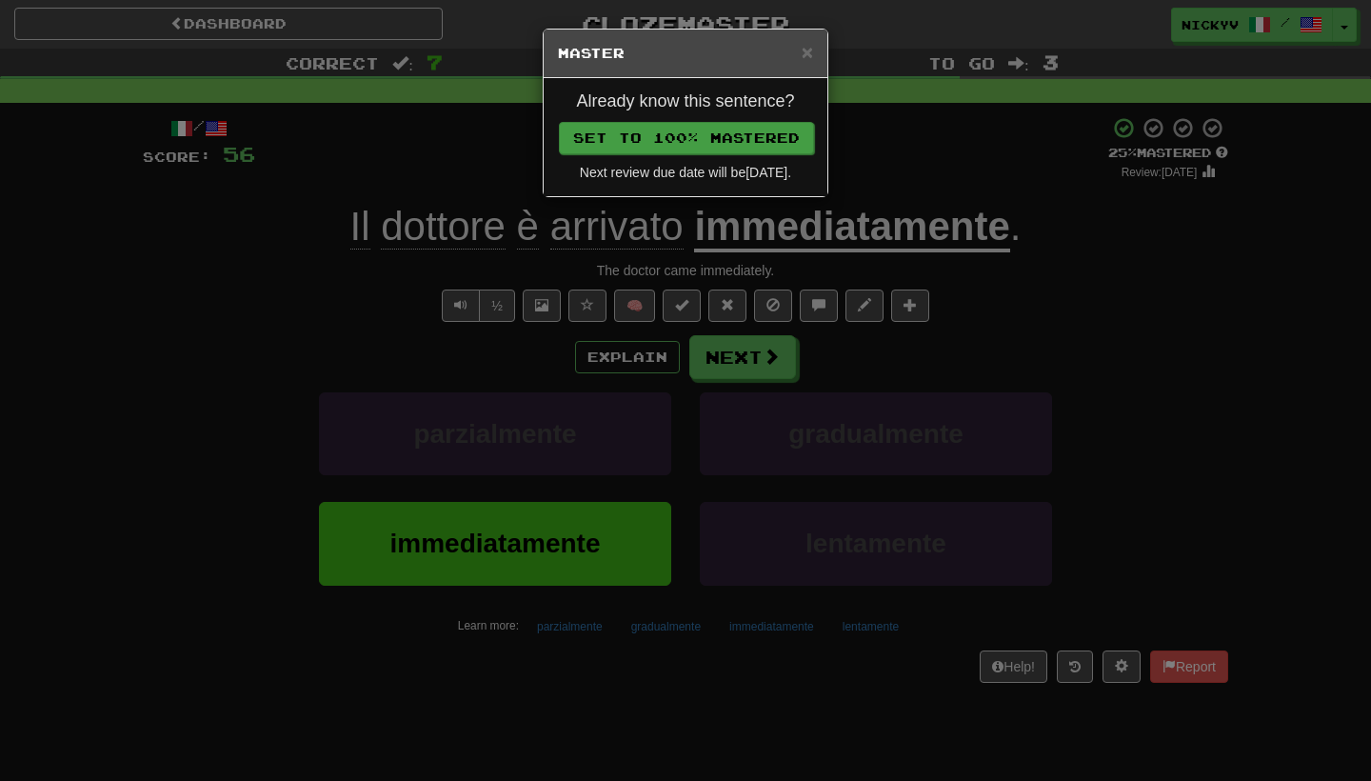
click at [783, 132] on button "Set to 100% Mastered" at bounding box center [686, 138] width 255 height 32
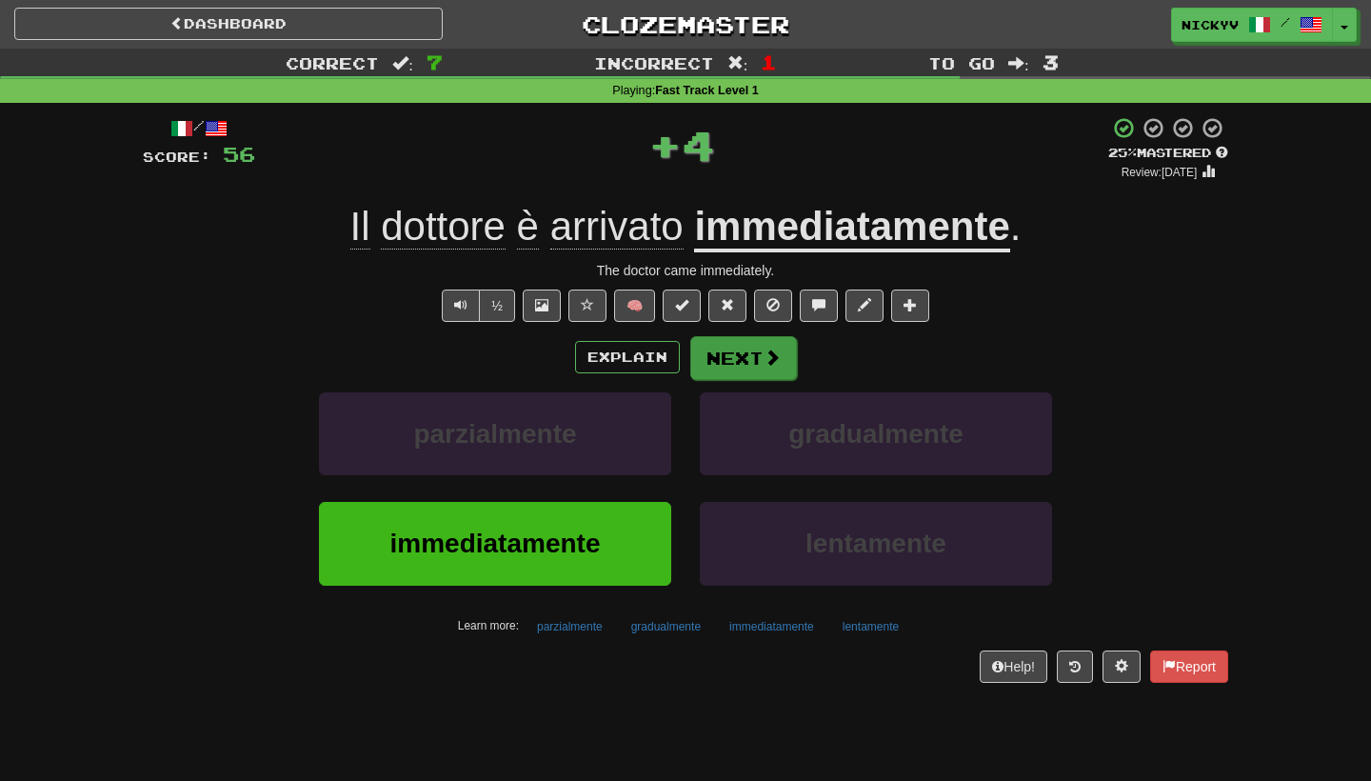
click at [761, 368] on button "Next" at bounding box center [743, 358] width 107 height 44
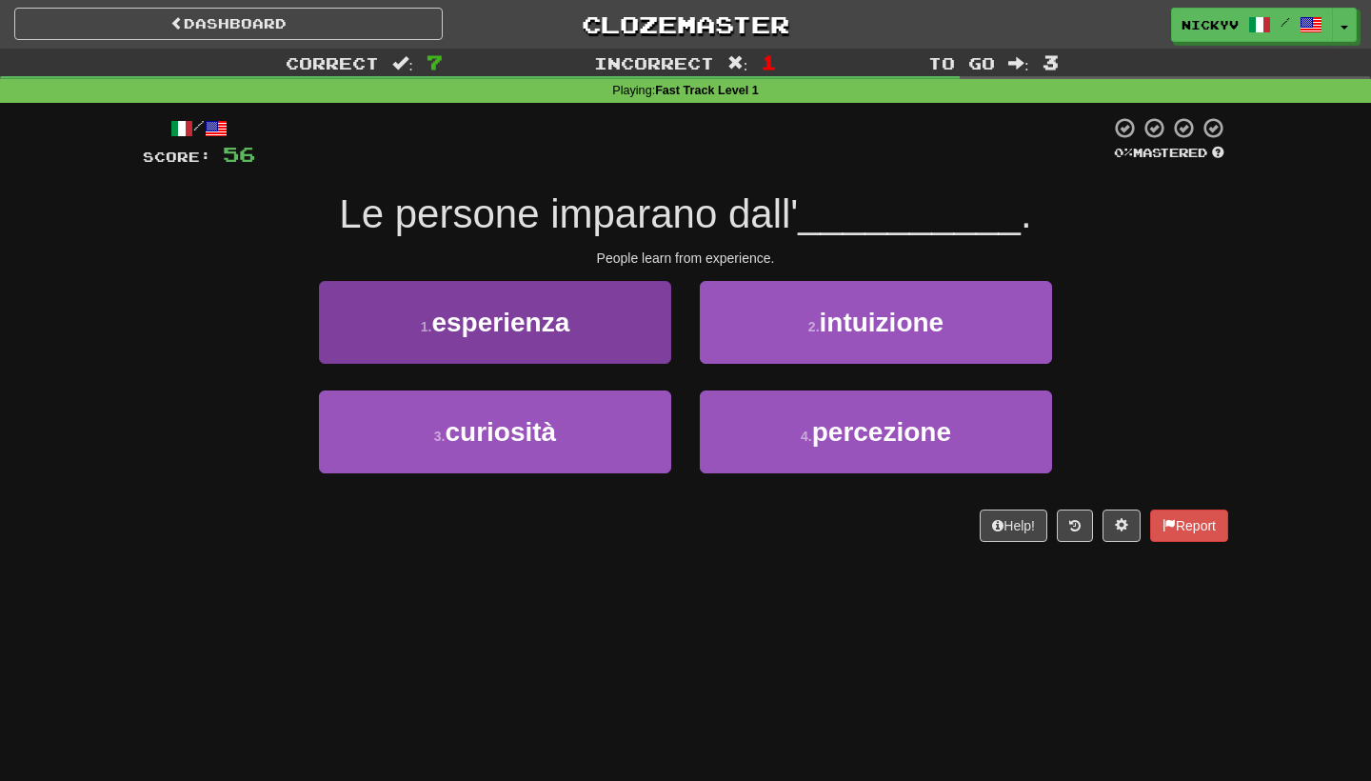
click at [596, 315] on button "1 . esperienza" at bounding box center [495, 322] width 352 height 83
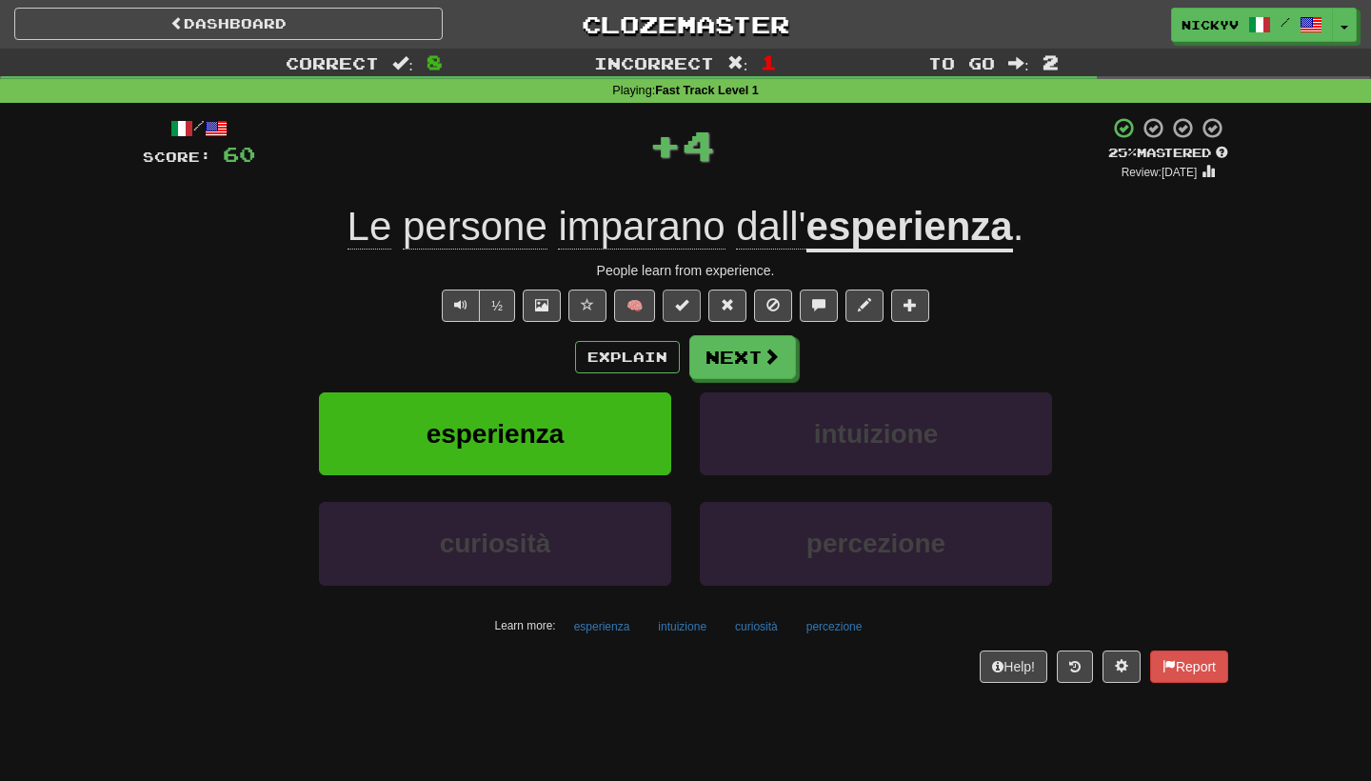
click at [675, 308] on span at bounding box center [681, 304] width 13 height 13
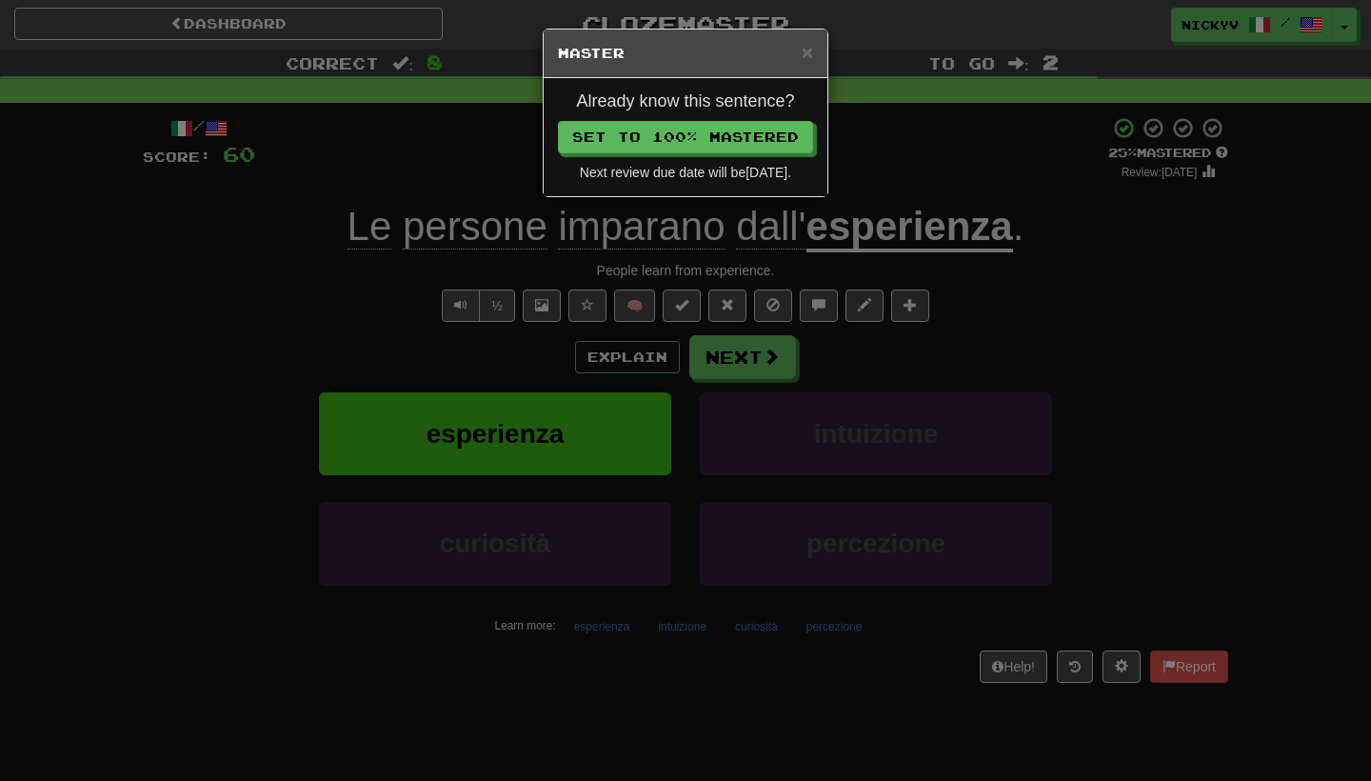
click at [714, 101] on h4 "Already know this sentence?" at bounding box center [685, 101] width 255 height 19
click at [714, 154] on div "Already know this sentence? Set to 100% Mastered Next review due date will be […" at bounding box center [686, 137] width 284 height 118
click at [714, 148] on button "Set to 100% Mastered" at bounding box center [686, 138] width 255 height 32
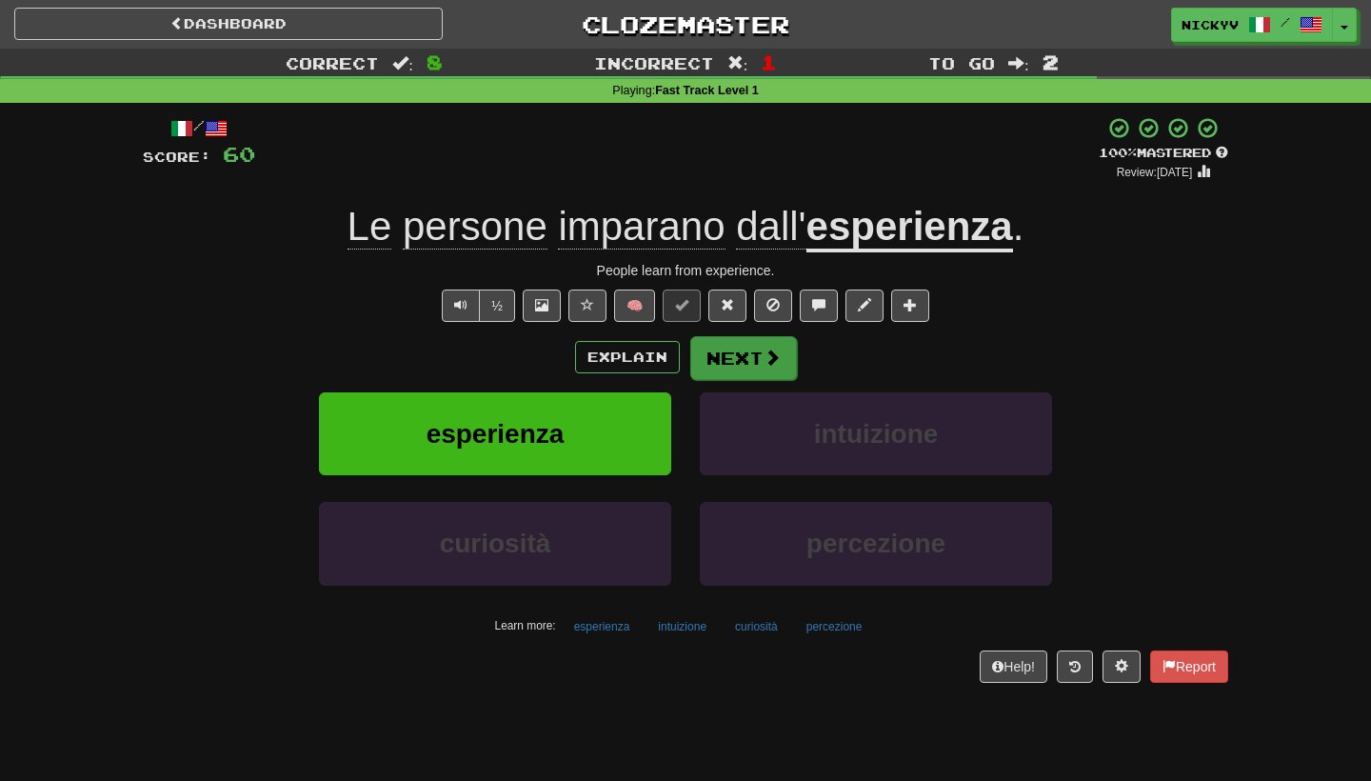
click at [746, 359] on button "Next" at bounding box center [743, 358] width 107 height 44
